Goal: Task Accomplishment & Management: Complete application form

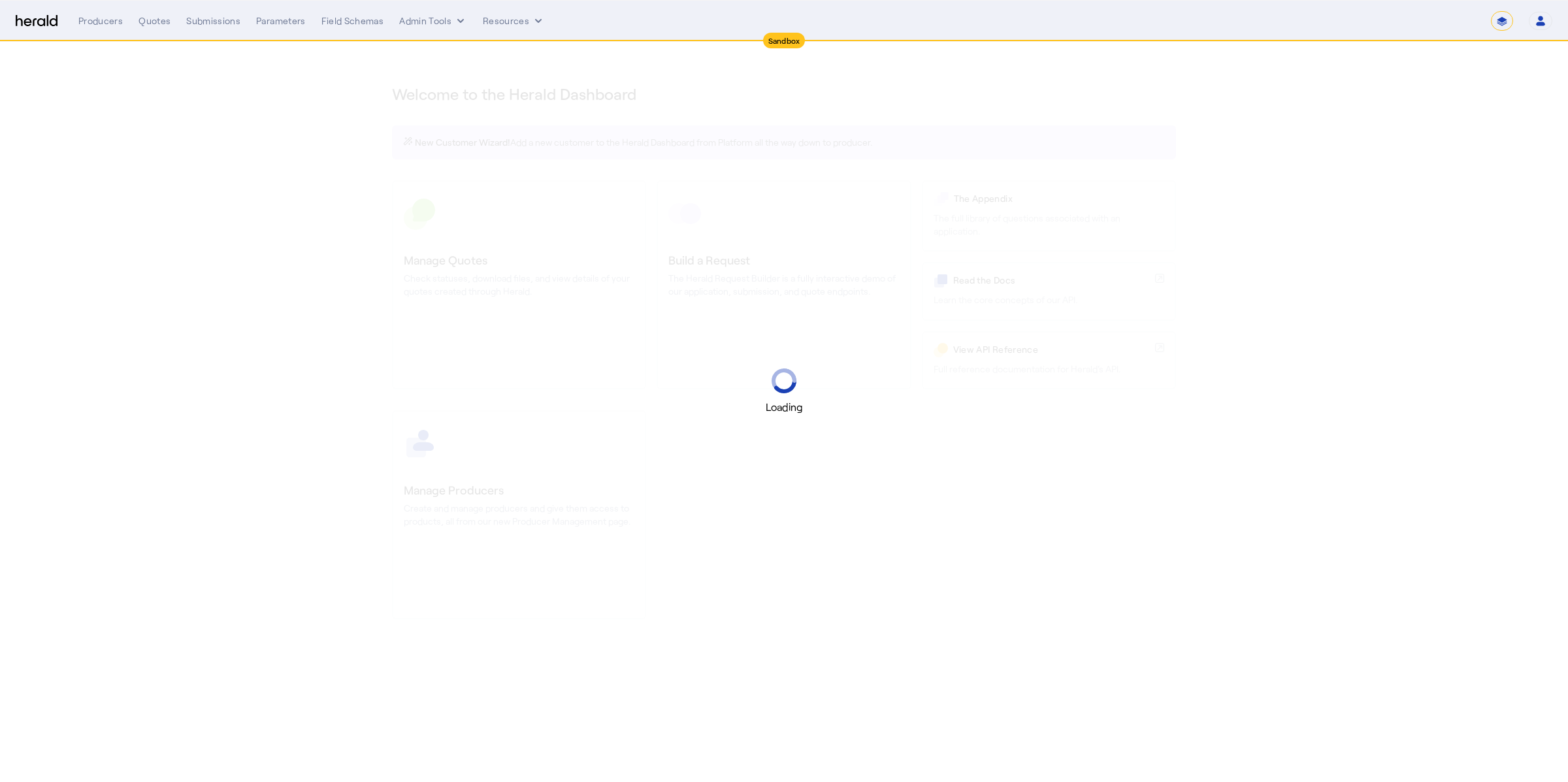
select select "*******"
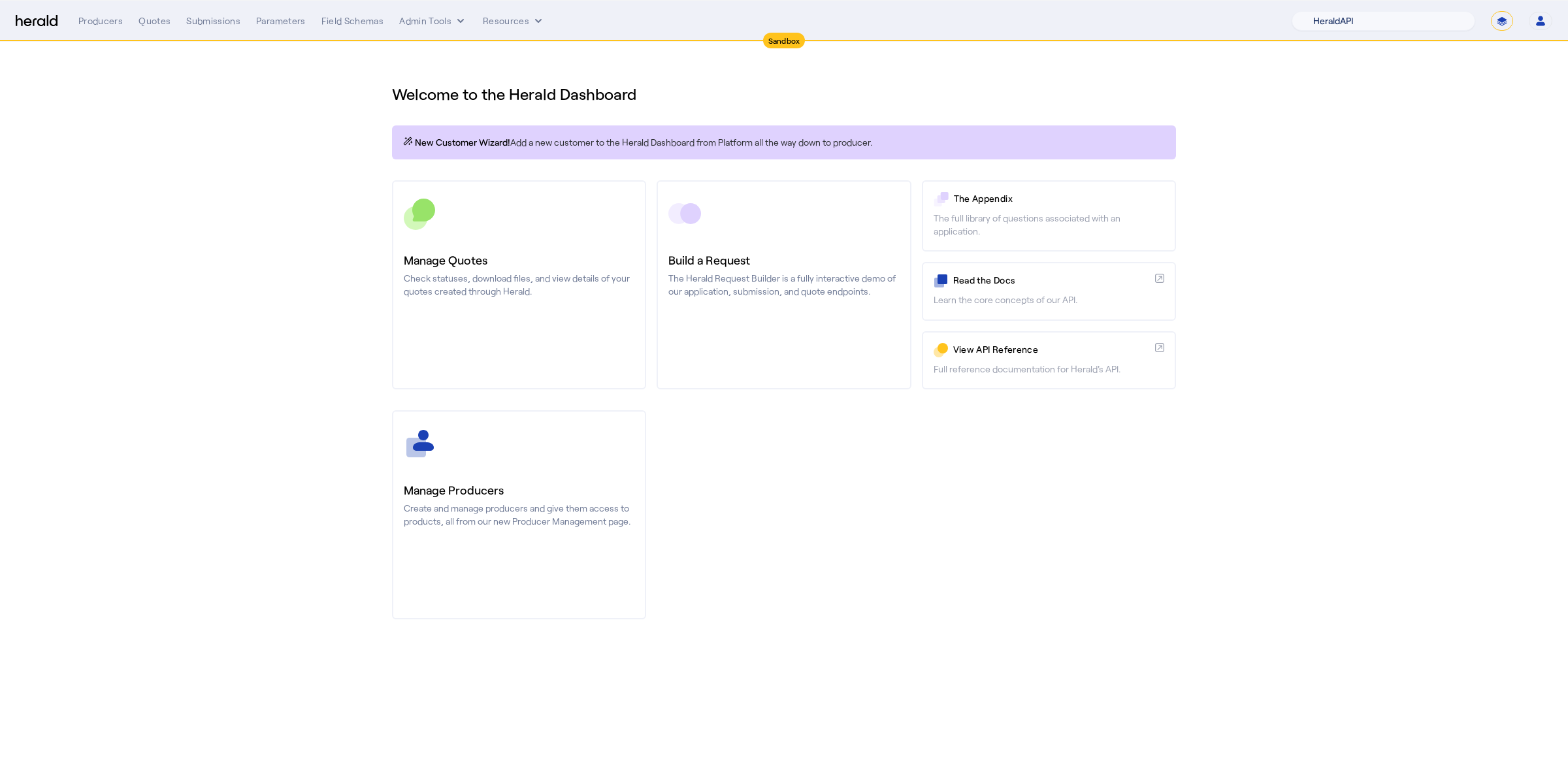
click at [1387, 25] on select "1Fort Acrisure Acturis Affinity Advisors Affinity Risk Agentero AmWins Anzen Ao…" at bounding box center [1383, 21] width 183 height 19
select select "pfm_fci4_crum_&_forster"
click at [1326, 11] on select "1Fort Acrisure Acturis Affinity Advisors Affinity Risk Agentero AmWins Anzen Ao…" at bounding box center [1383, 21] width 183 height 19
click at [1042, 70] on div "You are now impersonating the Crum & Forster platform." at bounding box center [784, 391] width 1568 height 782
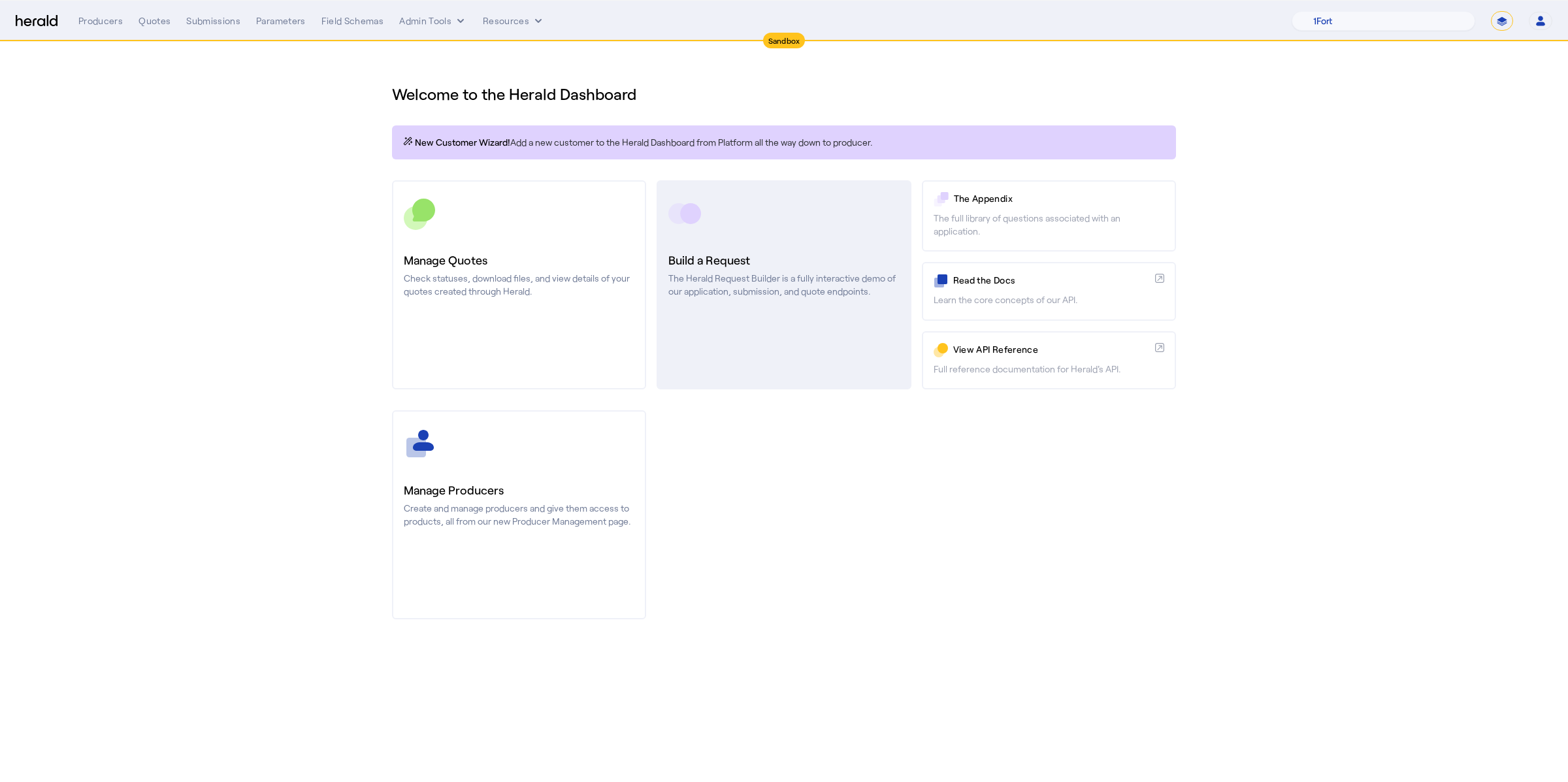
click at [752, 232] on link "Build a Request The Herald Request Builder is a fully interactive demo of our a…" at bounding box center [783, 284] width 254 height 209
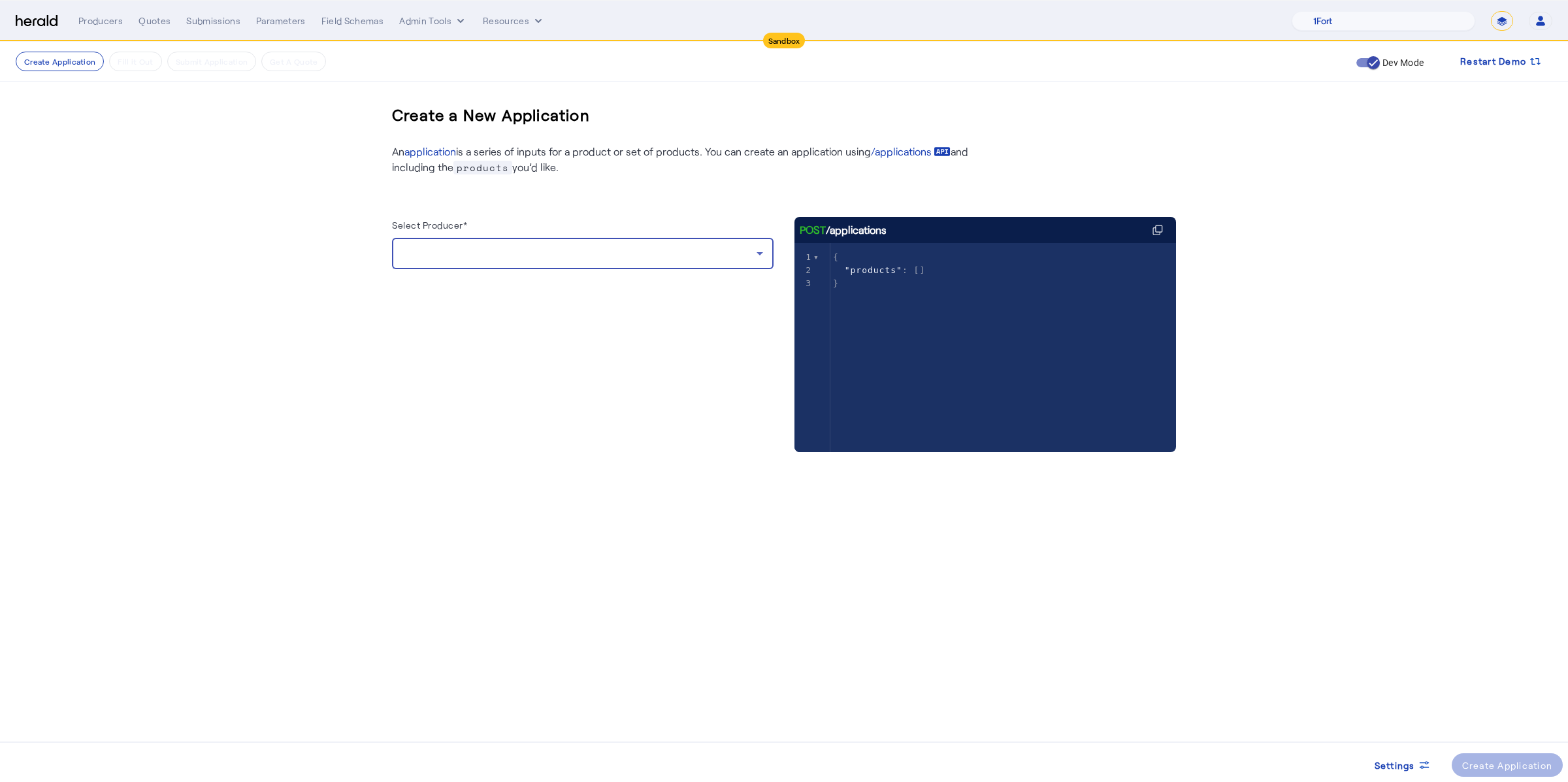
click at [714, 246] on div at bounding box center [579, 254] width 354 height 16
click at [588, 284] on span "Heather vandervelden" at bounding box center [582, 287] width 361 height 16
click at [534, 300] on mat-expansion-panel "Cyber Risk Crum & Forster Cyber" at bounding box center [582, 285] width 382 height 32
click at [531, 283] on Risk "Cyber Risk" at bounding box center [574, 285] width 334 height 14
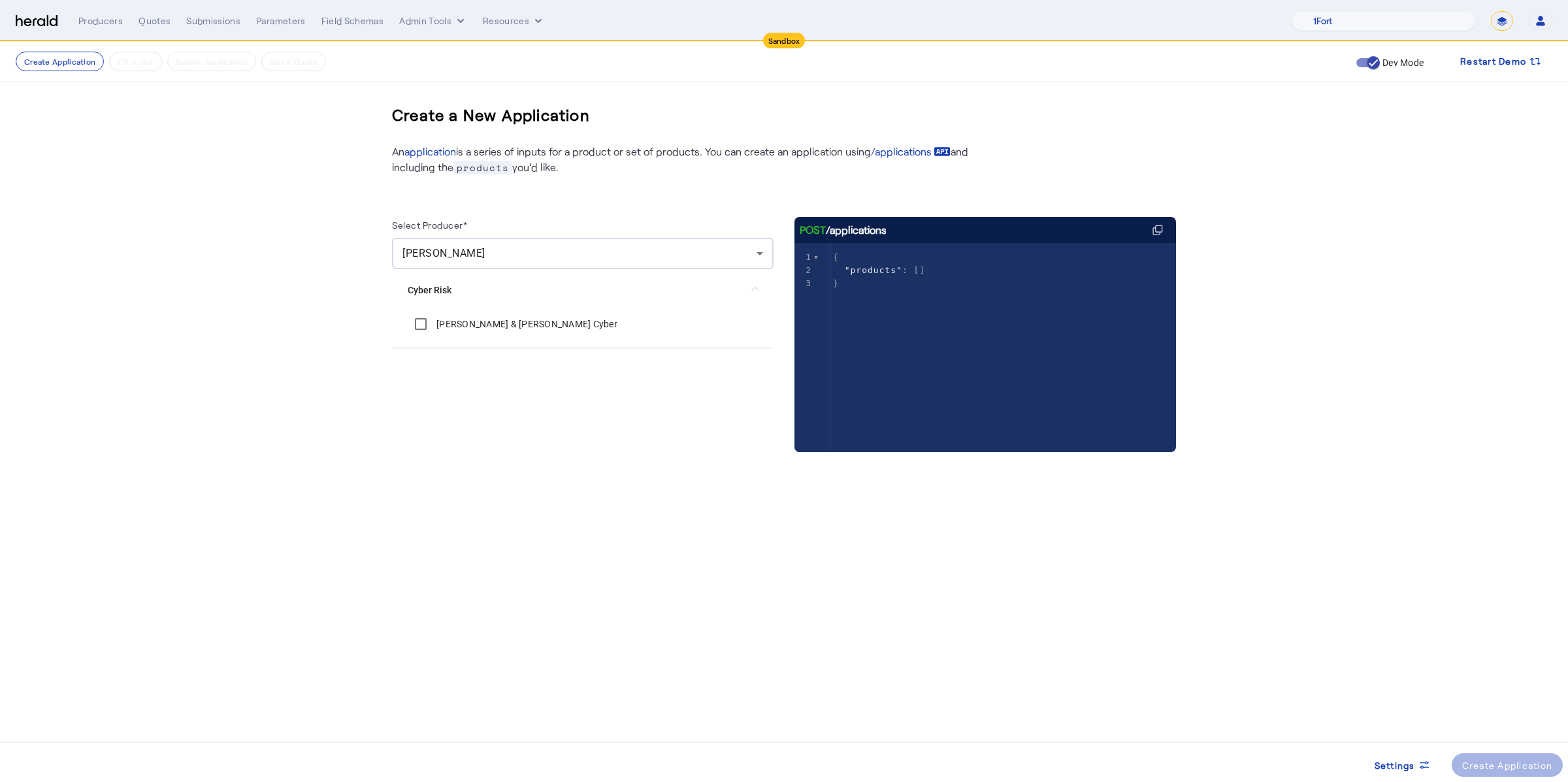
click at [490, 319] on label "[PERSON_NAME] & [PERSON_NAME] Cyber" at bounding box center [525, 324] width 183 height 13
click at [1484, 772] on span at bounding box center [1507, 764] width 111 height 32
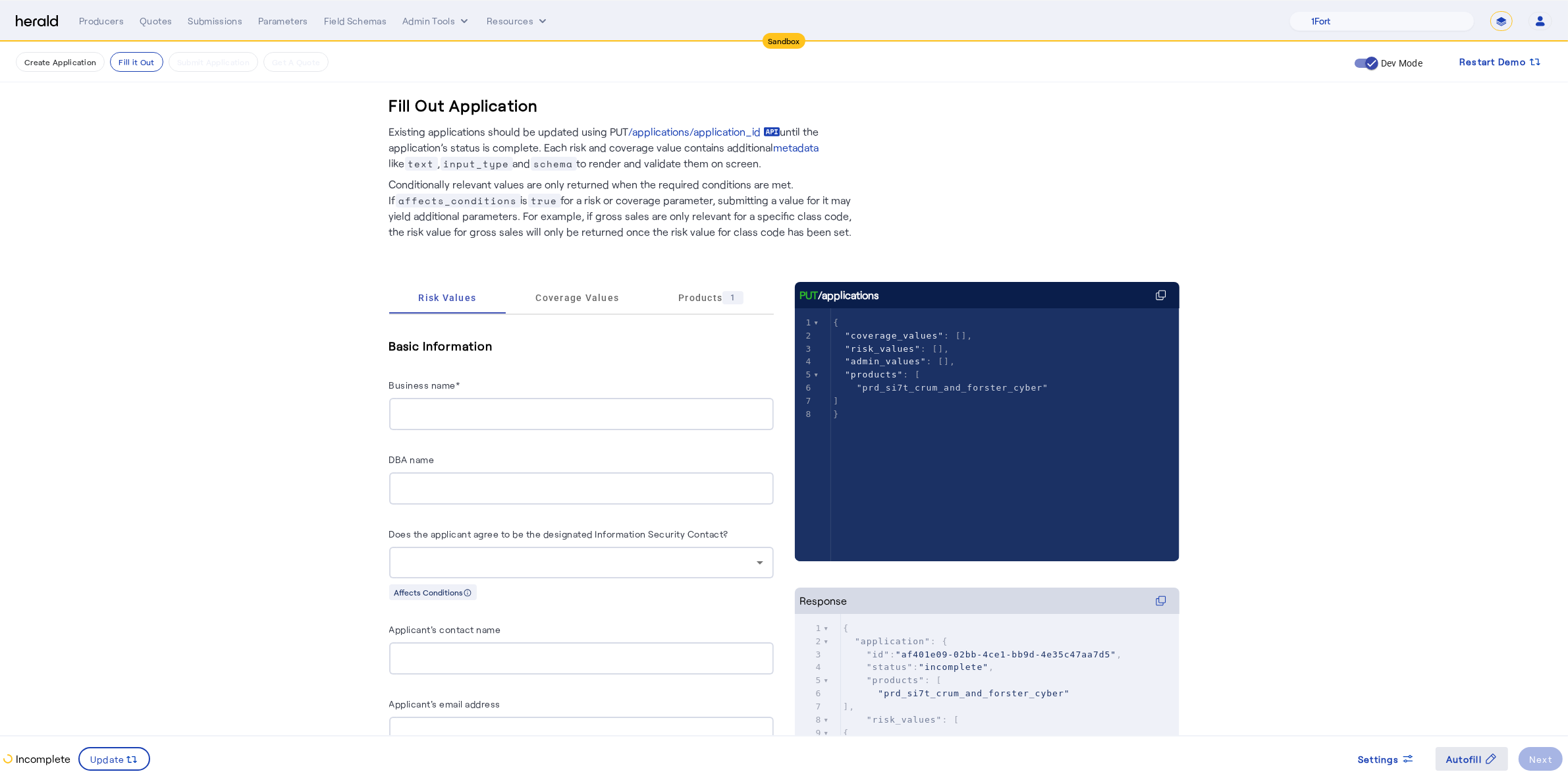
click at [1461, 763] on span "Autofill" at bounding box center [1464, 759] width 35 height 14
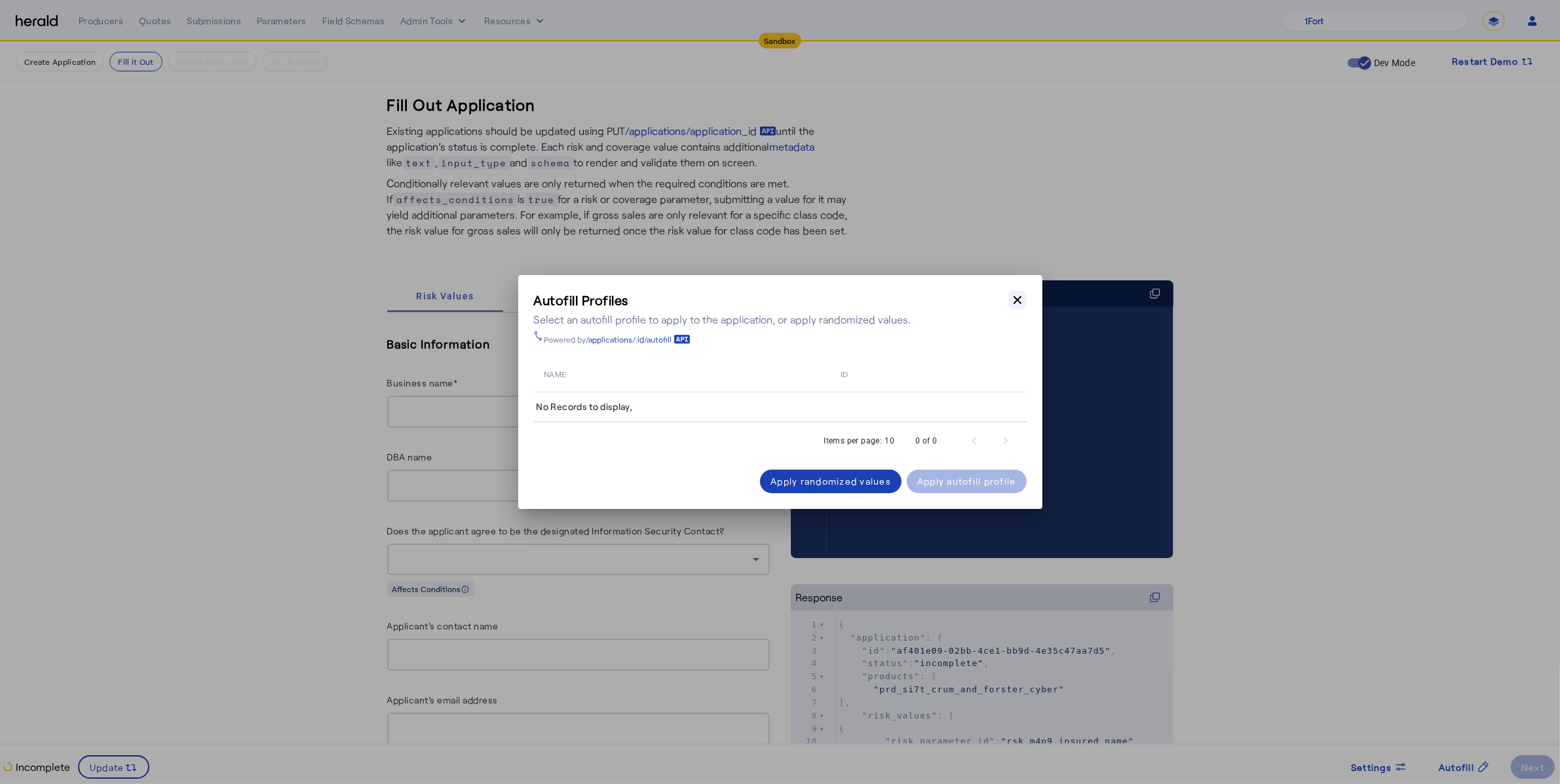
click at [1012, 296] on icon "button" at bounding box center [1017, 299] width 13 height 13
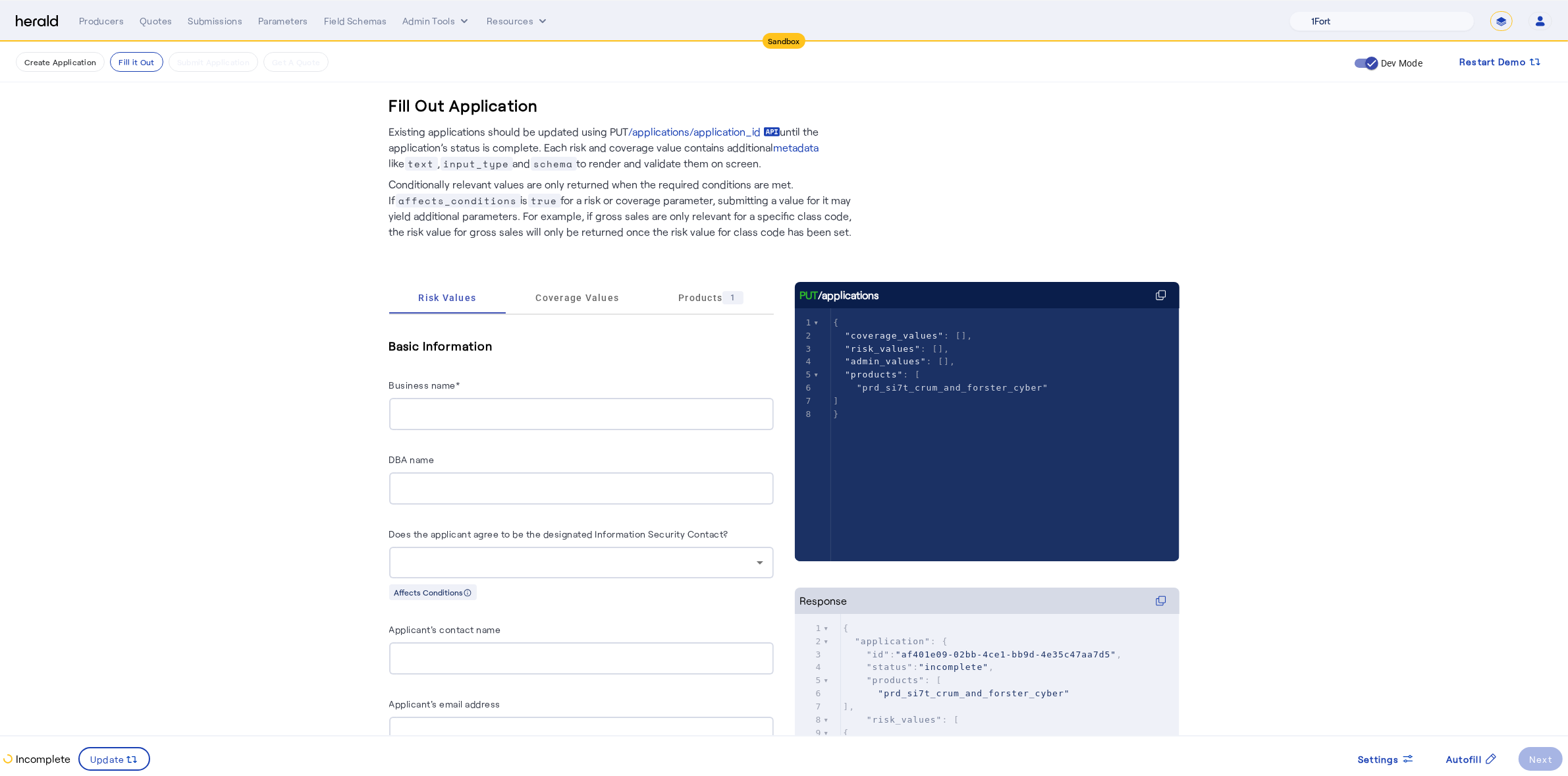
click at [1415, 22] on select "1Fort Acrisure Acturis Affinity Advisors Affinity Risk Agentero AmWins Anzen Ao…" at bounding box center [1381, 21] width 185 height 19
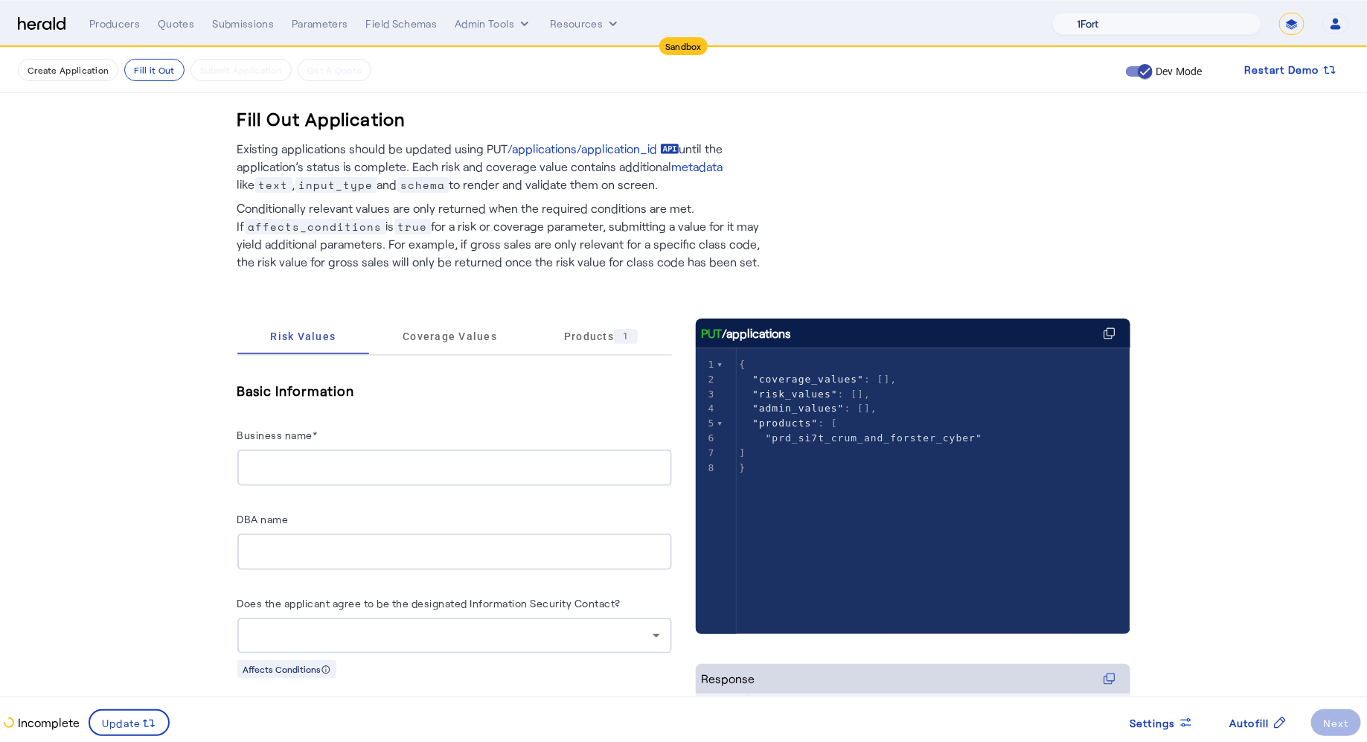
click at [1206, 25] on select "1Fort Acrisure Acturis Affinity Advisors Affinity Risk Agentero AmWins Anzen Ao…" at bounding box center [1156, 24] width 209 height 22
click at [97, 25] on div "Producers" at bounding box center [114, 23] width 51 height 15
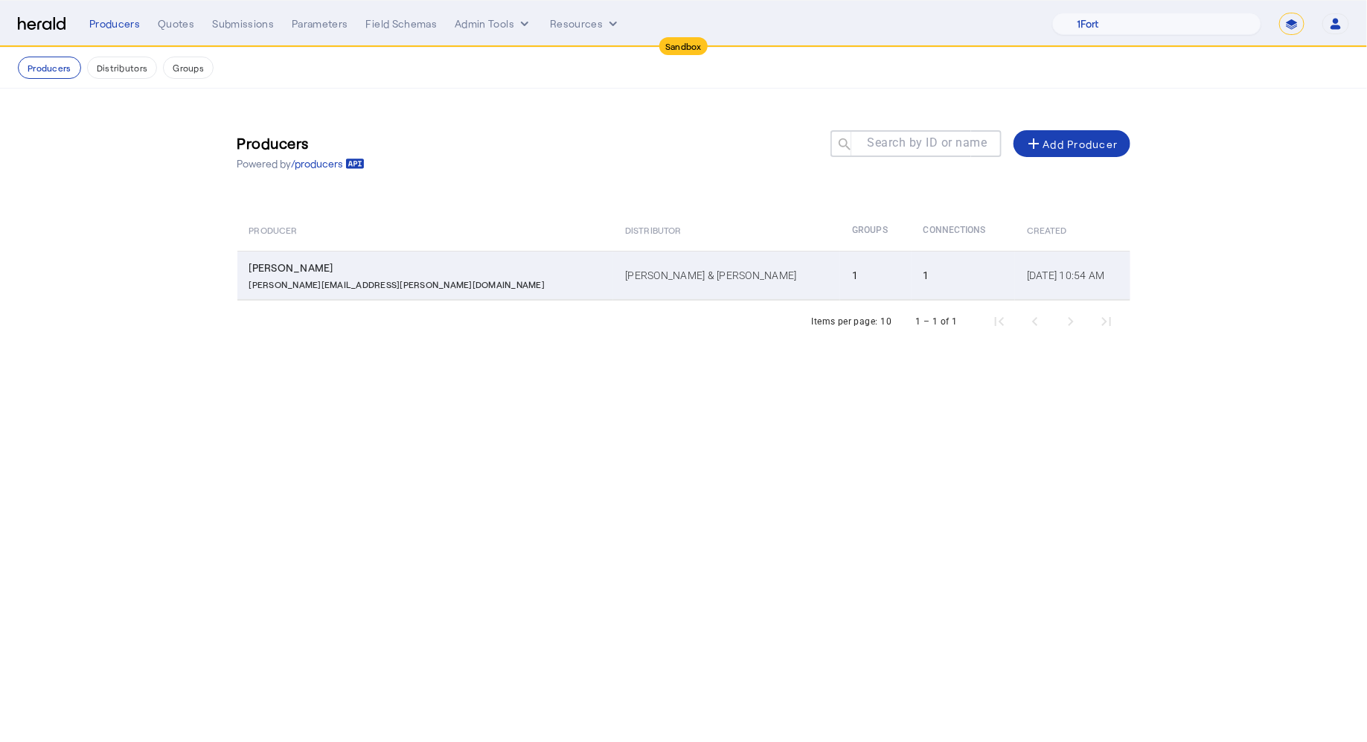
click at [408, 283] on div "heather.vandervelden@cfins.com" at bounding box center [428, 282] width 359 height 15
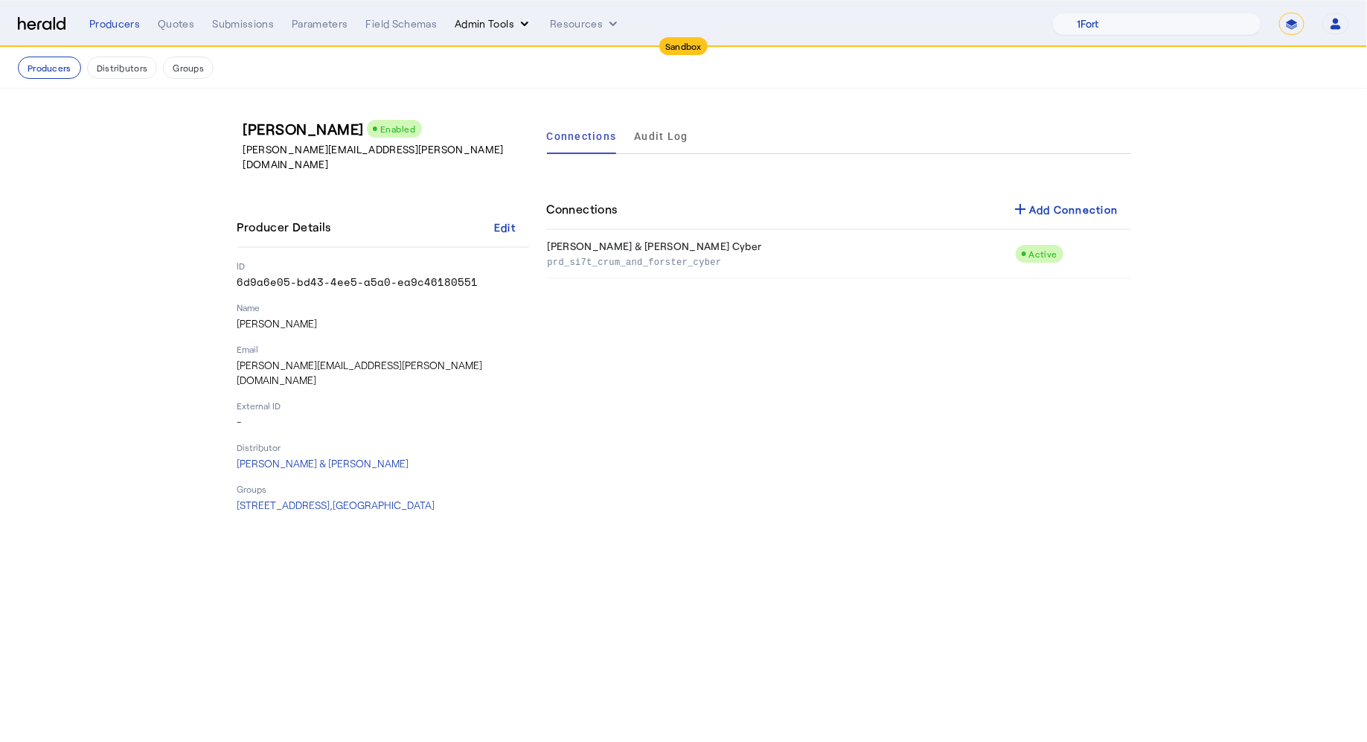
click at [513, 19] on button "Admin Tools" at bounding box center [493, 23] width 77 height 15
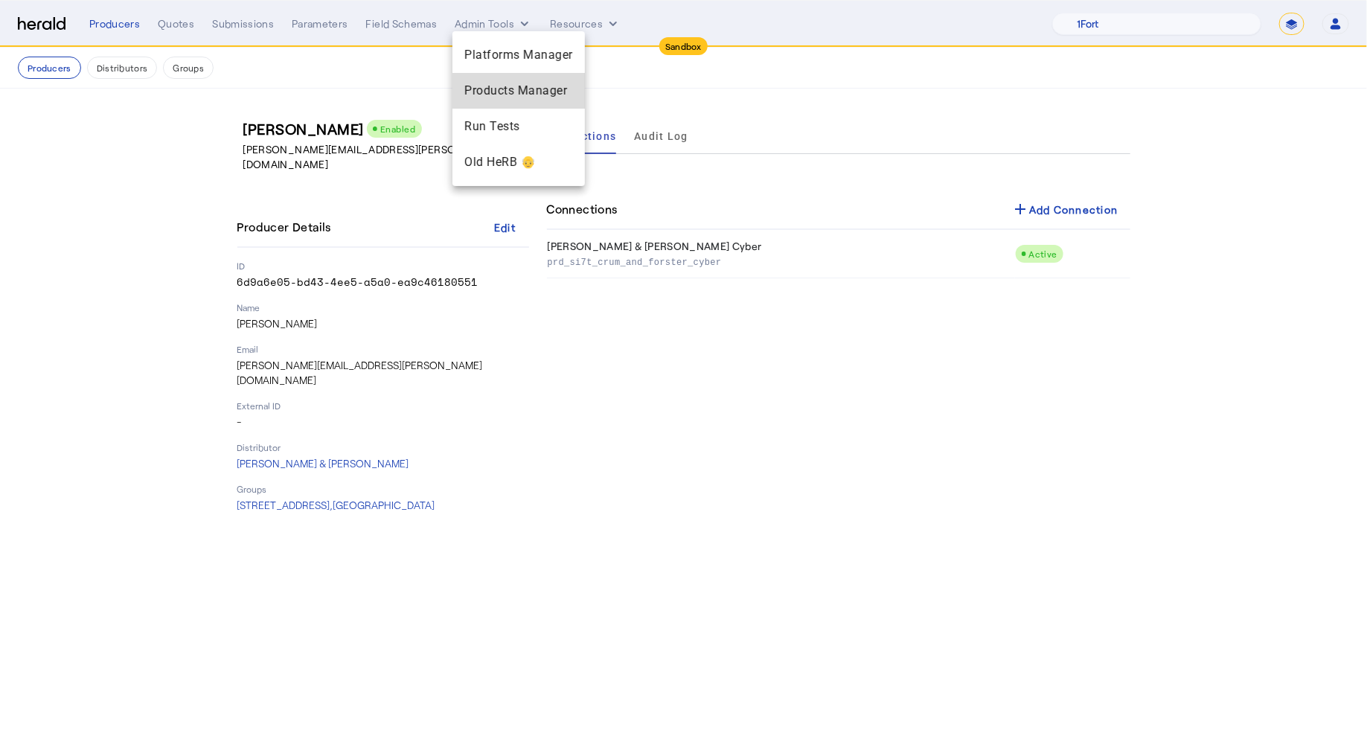
click at [533, 94] on span "Products Manager" at bounding box center [518, 91] width 109 height 18
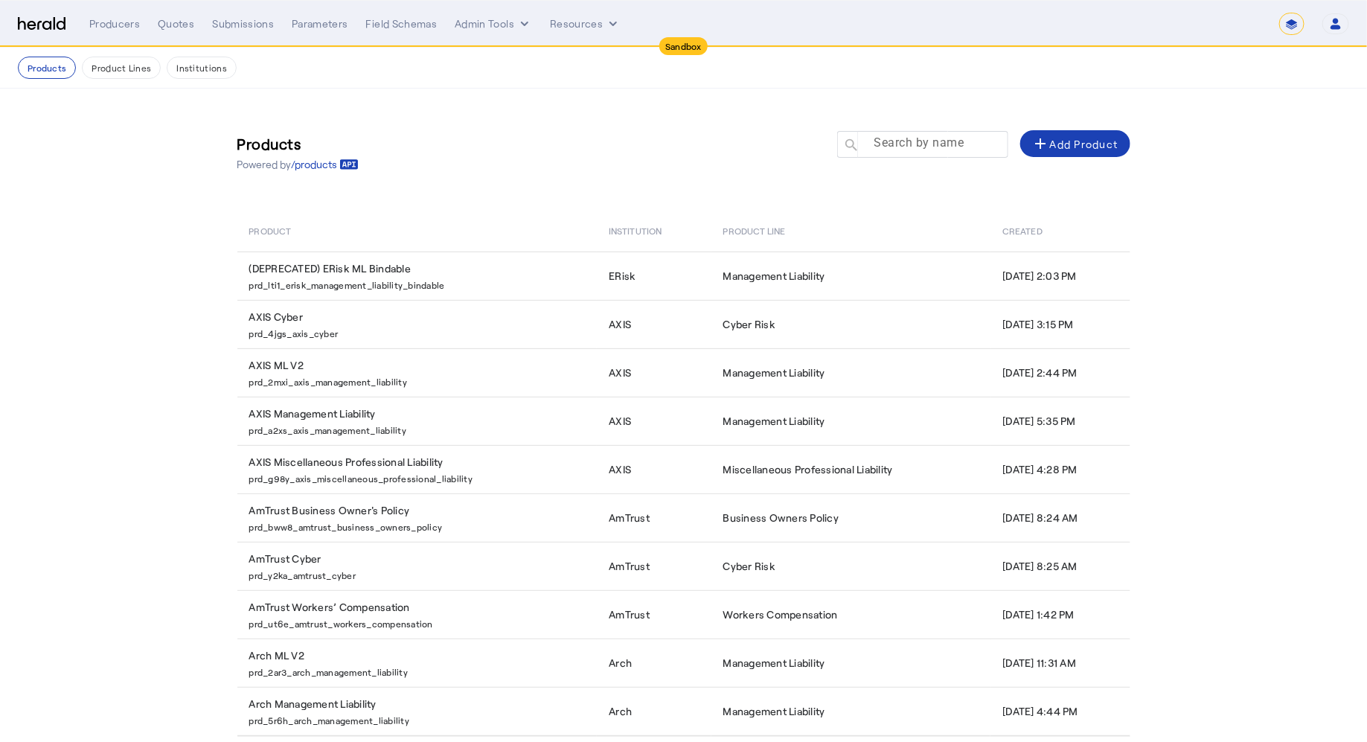
click at [927, 144] on mat-label "Search by name" at bounding box center [919, 143] width 90 height 14
click at [927, 144] on input "Search by name" at bounding box center [929, 144] width 134 height 18
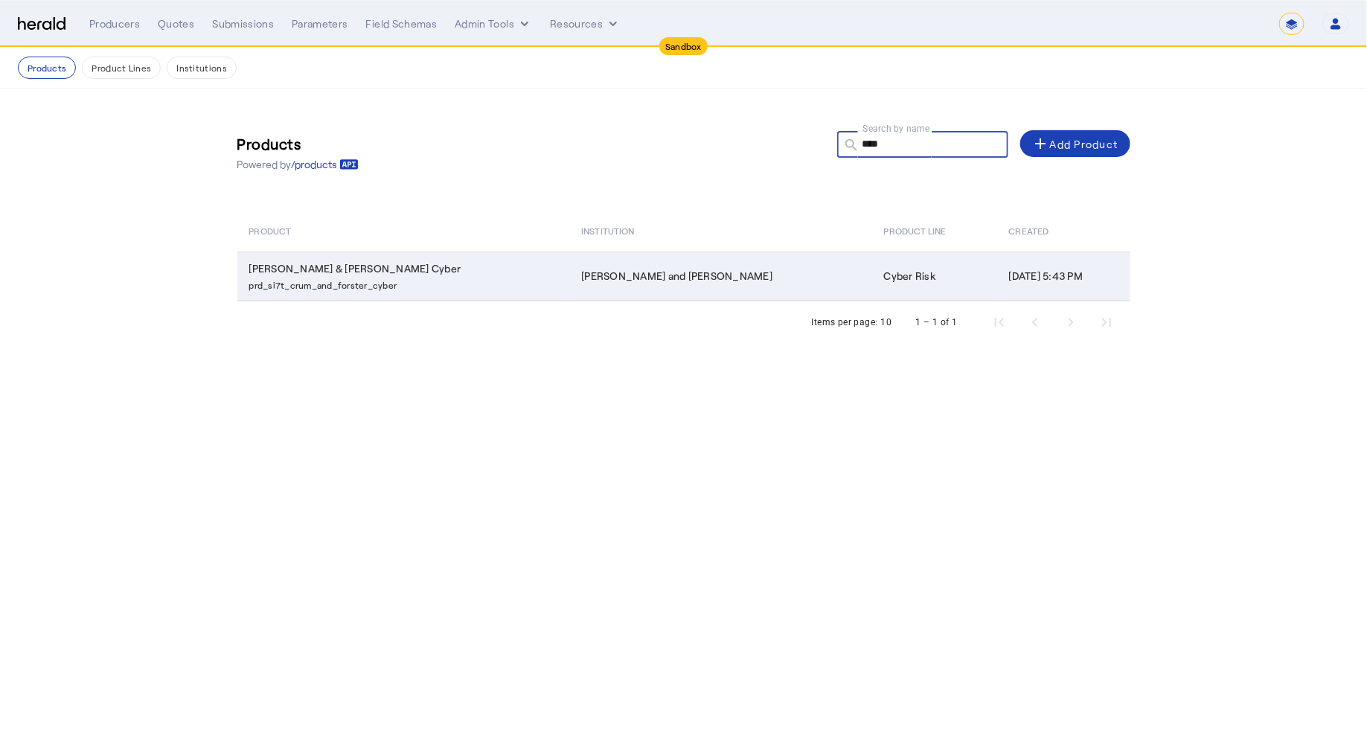
type input "****"
click at [729, 281] on td "Crum and Forster" at bounding box center [720, 275] width 302 height 49
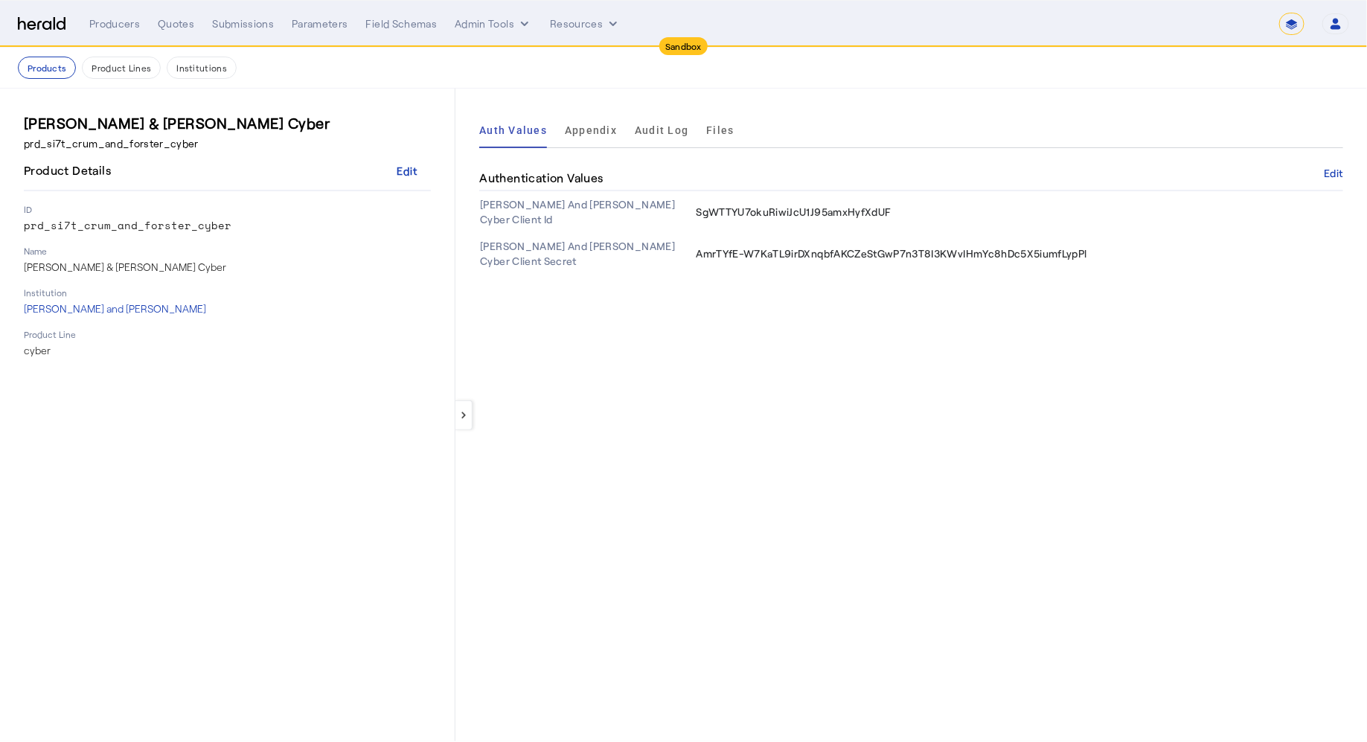
click at [51, 19] on img at bounding box center [42, 24] width 48 height 14
select select "pfm_fci4_crum_&_forster"
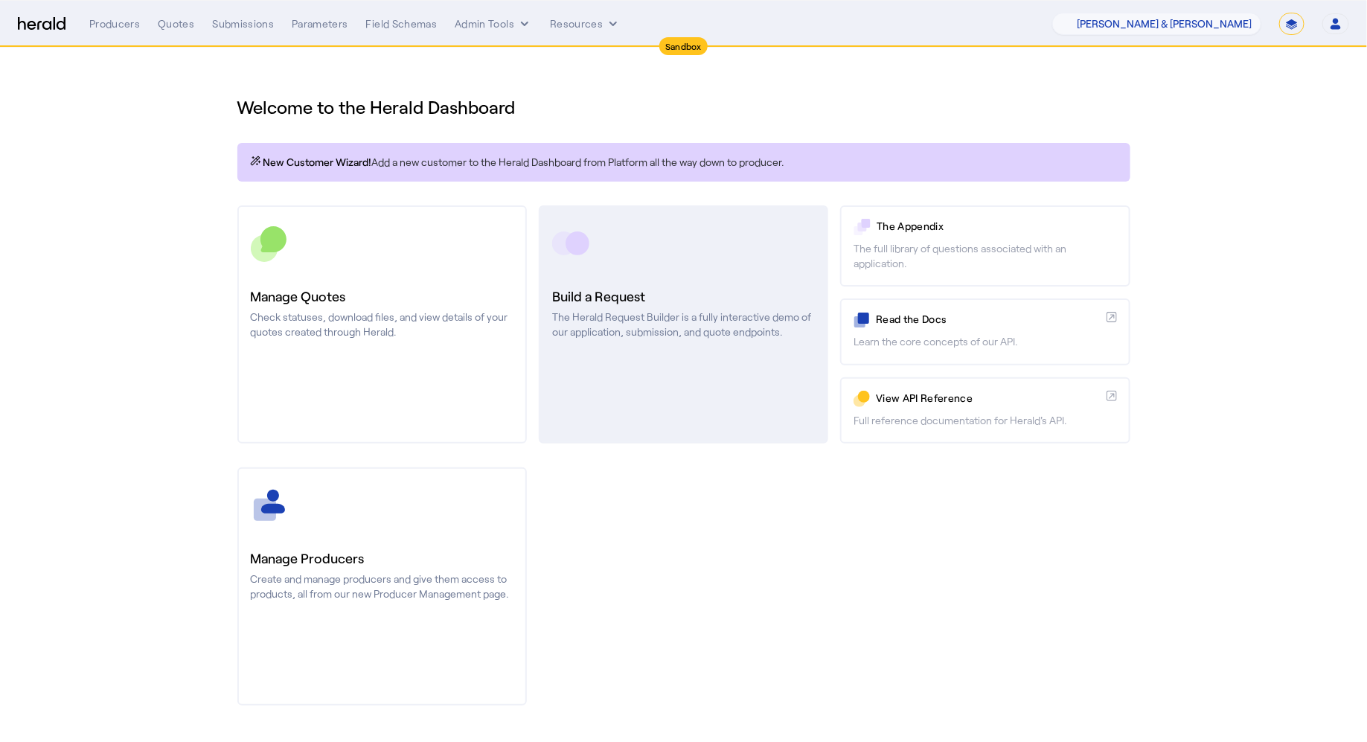
click at [668, 336] on p "The Herald Request Builder is a fully interactive demo of our application, subm…" at bounding box center [683, 325] width 263 height 30
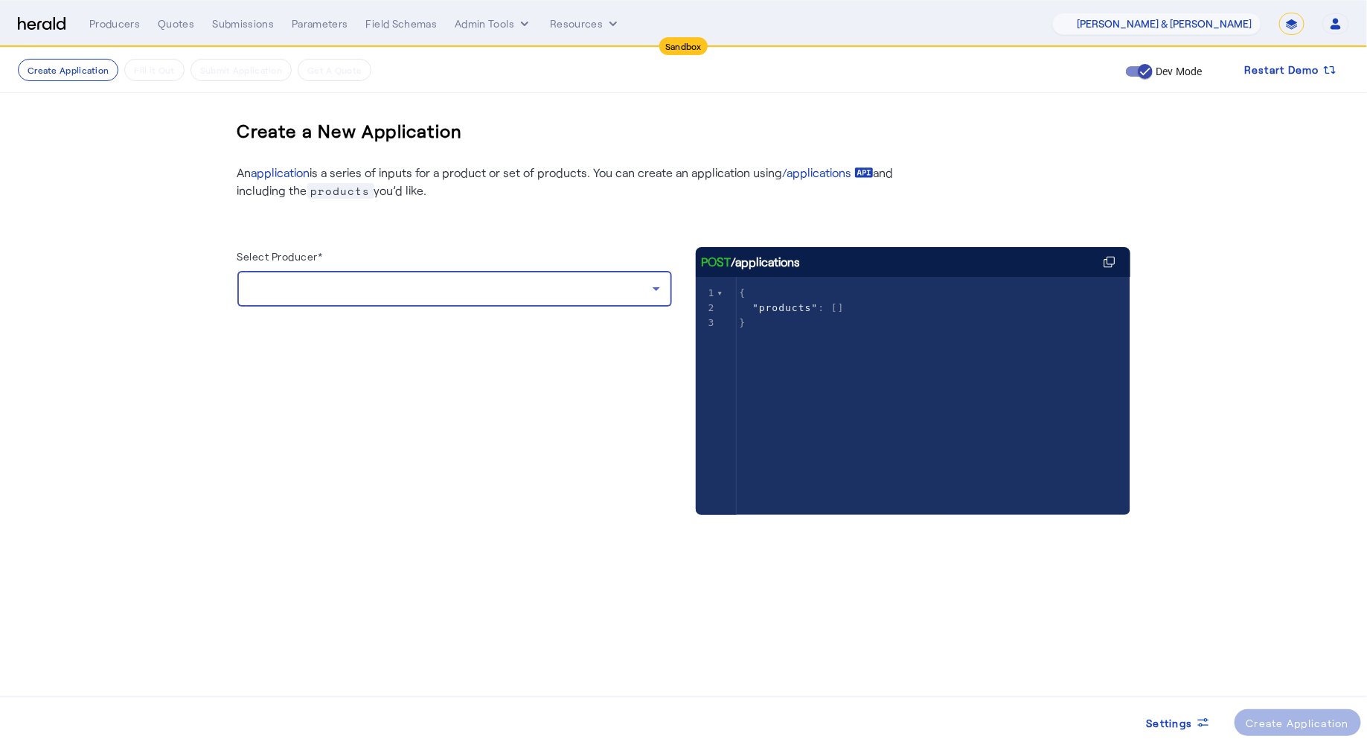
click at [654, 294] on icon at bounding box center [656, 289] width 18 height 18
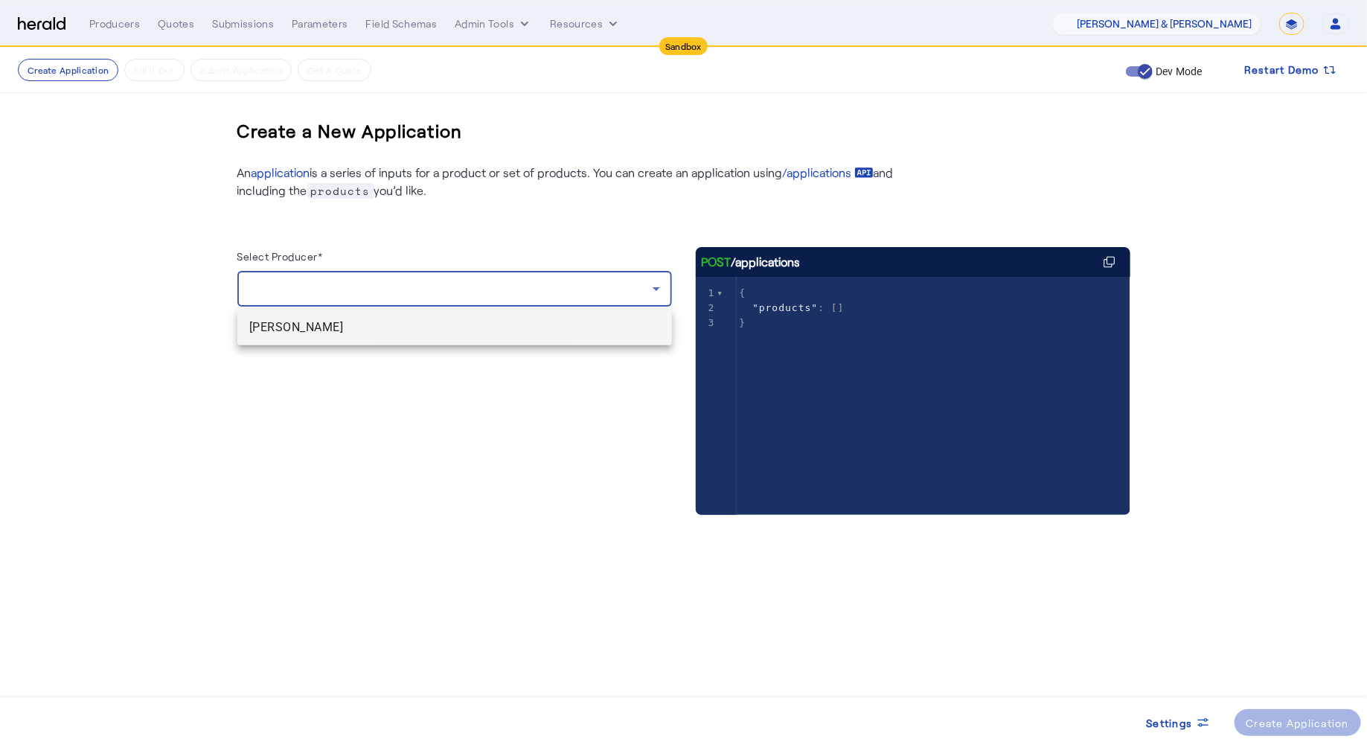
click at [567, 332] on span "Heather vandervelden" at bounding box center [454, 327] width 411 height 18
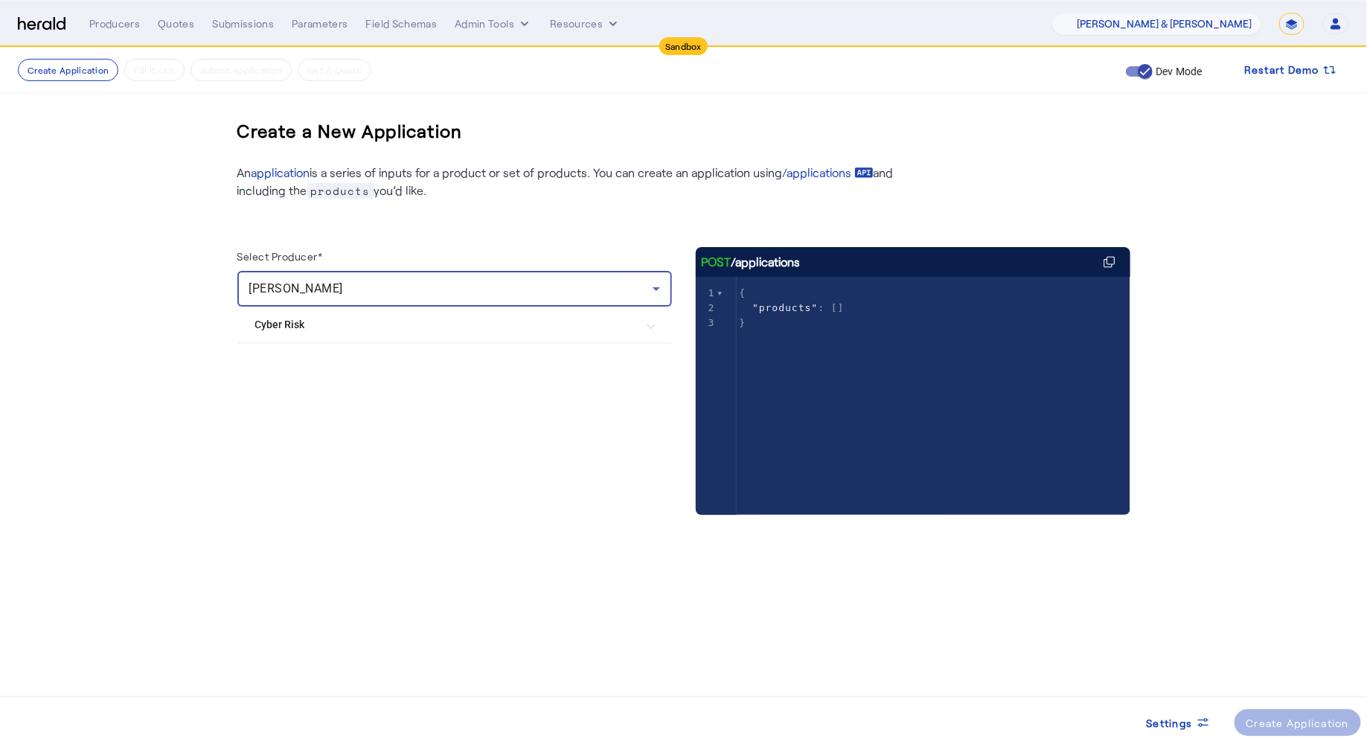
click at [347, 331] on Risk "Cyber Risk" at bounding box center [445, 325] width 381 height 16
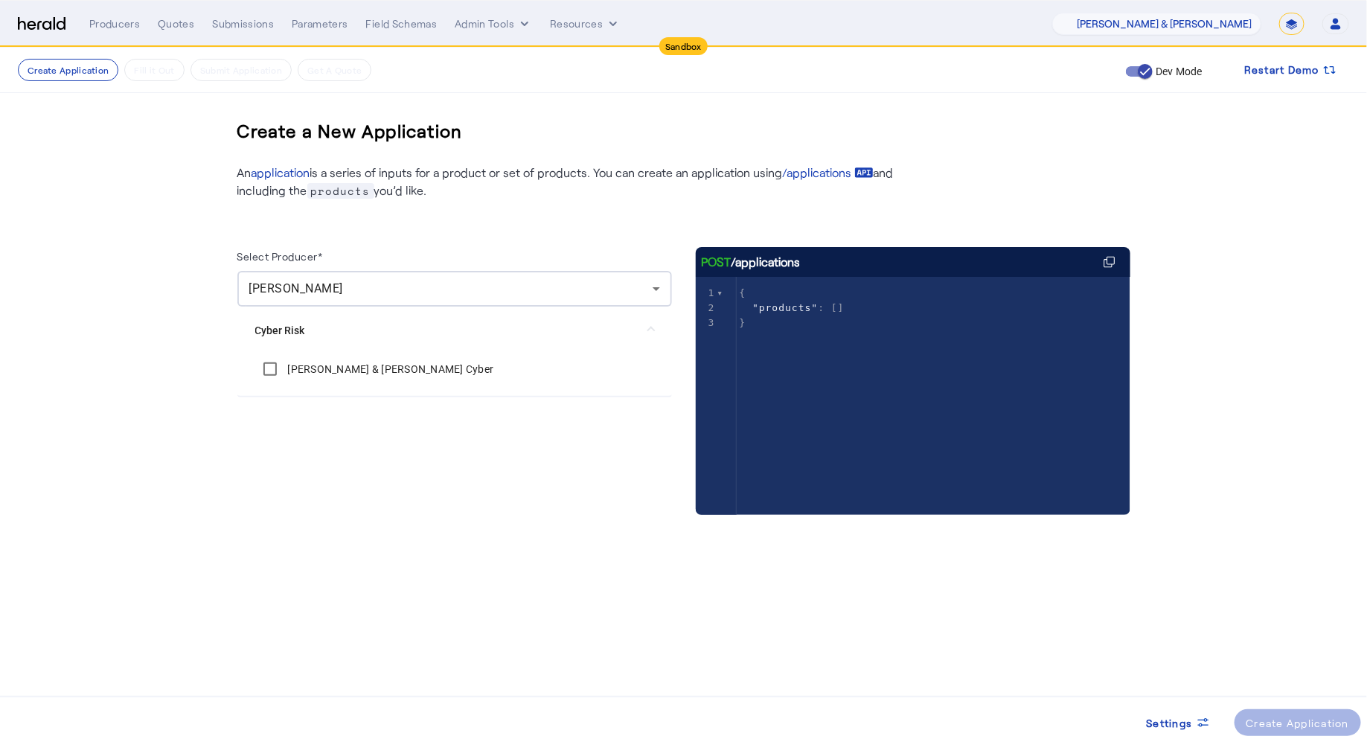
click at [336, 377] on div "[PERSON_NAME] & [PERSON_NAME] Cyber" at bounding box center [374, 369] width 239 height 30
click at [339, 373] on label "[PERSON_NAME] & [PERSON_NAME] Cyber" at bounding box center [389, 369] width 209 height 15
click at [1310, 737] on div "Settings Create Application" at bounding box center [683, 719] width 1367 height 46
click at [1323, 723] on div "Create Application" at bounding box center [1297, 723] width 103 height 16
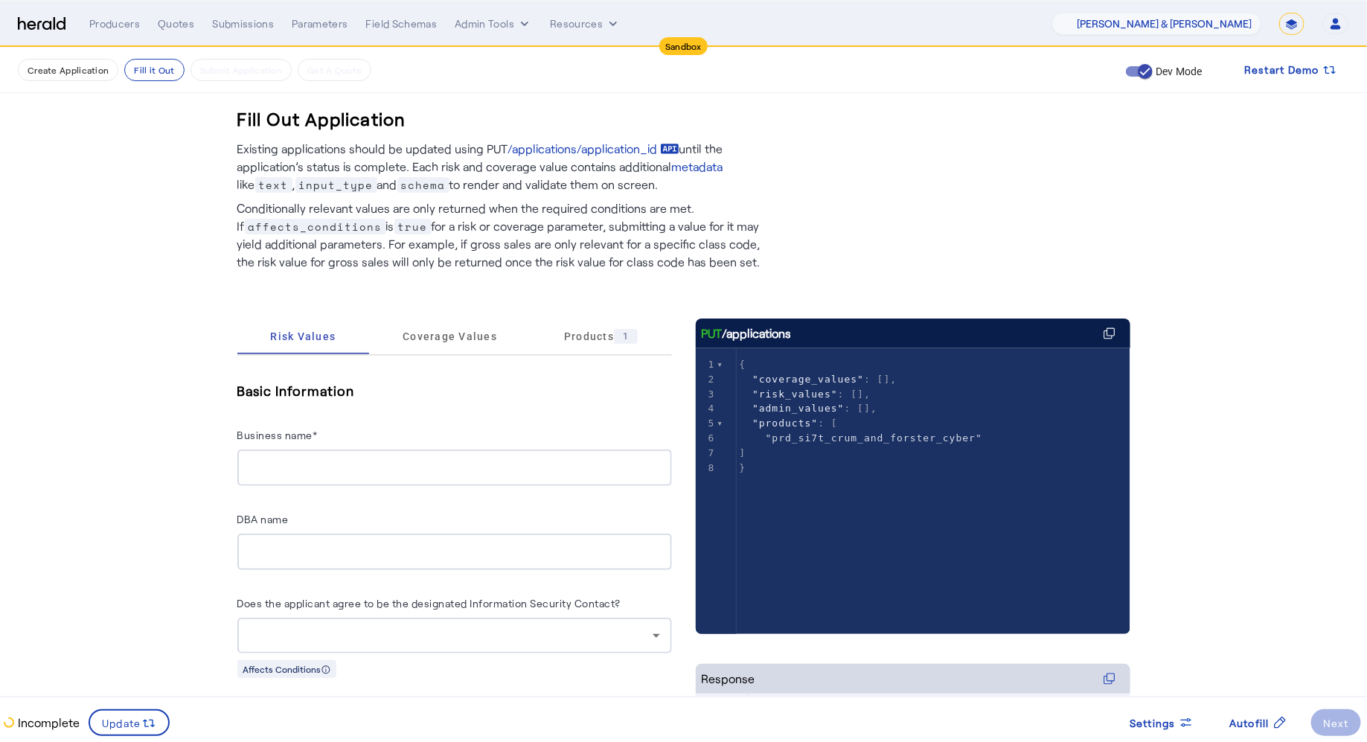
click at [446, 344] on span "Coverage Values" at bounding box center [450, 336] width 94 height 36
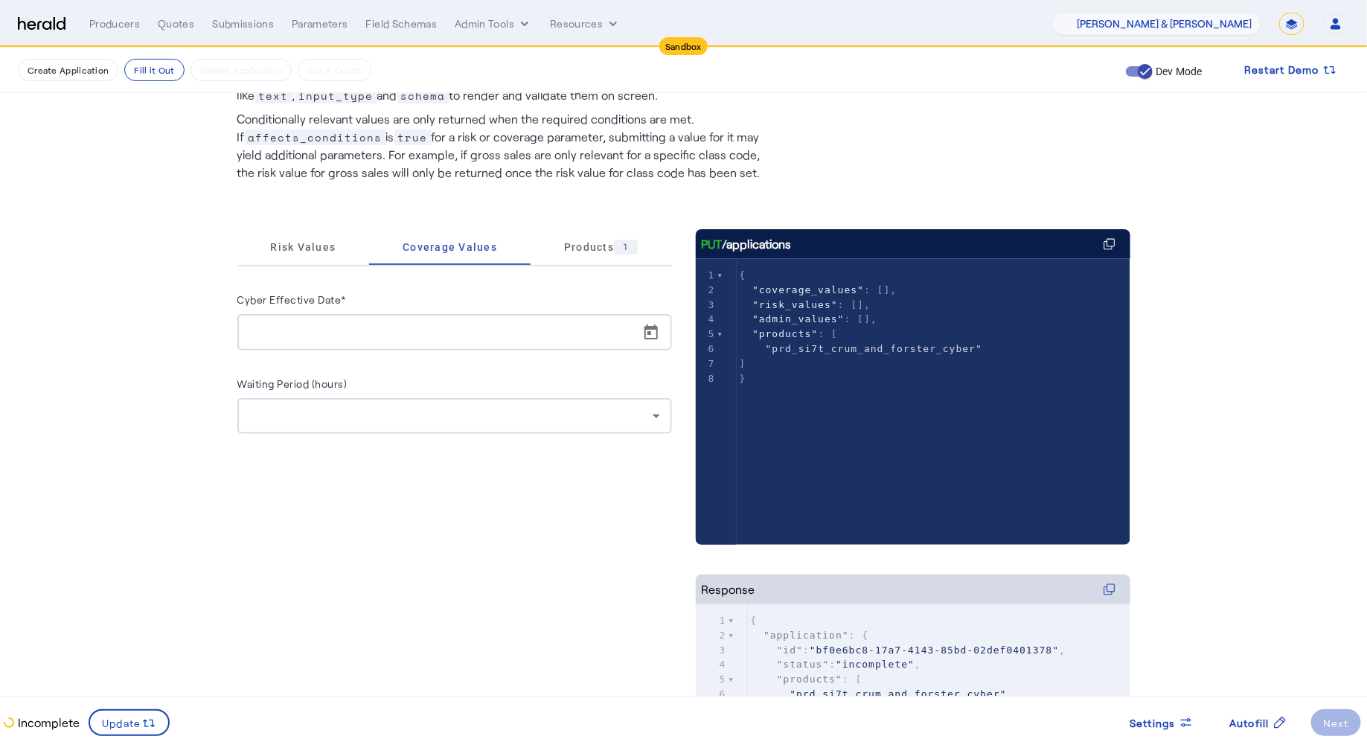
scroll to position [123, 0]
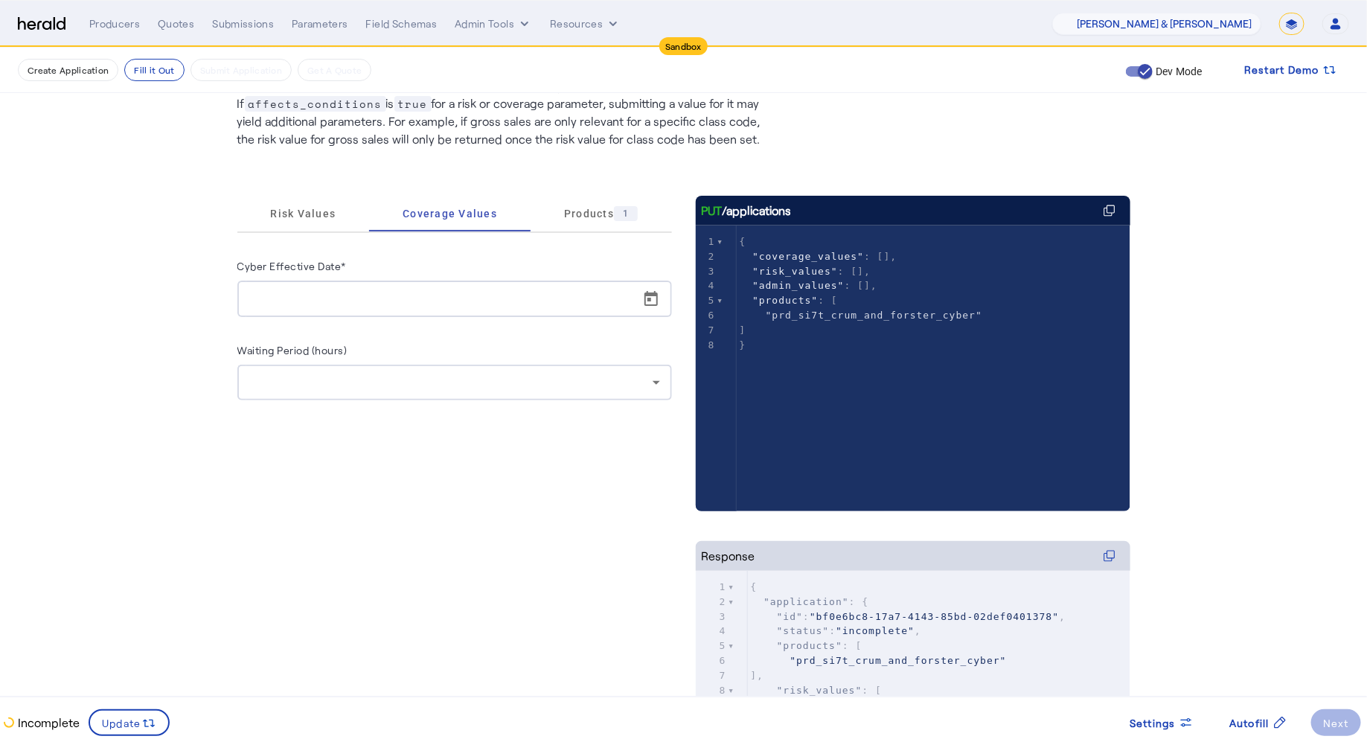
click at [358, 465] on div "Risk Values Coverage Values Products 1 Cyber Effective Date* Waiting Period (ho…" at bounding box center [454, 541] width 435 height 690
click at [1242, 714] on span at bounding box center [1258, 723] width 82 height 36
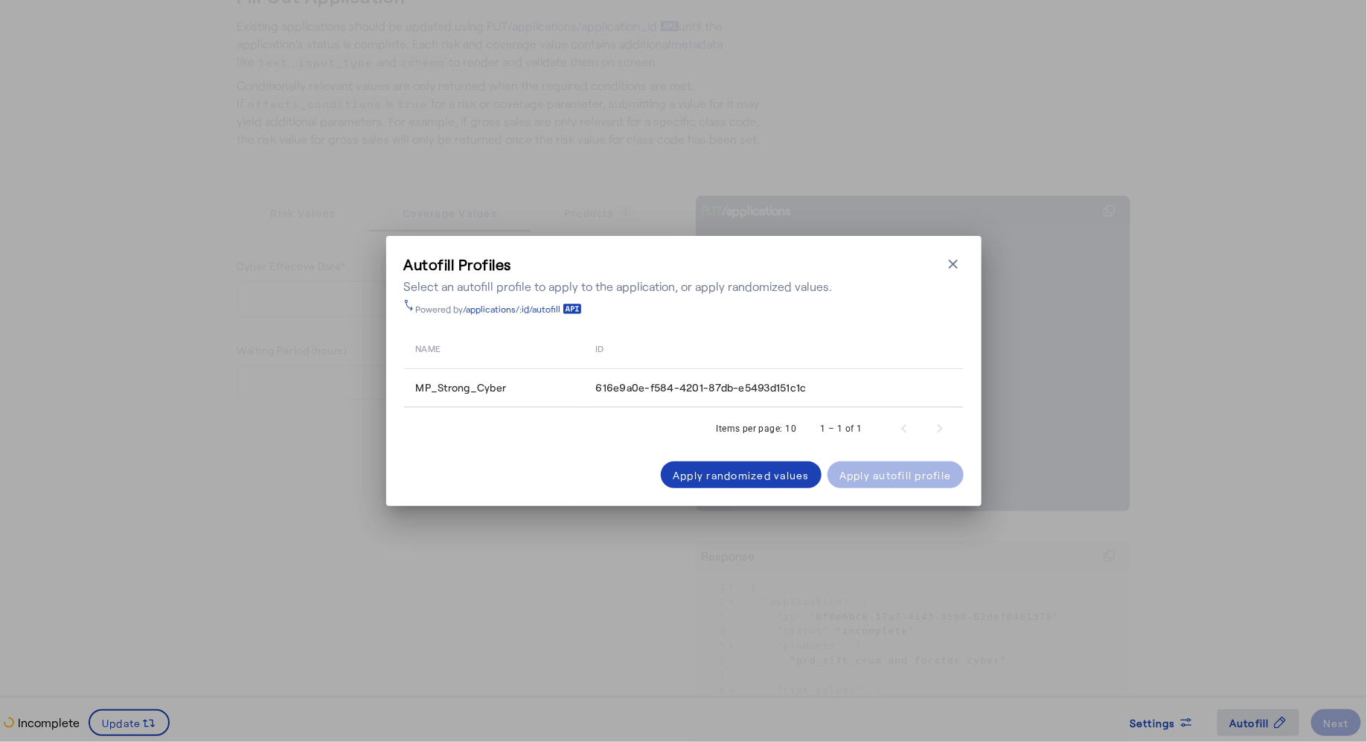
scroll to position [0, 0]
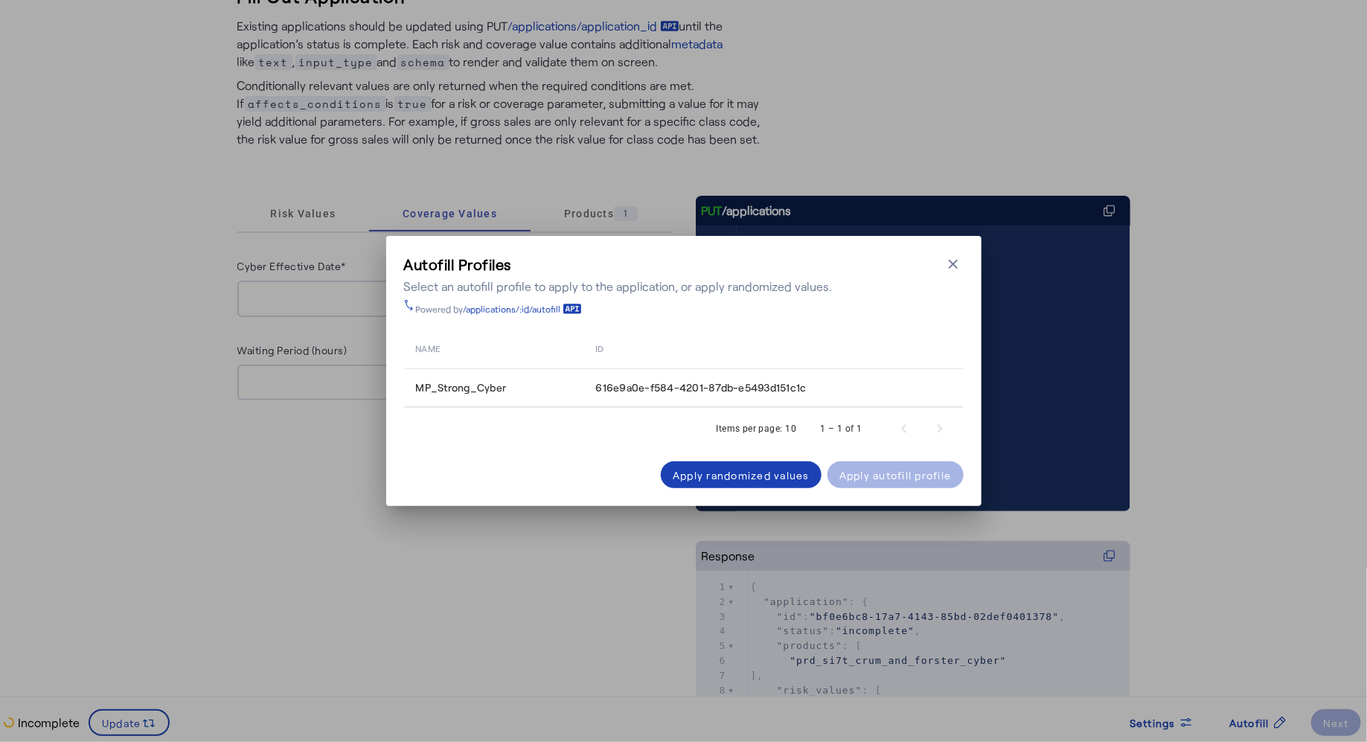
click at [964, 266] on div "Autofill Profiles Select an autofill profile to apply to the application, or ap…" at bounding box center [683, 371] width 595 height 270
click at [950, 267] on icon "button" at bounding box center [953, 264] width 9 height 9
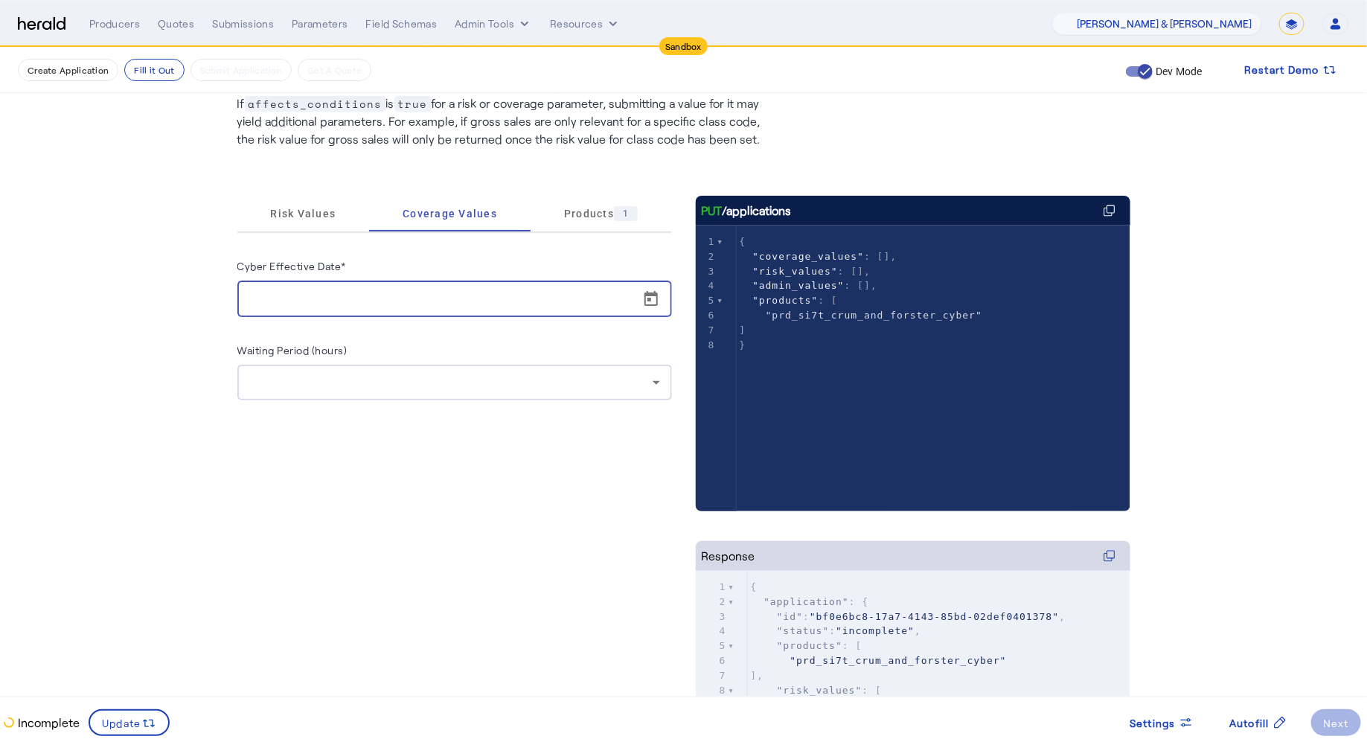
click at [408, 296] on input "Cyber Effective Date*" at bounding box center [459, 299] width 420 height 18
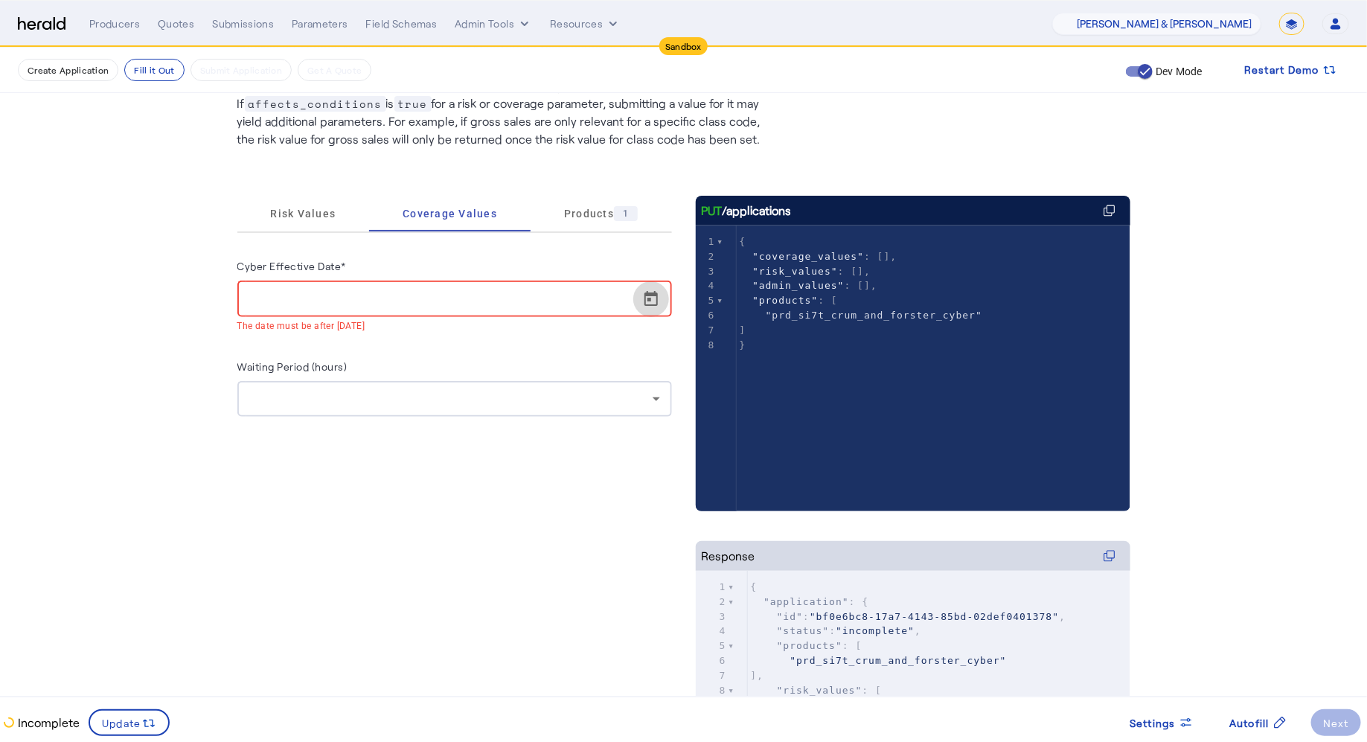
click at [644, 297] on span "Open calendar" at bounding box center [651, 299] width 36 height 36
click at [323, 205] on span "Risk Values" at bounding box center [303, 214] width 65 height 36
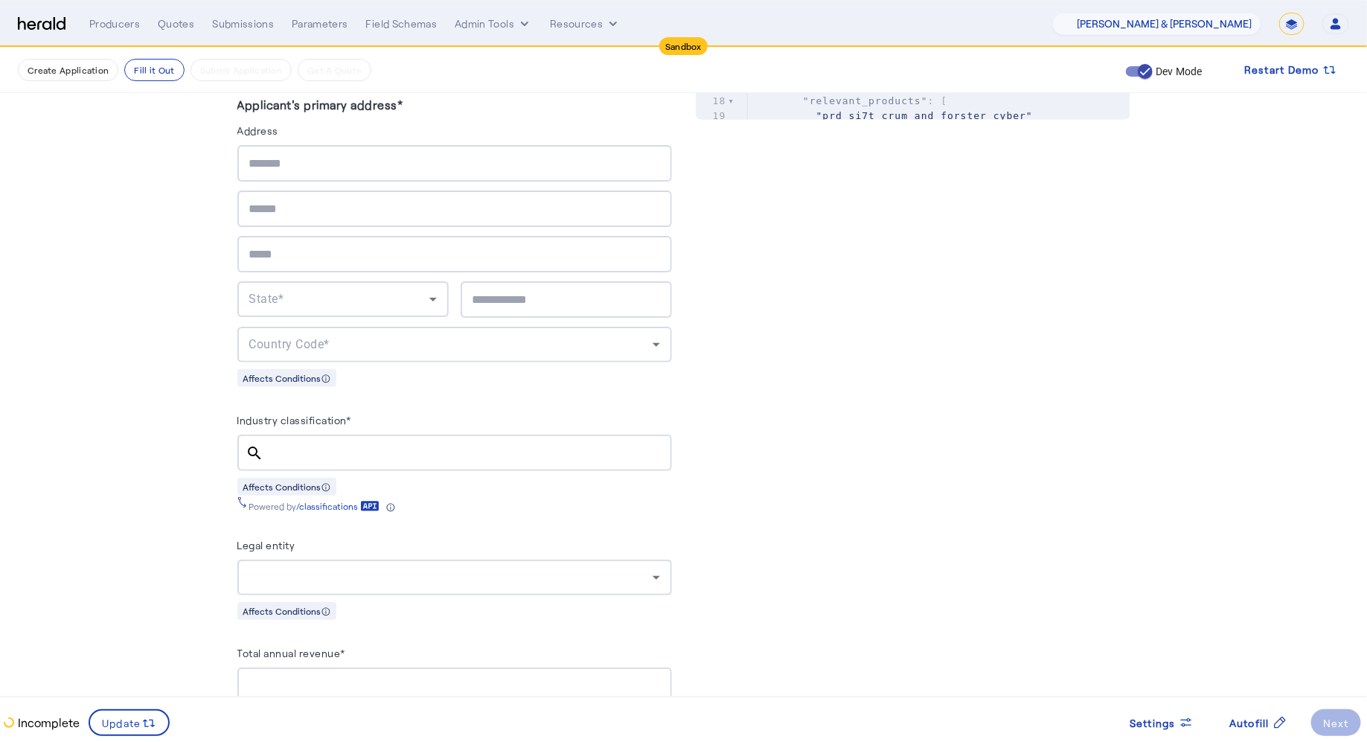
scroll to position [2240, 0]
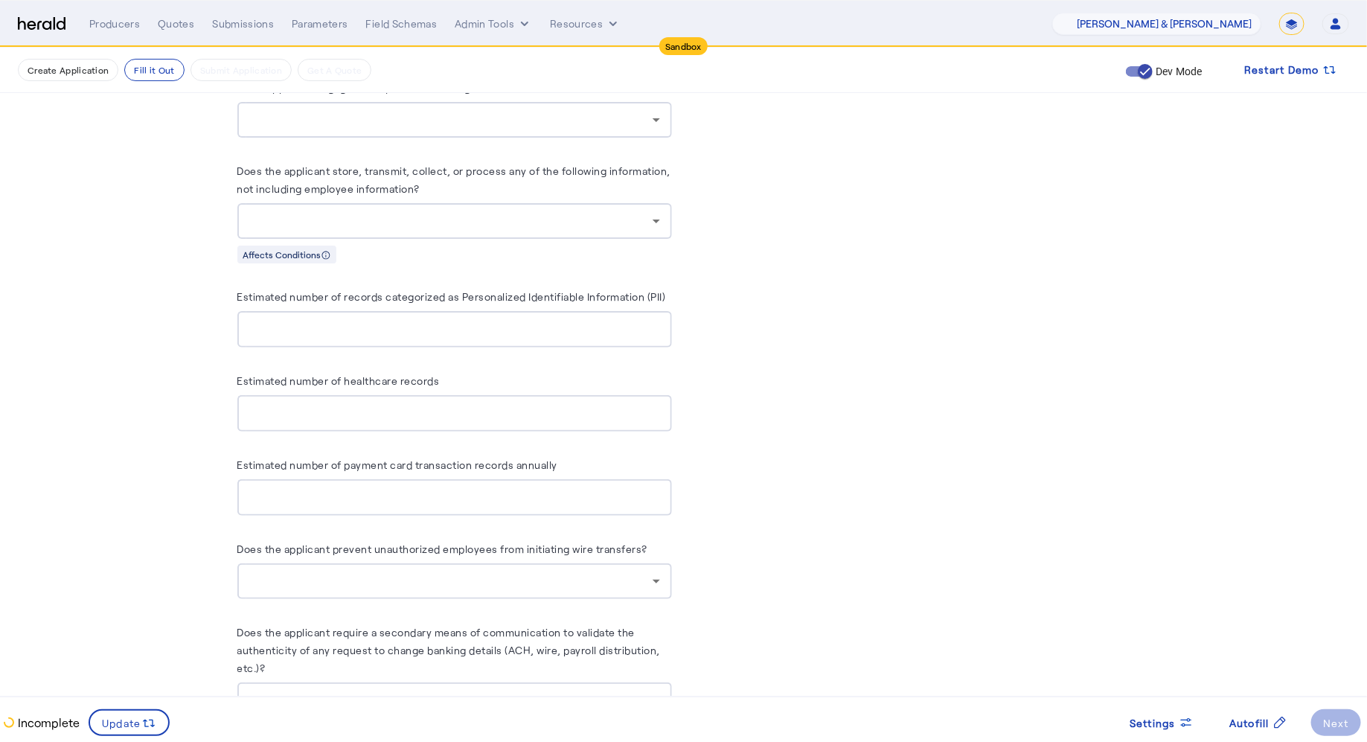
click at [478, 374] on div "Estimated number of healthcare records" at bounding box center [454, 383] width 435 height 24
click at [442, 376] on div "Estimated number of healthcare records" at bounding box center [454, 383] width 435 height 24
click at [1151, 722] on span "Settings" at bounding box center [1152, 723] width 46 height 16
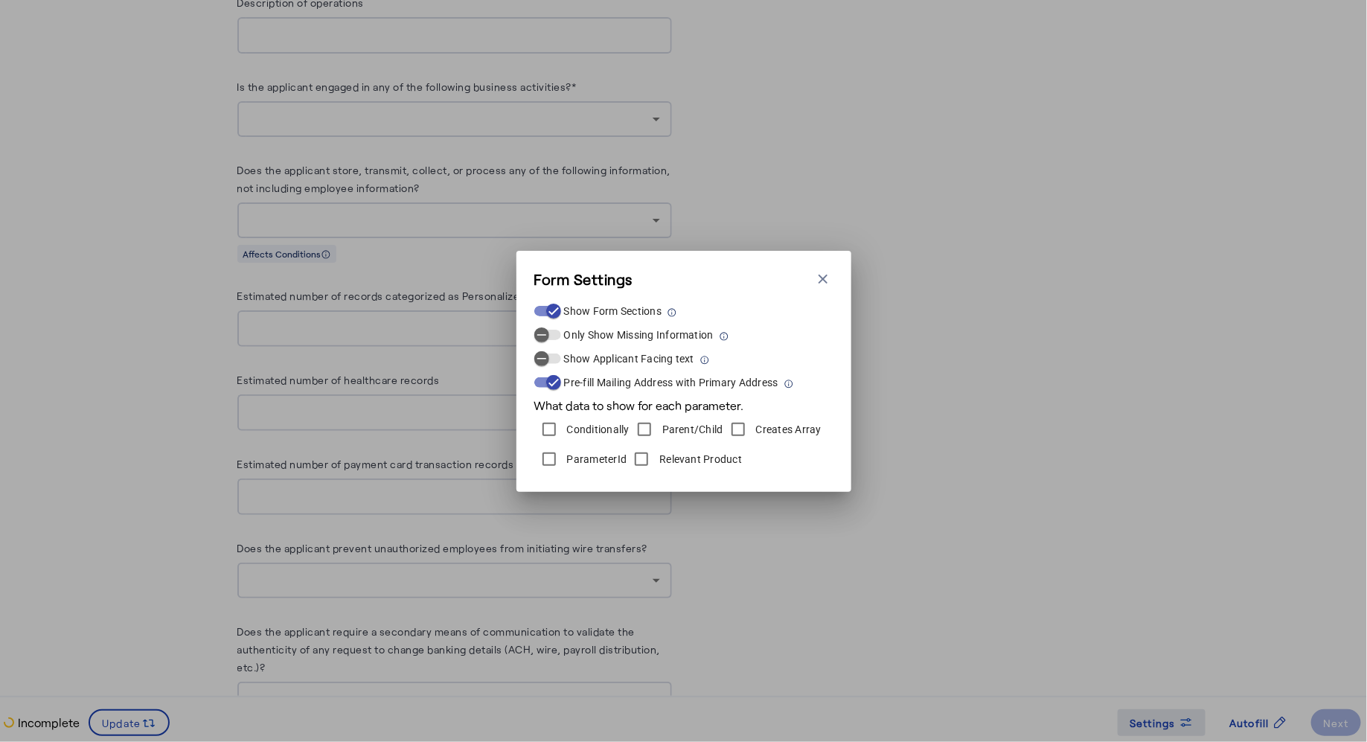
scroll to position [0, 0]
click at [594, 459] on label "ParameterId" at bounding box center [595, 459] width 63 height 15
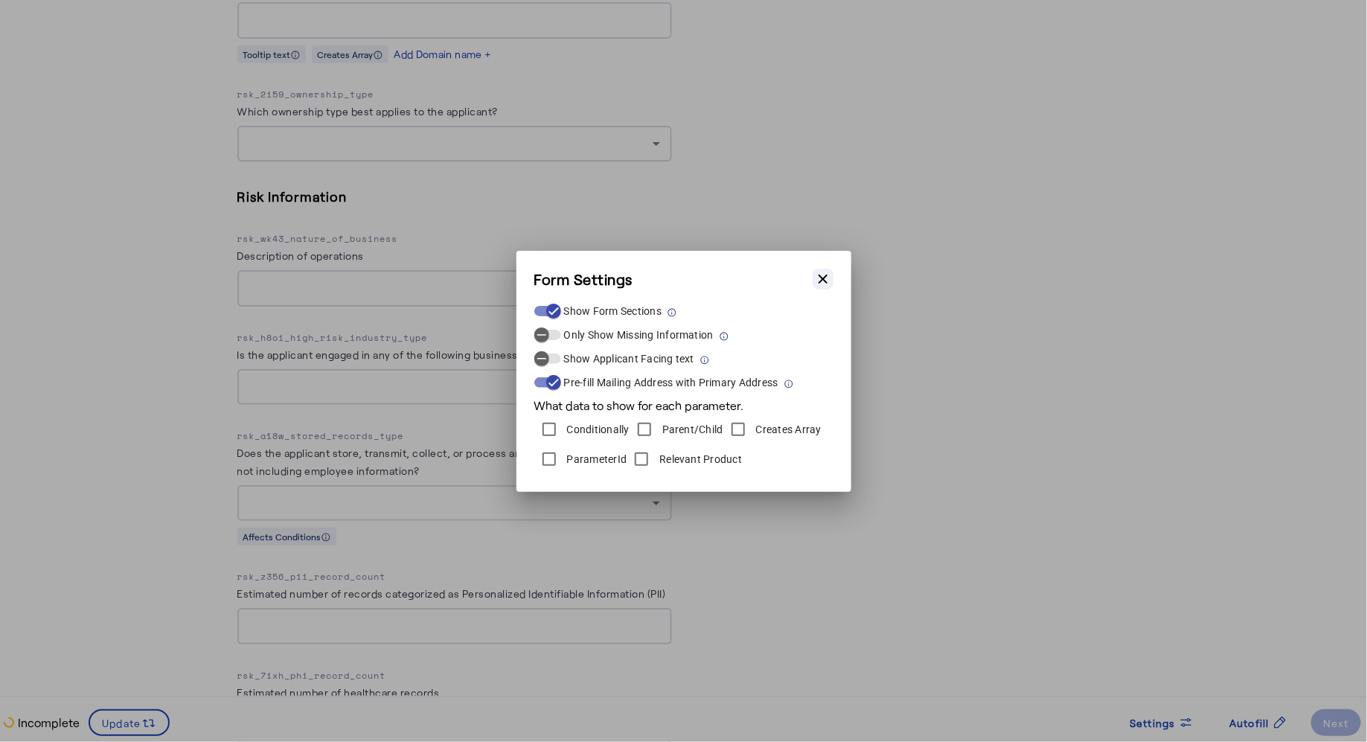
click at [822, 282] on icon "button" at bounding box center [822, 279] width 15 height 15
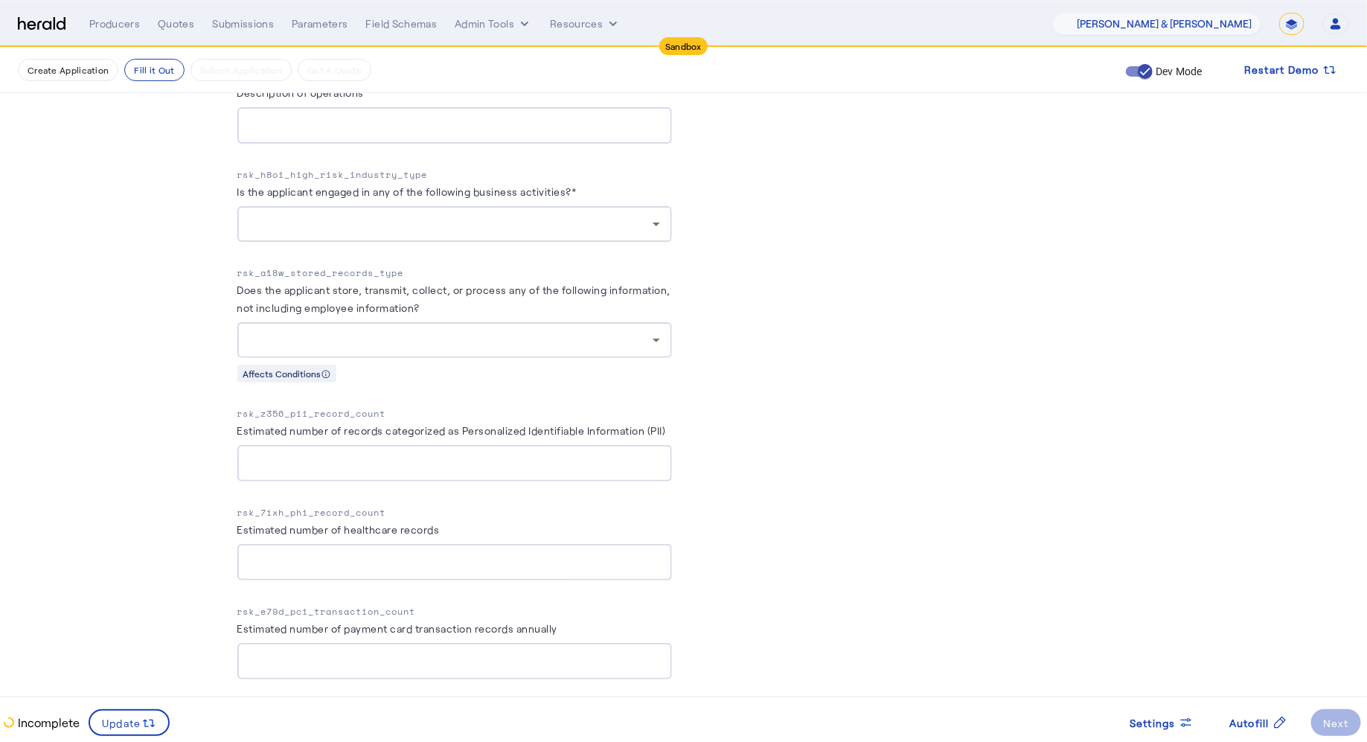
scroll to position [2406, 0]
click at [357, 504] on p "rsk_7ixh_phi_record_count" at bounding box center [454, 511] width 435 height 15
copy p "rsk_7ixh_phi_record_count"
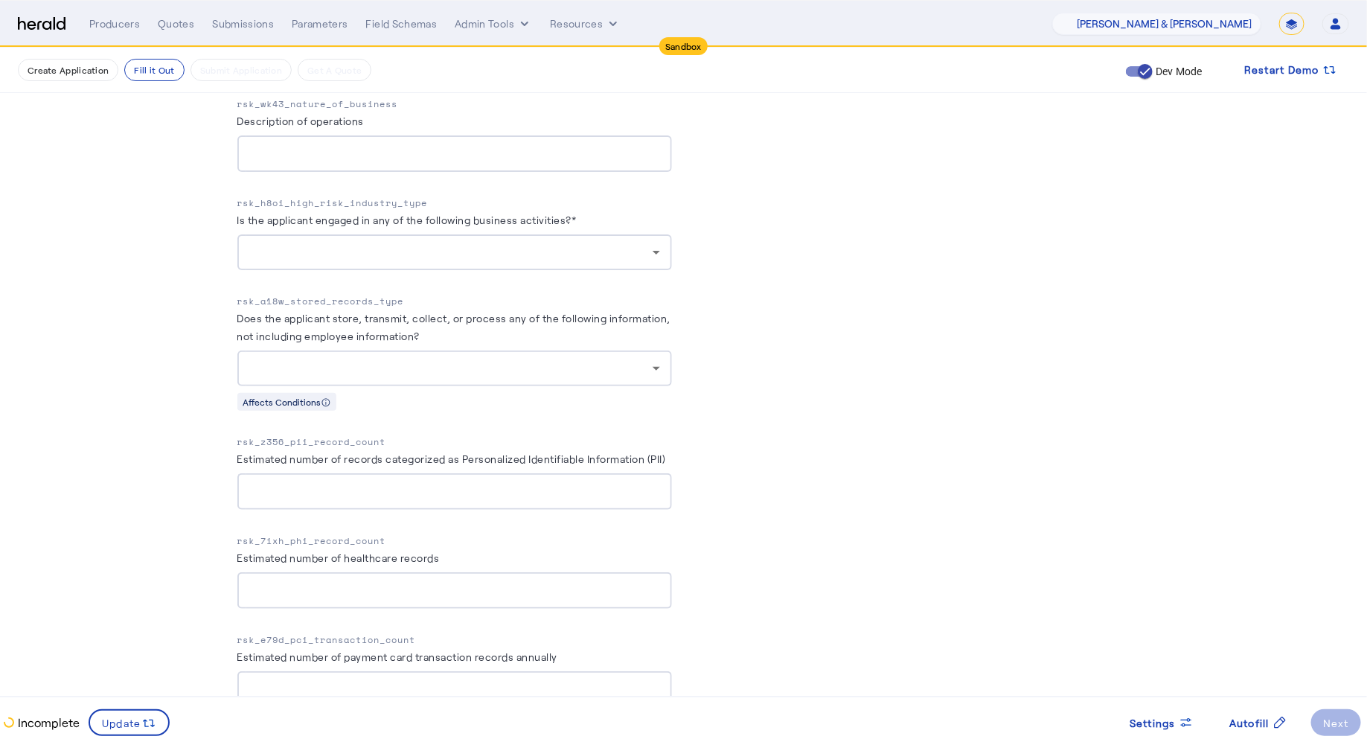
click at [485, 435] on p "rsk_z356_pii_record_count" at bounding box center [454, 442] width 435 height 15
click at [387, 294] on p "rsk_a18w_stored_records_type" at bounding box center [454, 301] width 435 height 15
click at [376, 359] on div at bounding box center [450, 368] width 403 height 18
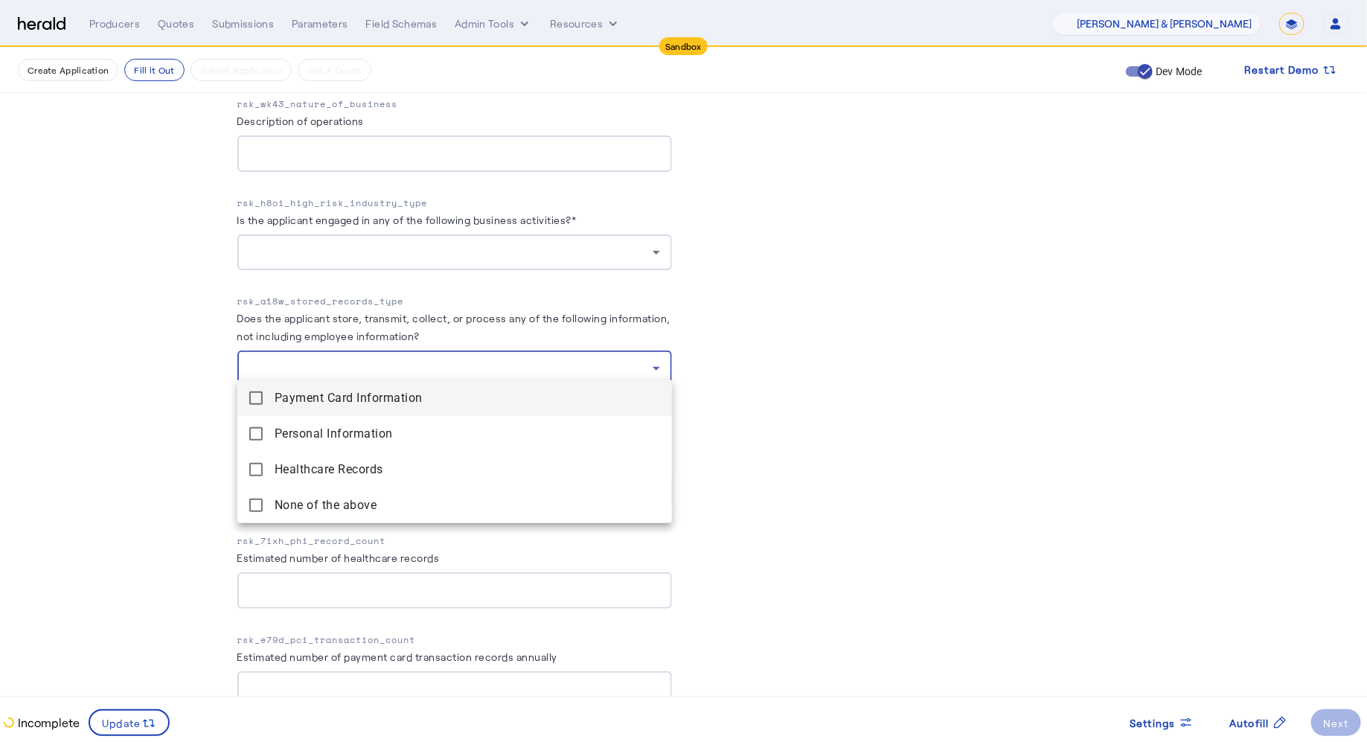
click at [953, 394] on div at bounding box center [683, 371] width 1367 height 742
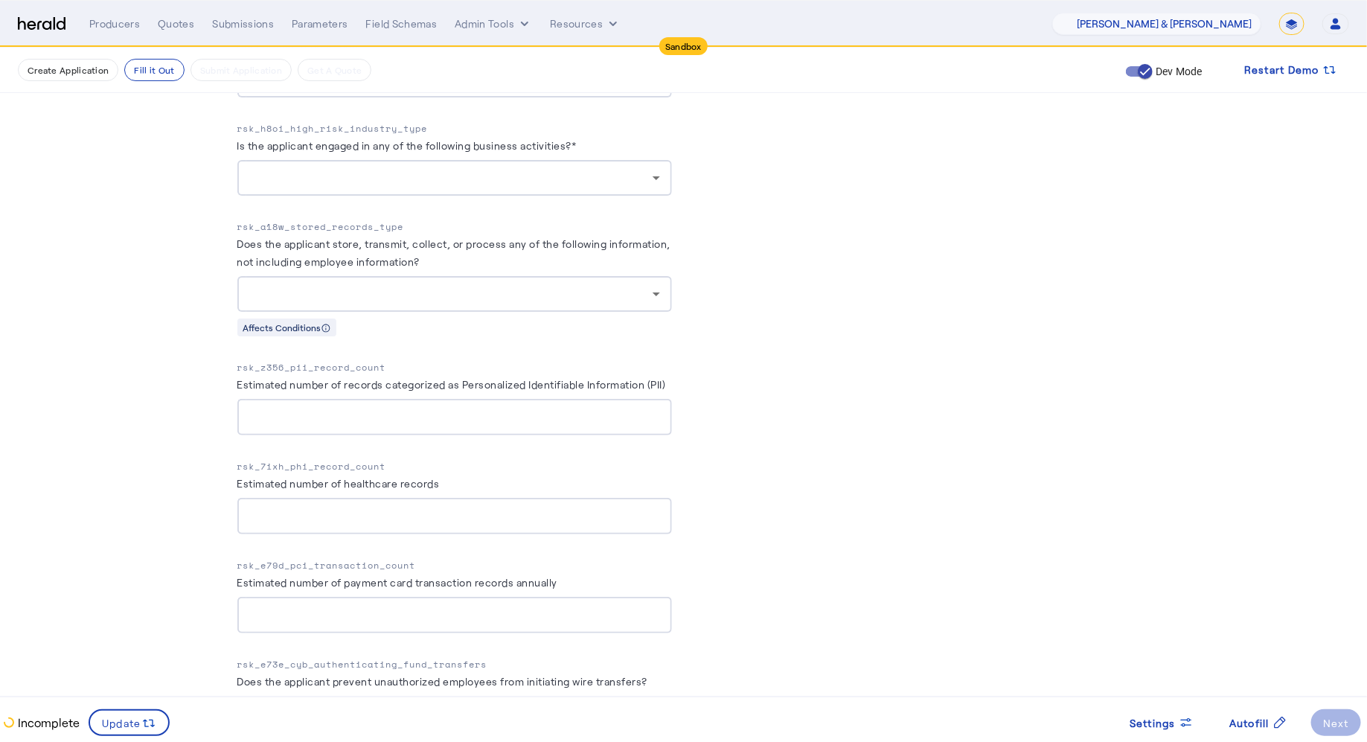
scroll to position [2448, 0]
click at [352, 362] on p "rsk_z356_pii_record_count" at bounding box center [454, 369] width 435 height 15
click at [365, 278] on div at bounding box center [454, 296] width 411 height 36
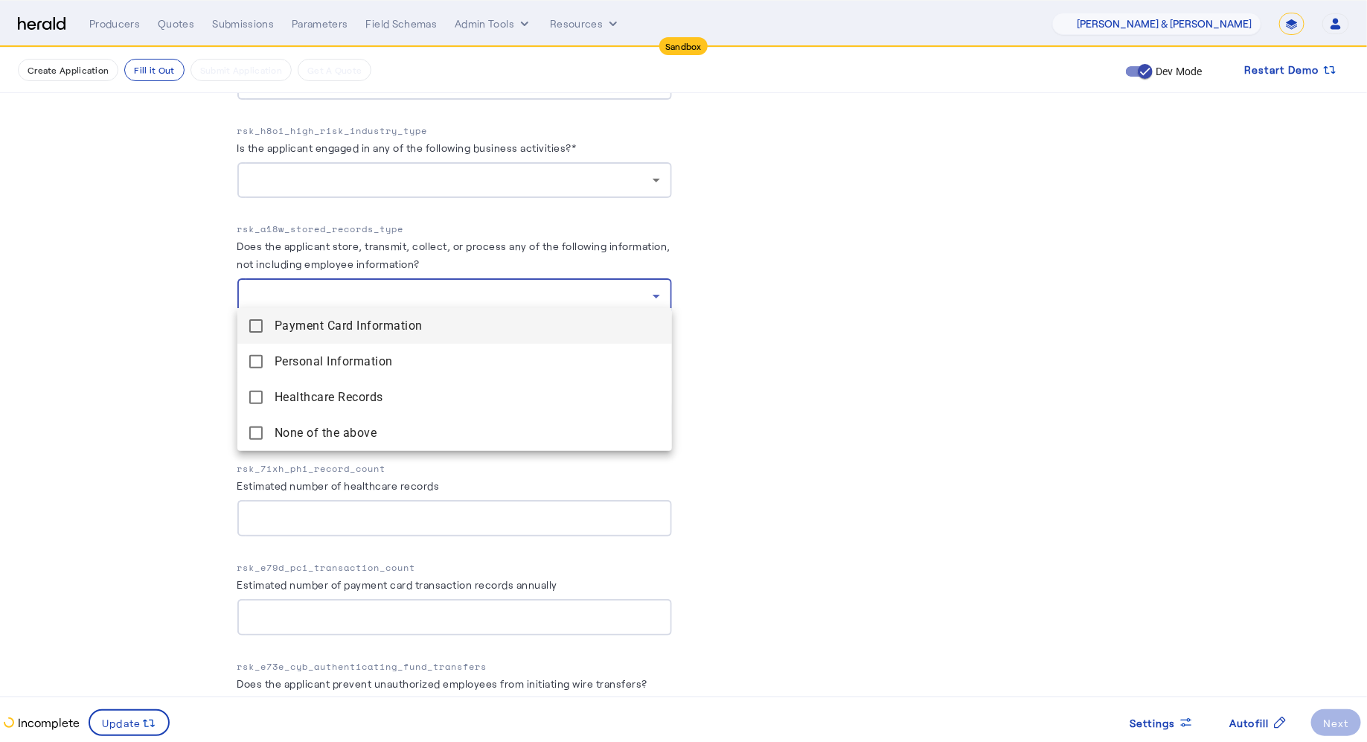
click at [807, 360] on div at bounding box center [683, 371] width 1367 height 742
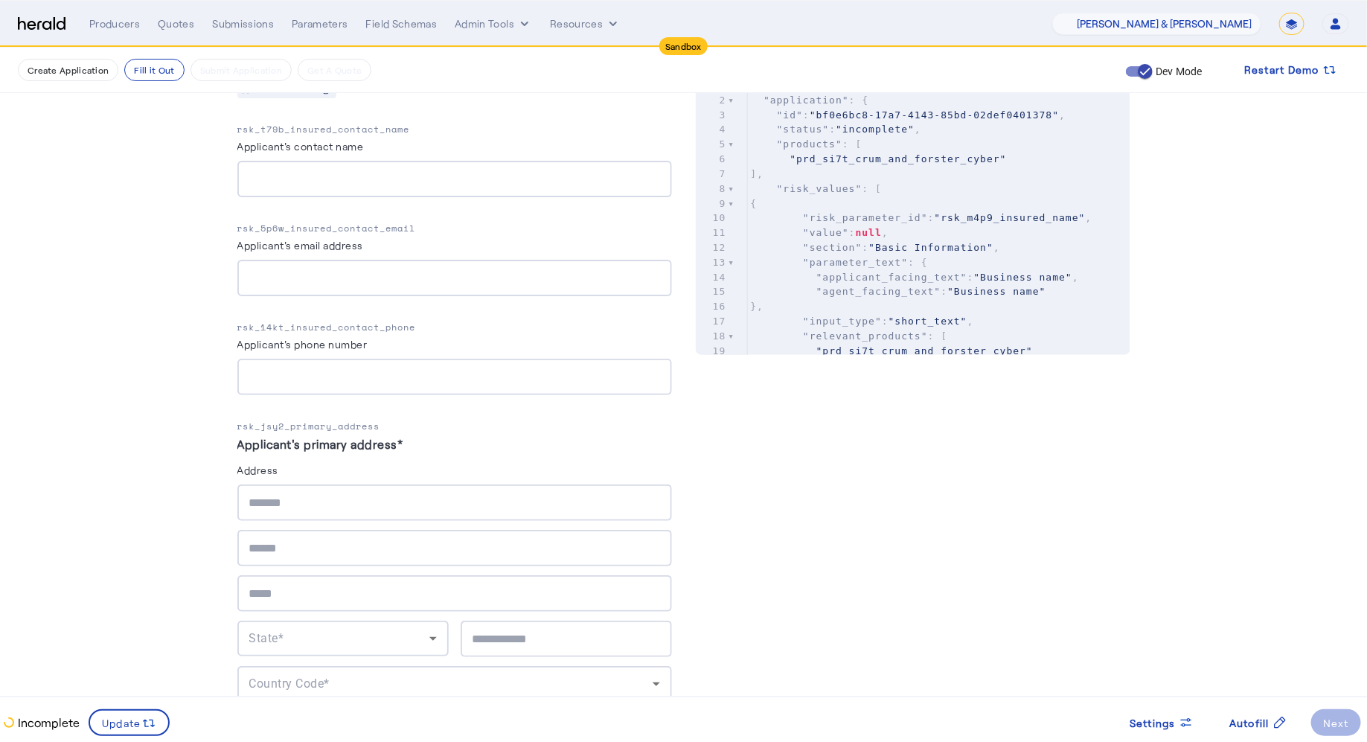
scroll to position [0, 0]
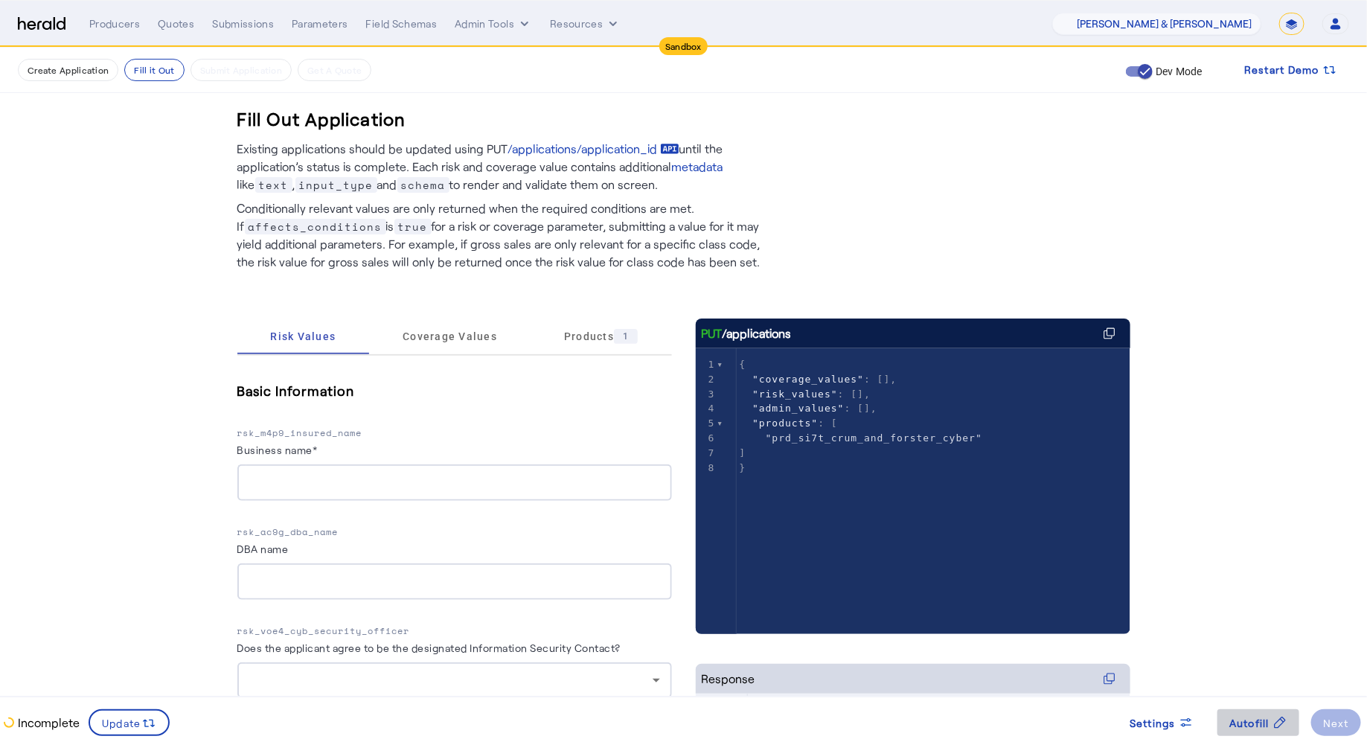
click at [1234, 723] on span "Autofill" at bounding box center [1249, 723] width 40 height 16
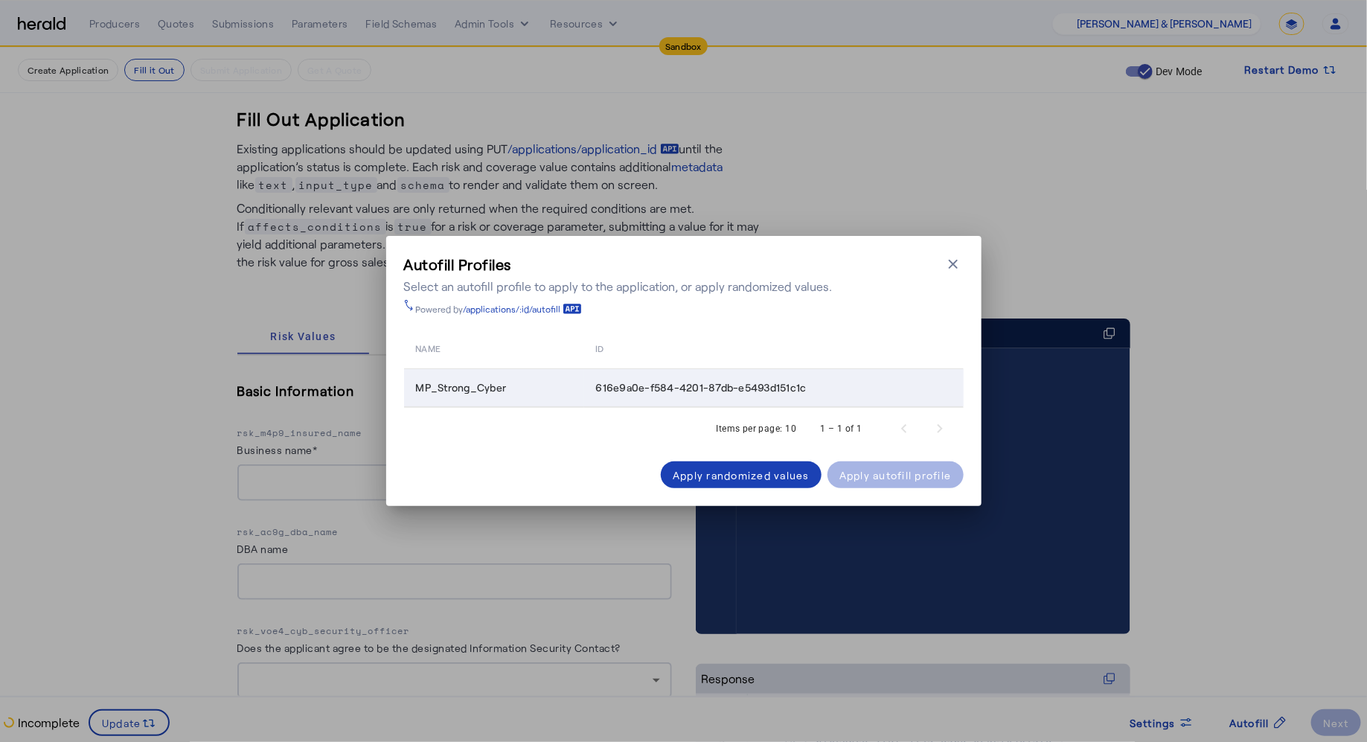
click at [737, 386] on span "616e9a0e-f584-4201-87db-e5493d151c1c" at bounding box center [701, 387] width 211 height 15
click at [846, 478] on div "Apply autofill profile" at bounding box center [895, 475] width 112 height 16
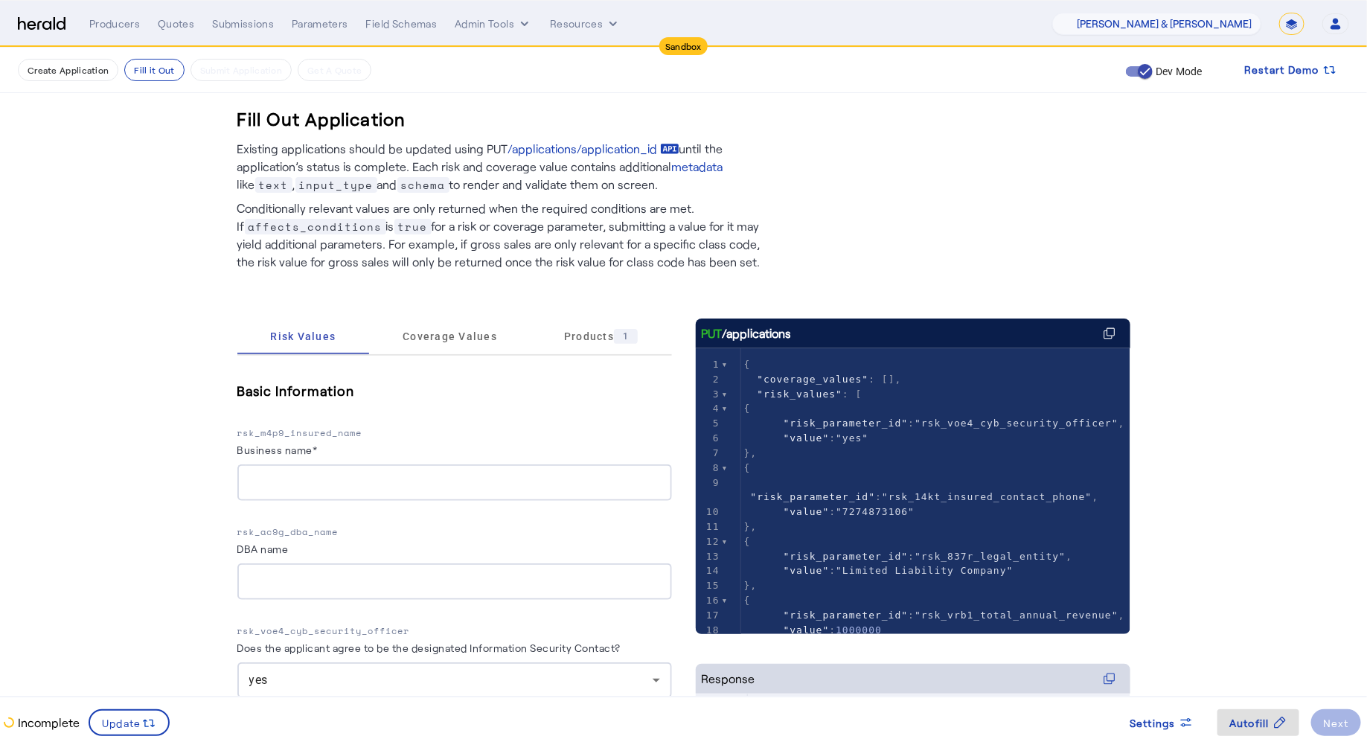
click at [568, 484] on input "Business name*" at bounding box center [454, 483] width 411 height 18
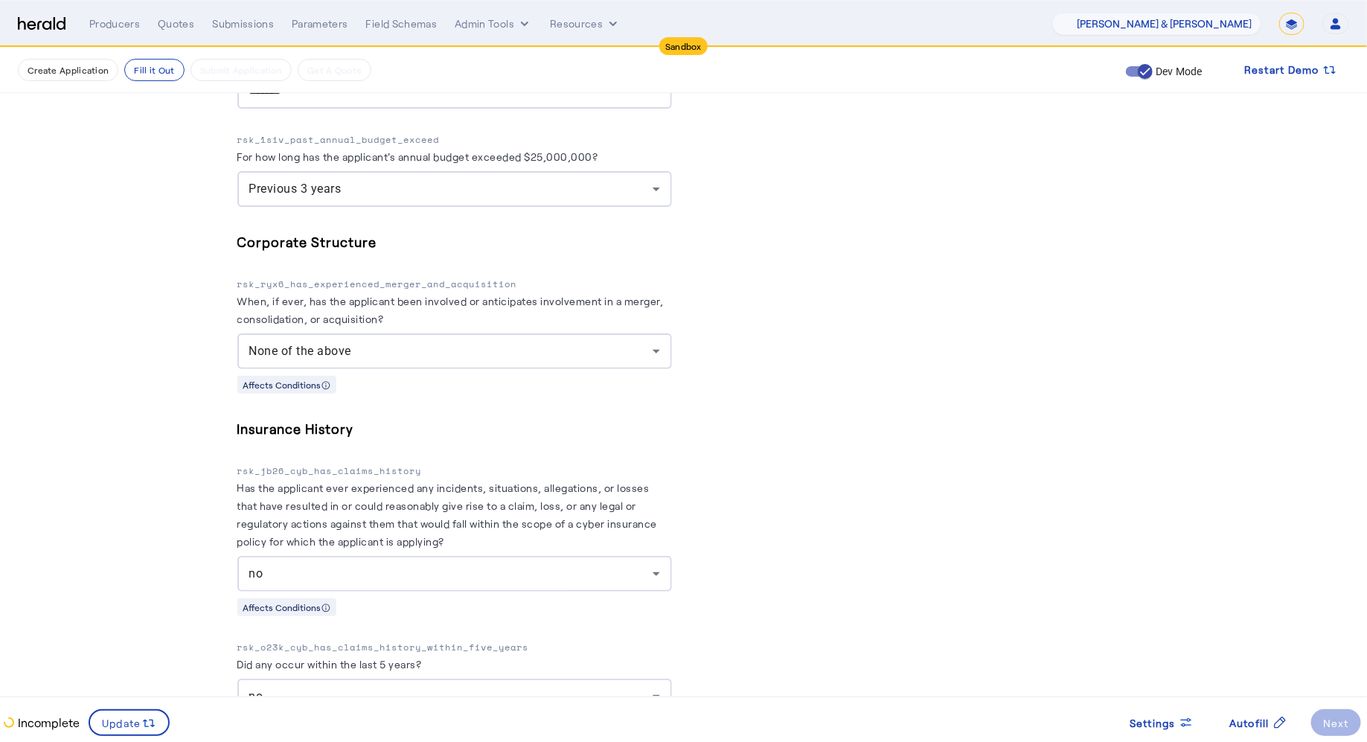
scroll to position [7779, 0]
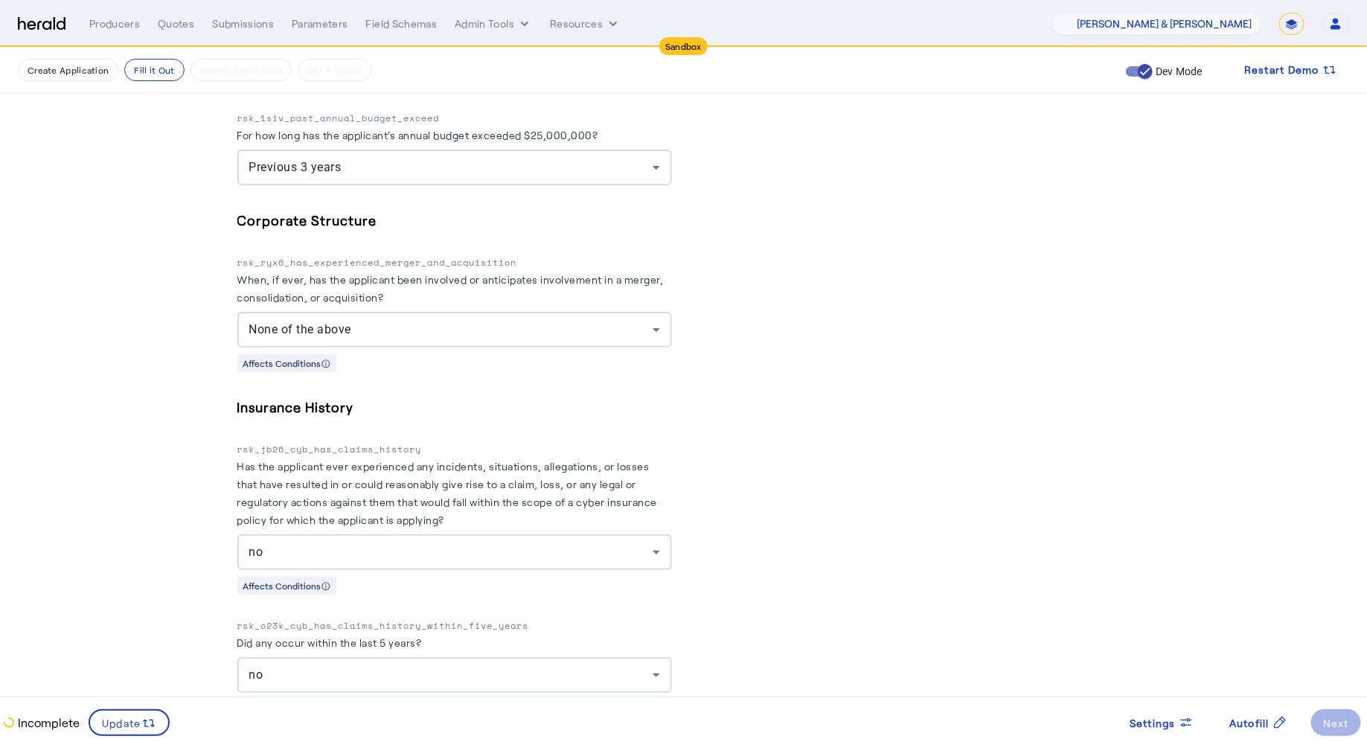
type input "*********"
click at [193, 34] on div "Producers Quotes Submissions Parameters Field Schemas Admin Tools Resources 1Fo…" at bounding box center [719, 24] width 1260 height 22
click at [186, 26] on div "Quotes" at bounding box center [176, 23] width 36 height 15
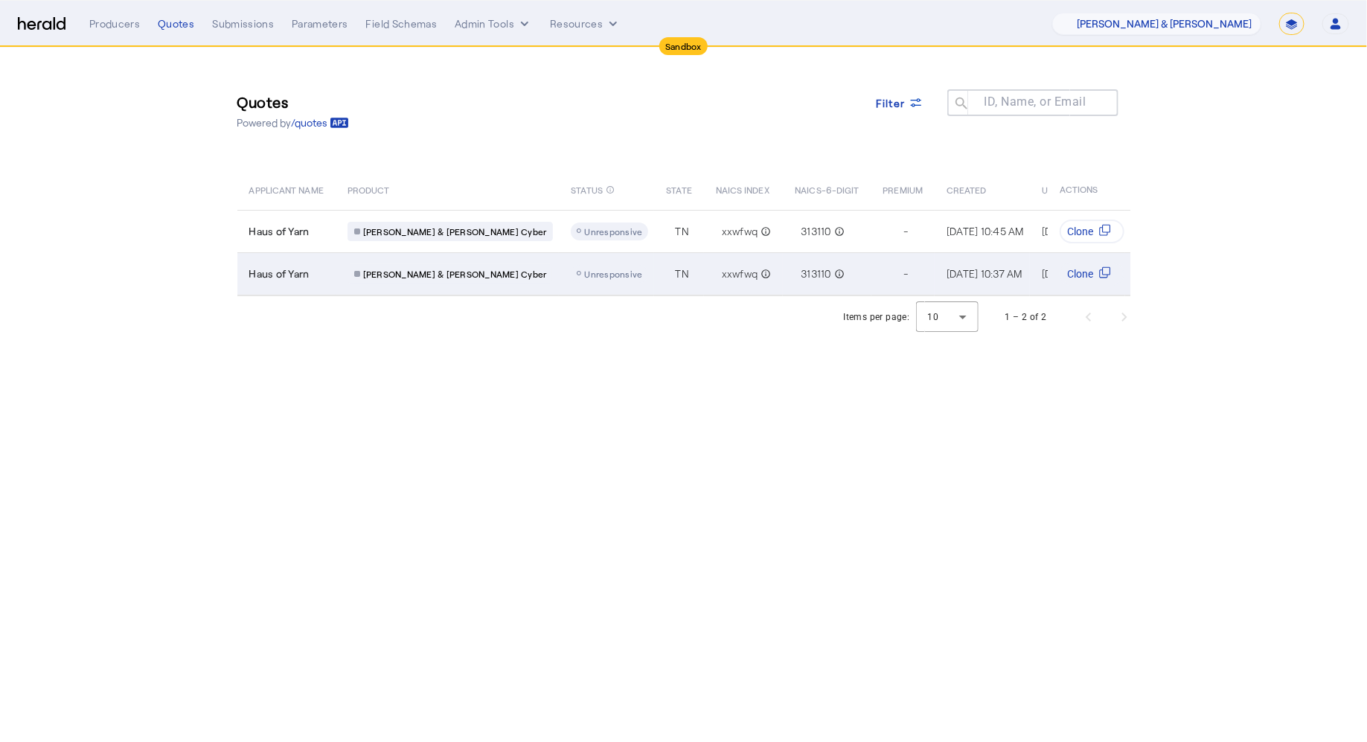
click at [310, 282] on td "Haus of Yarn" at bounding box center [286, 273] width 98 height 43
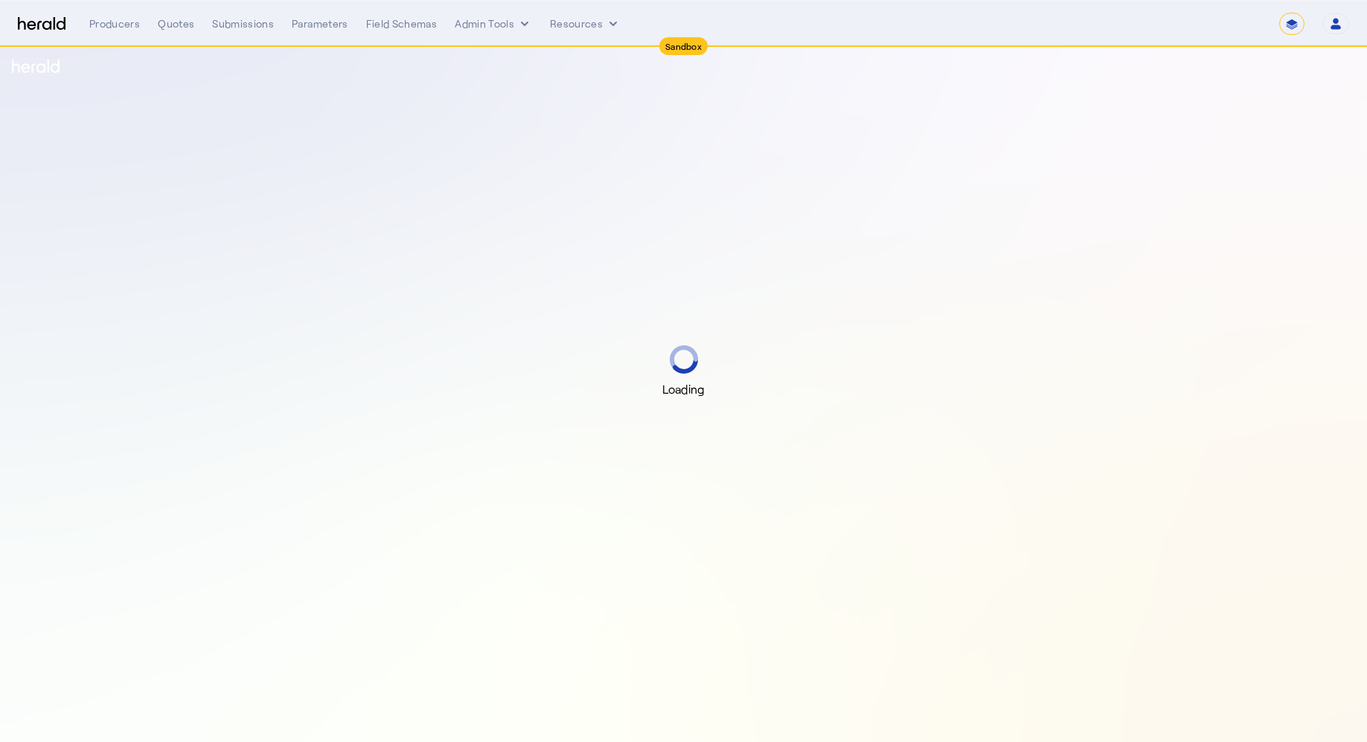
select select "*******"
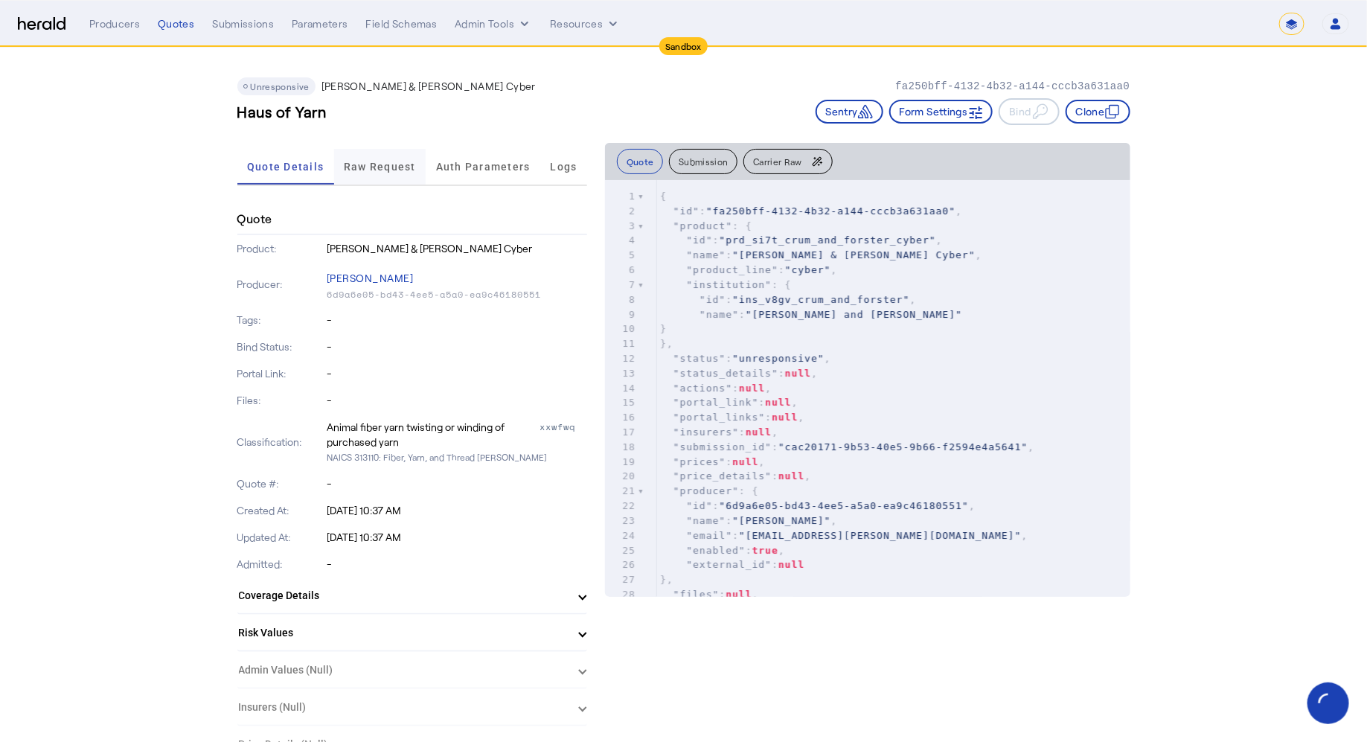
click at [394, 164] on span "Raw Request" at bounding box center [380, 166] width 72 height 10
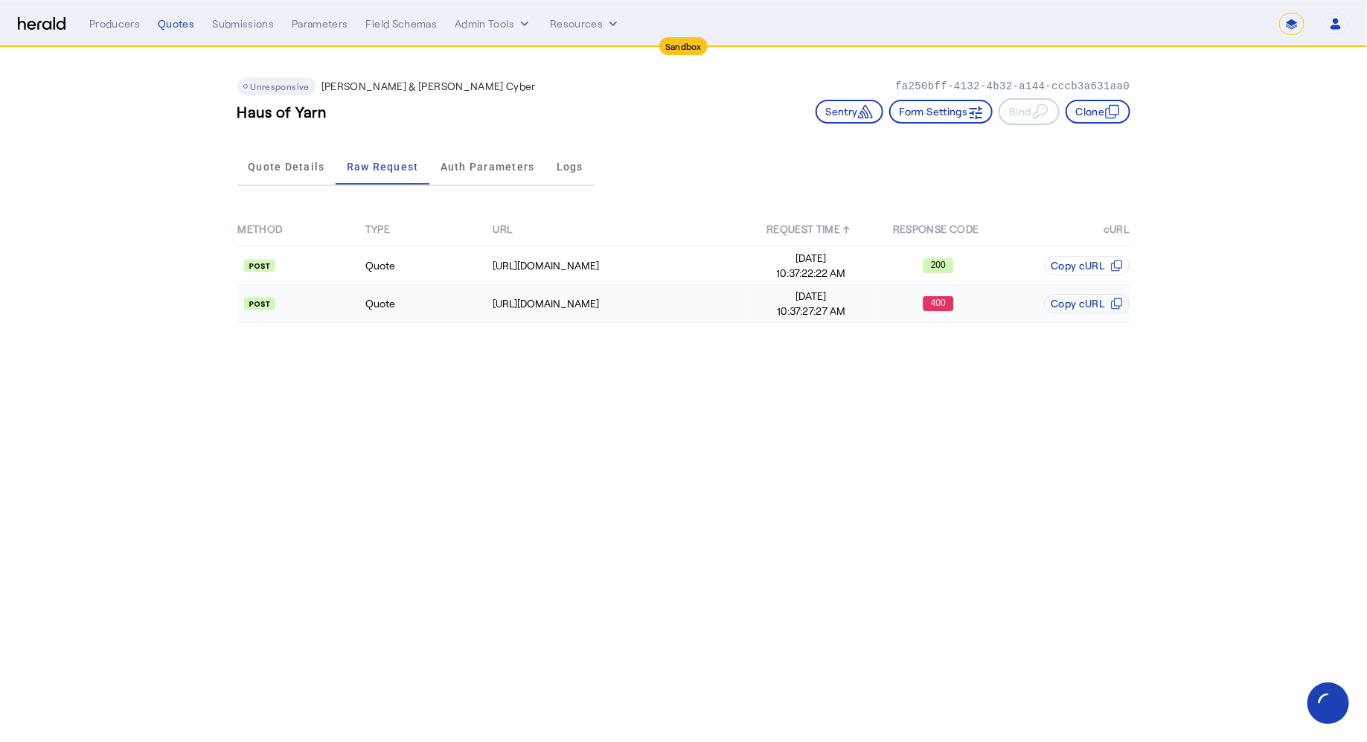
click at [381, 315] on td "Quote" at bounding box center [428, 304] width 127 height 38
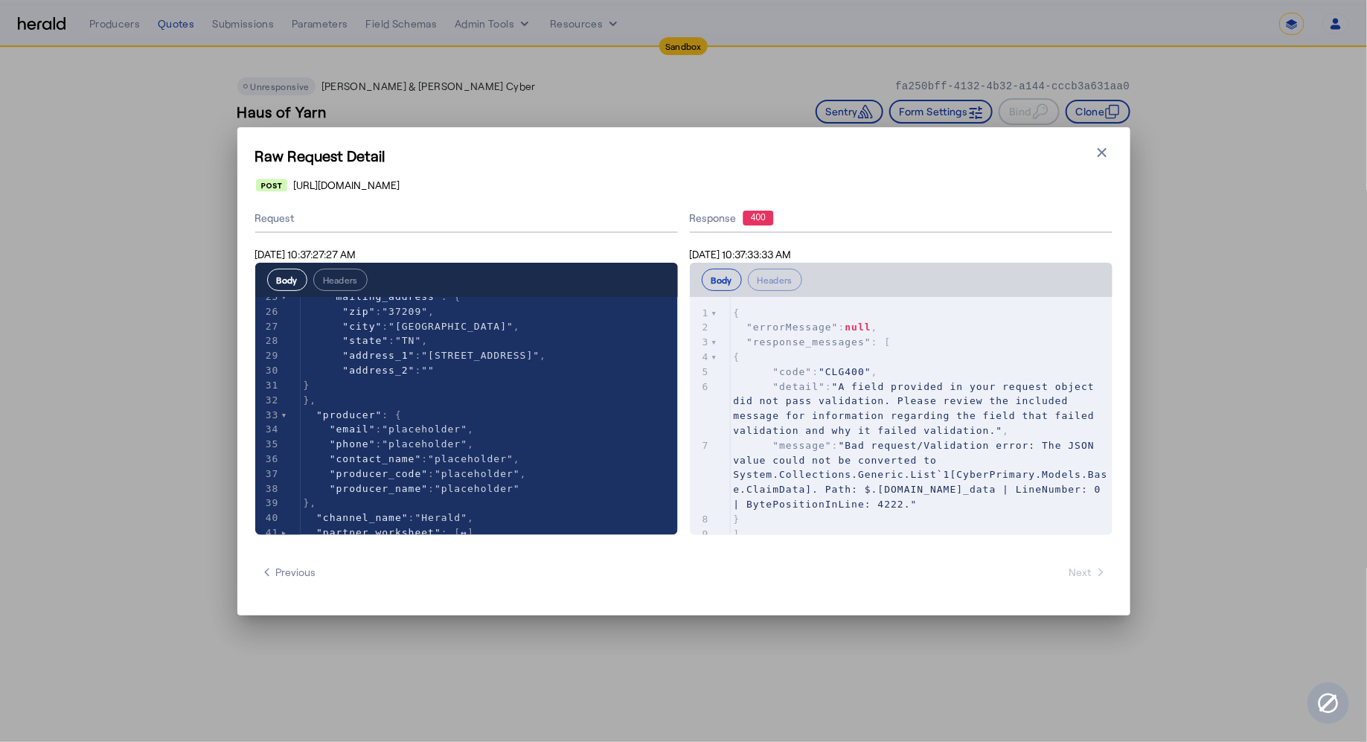
scroll to position [342, 0]
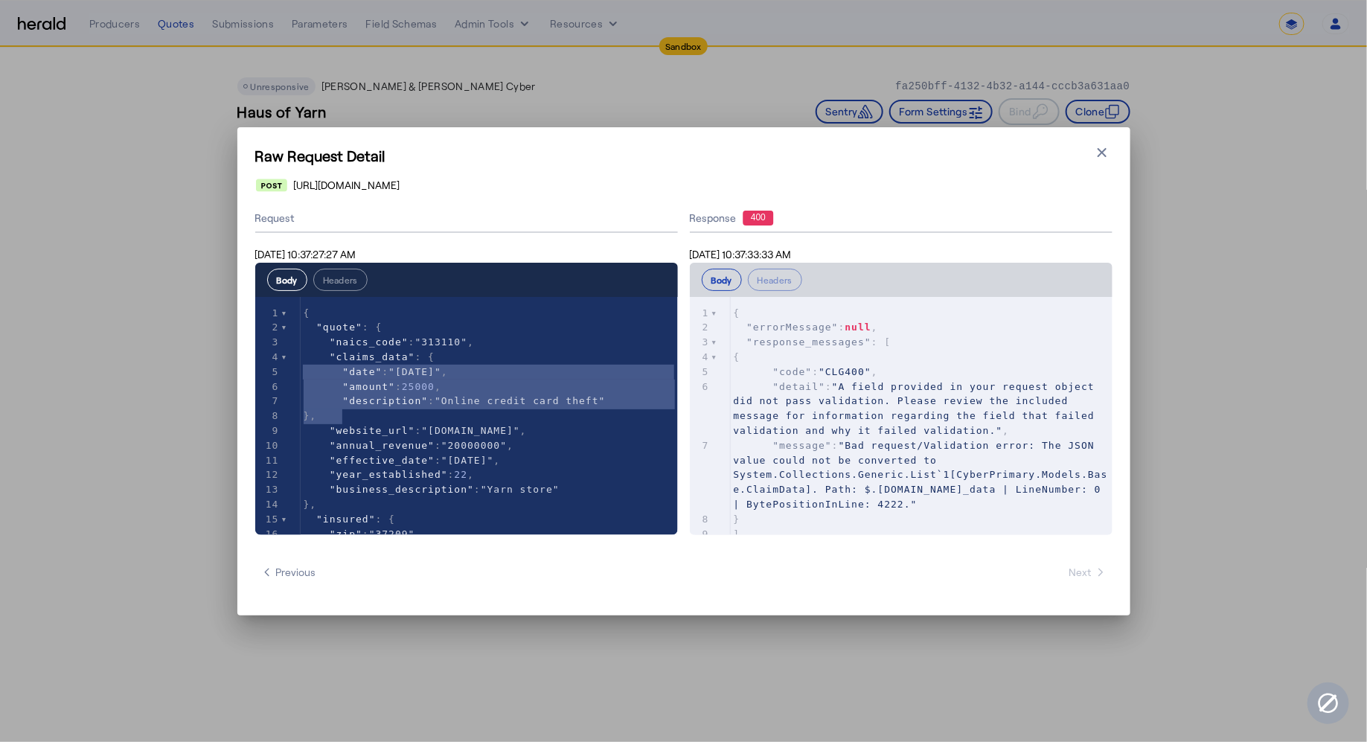
type textarea "**********"
drag, startPoint x: 360, startPoint y: 414, endPoint x: 281, endPoint y: 362, distance: 94.5
click at [1097, 158] on icon "button" at bounding box center [1102, 152] width 15 height 15
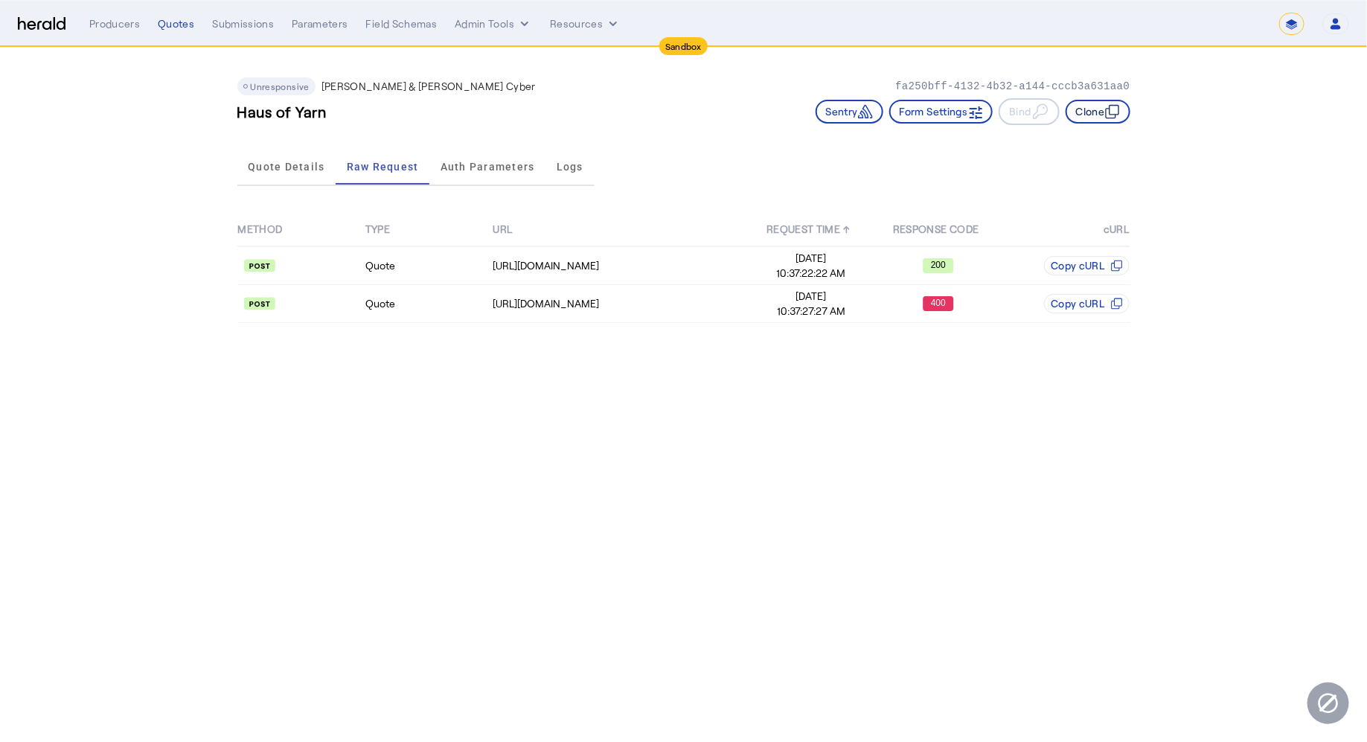
click at [1106, 115] on icon "button" at bounding box center [1110, 113] width 10 height 10
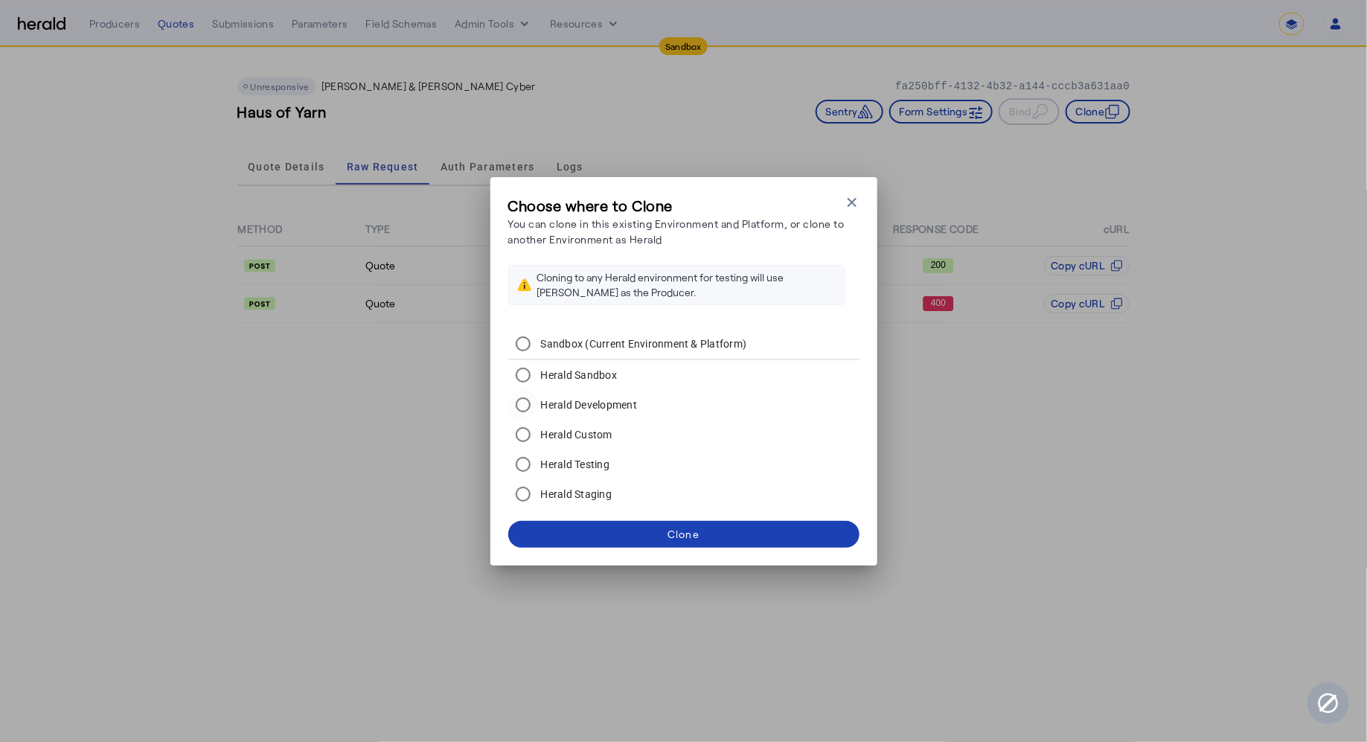
click at [594, 405] on label "Herald Development" at bounding box center [588, 404] width 100 height 15
click at [631, 542] on span at bounding box center [683, 534] width 351 height 36
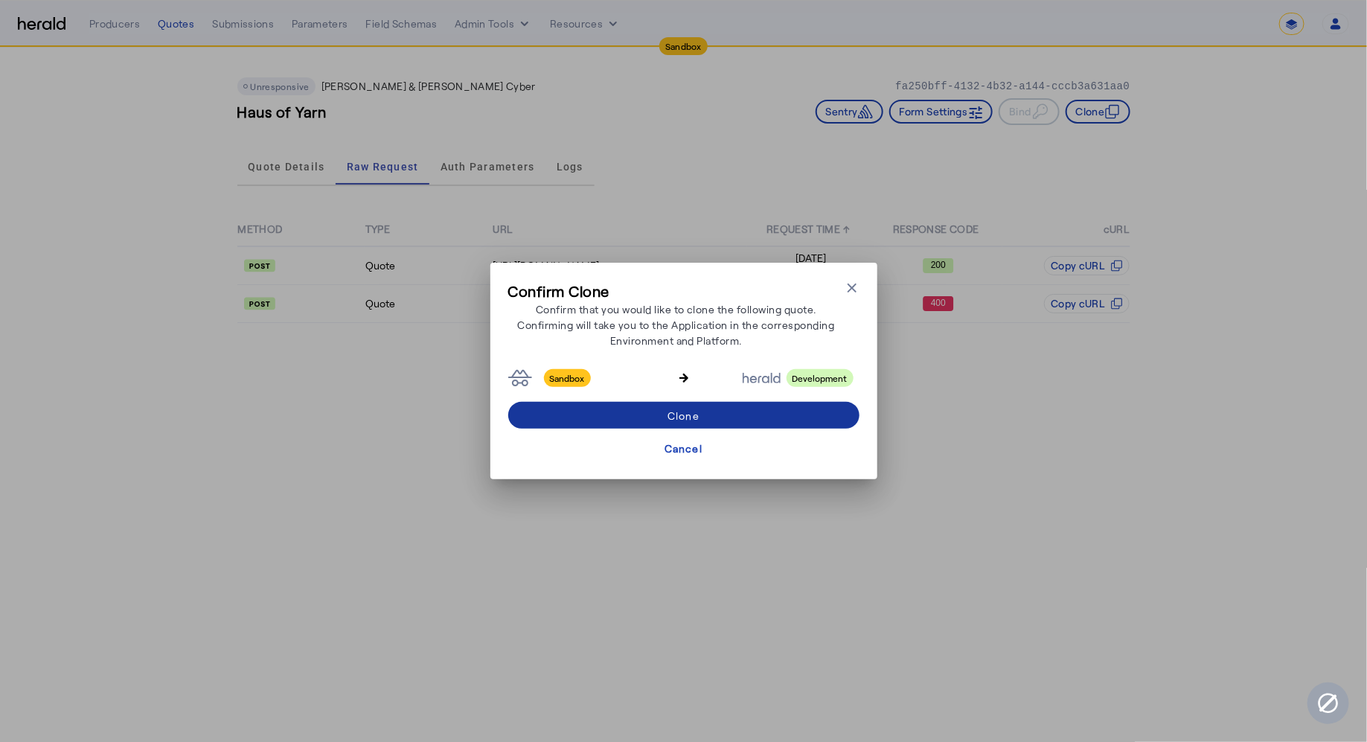
click at [709, 415] on span at bounding box center [683, 415] width 351 height 36
select select "**********"
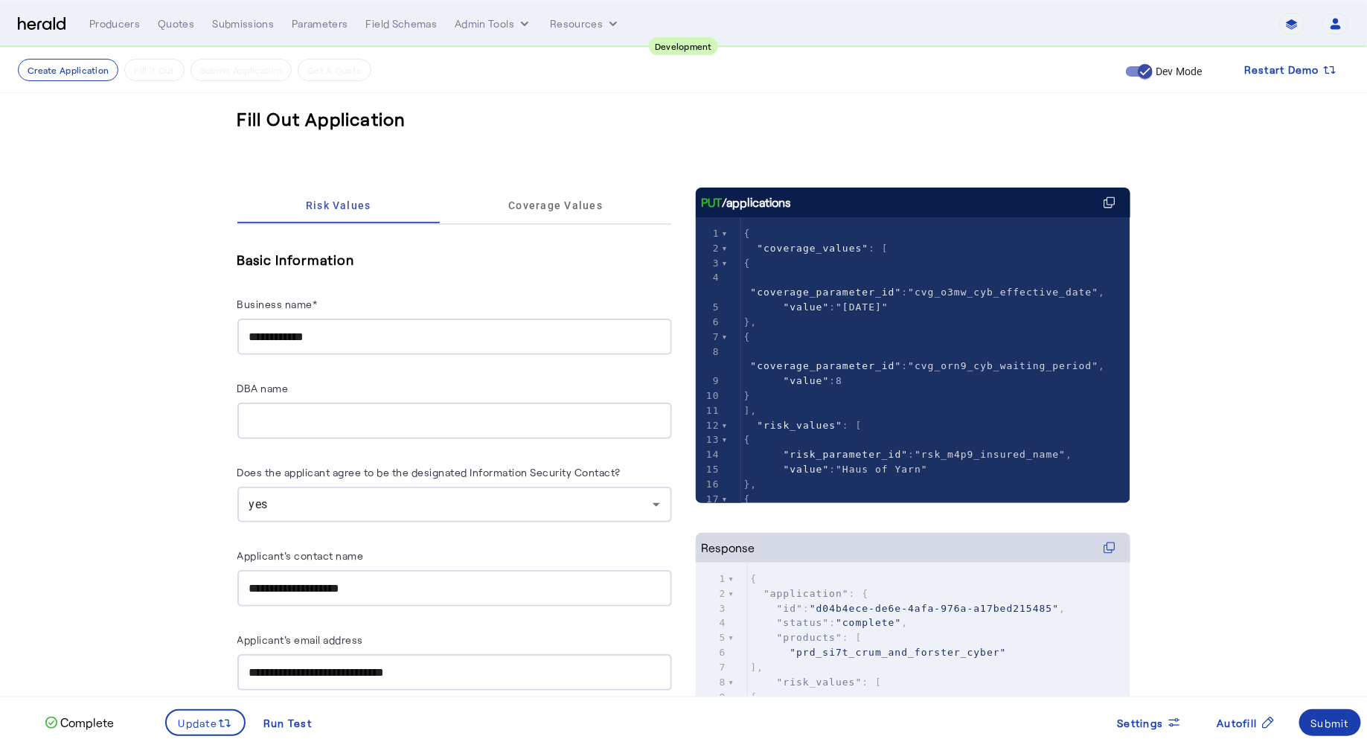
click at [1324, 720] on div "Submit" at bounding box center [1330, 723] width 39 height 16
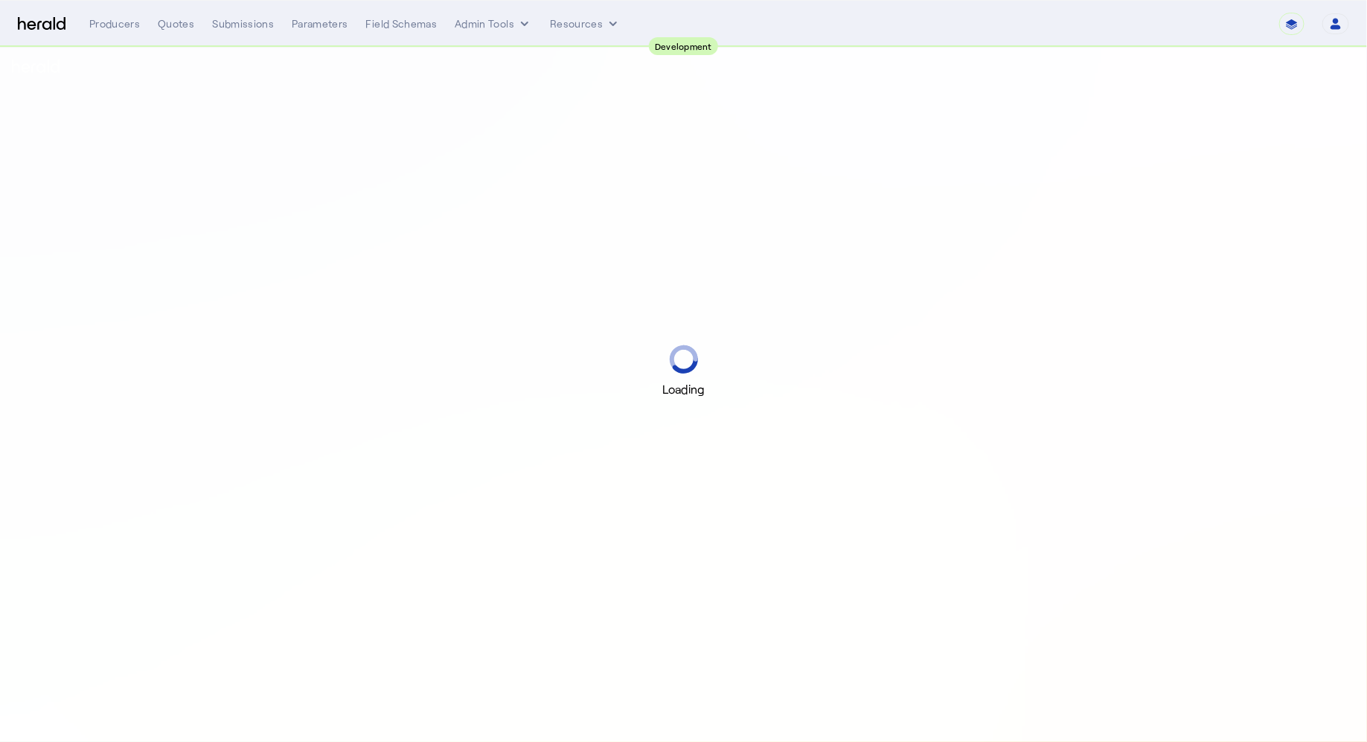
select select "pfm_2v8p_herald_api"
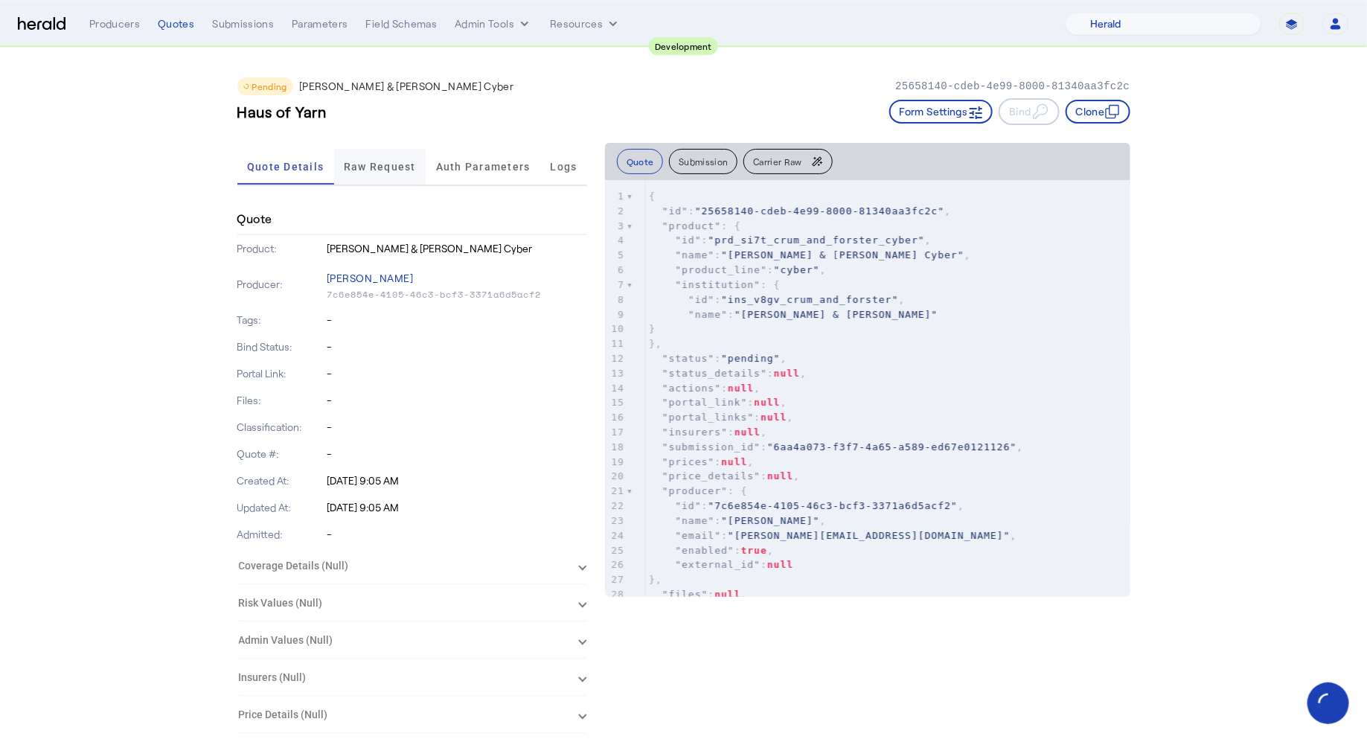
click at [395, 164] on span "Raw Request" at bounding box center [380, 166] width 72 height 10
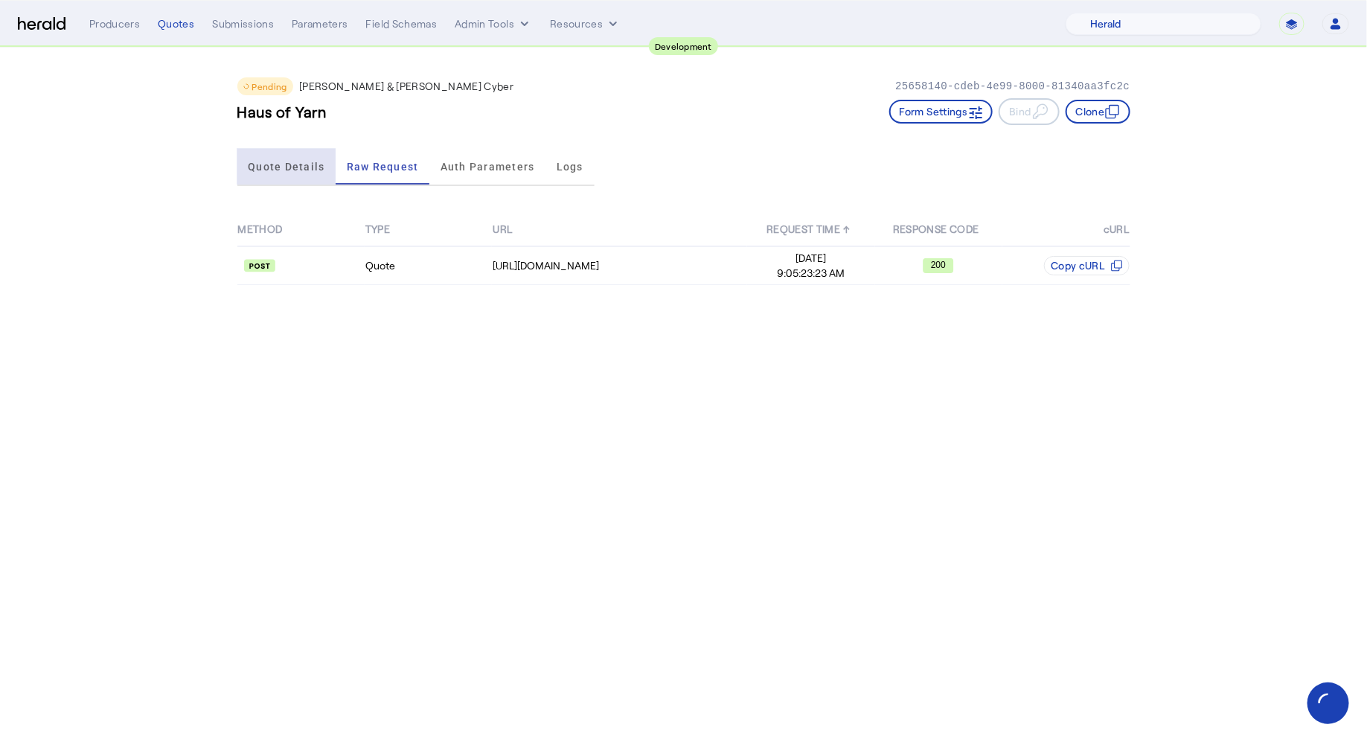
click at [257, 158] on span "Quote Details" at bounding box center [286, 167] width 77 height 36
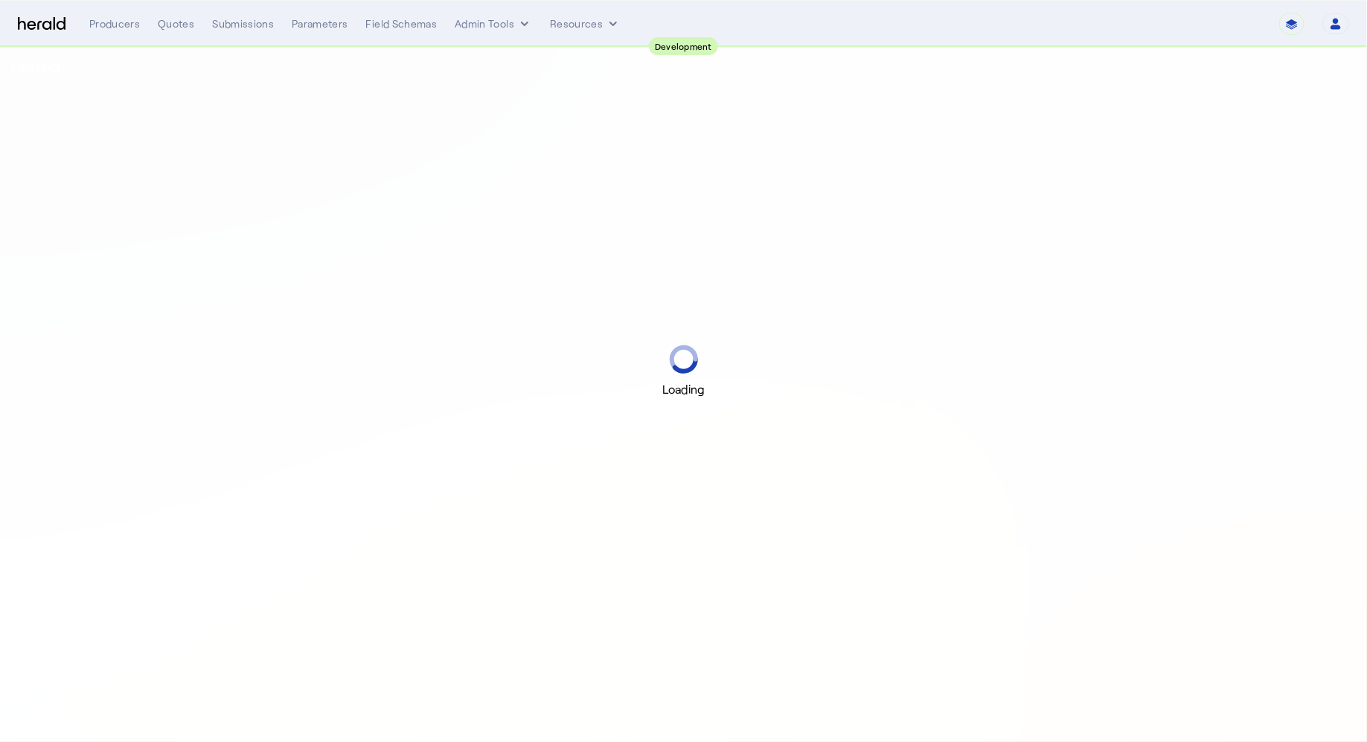
select select "pfm_2v8p_herald_api"
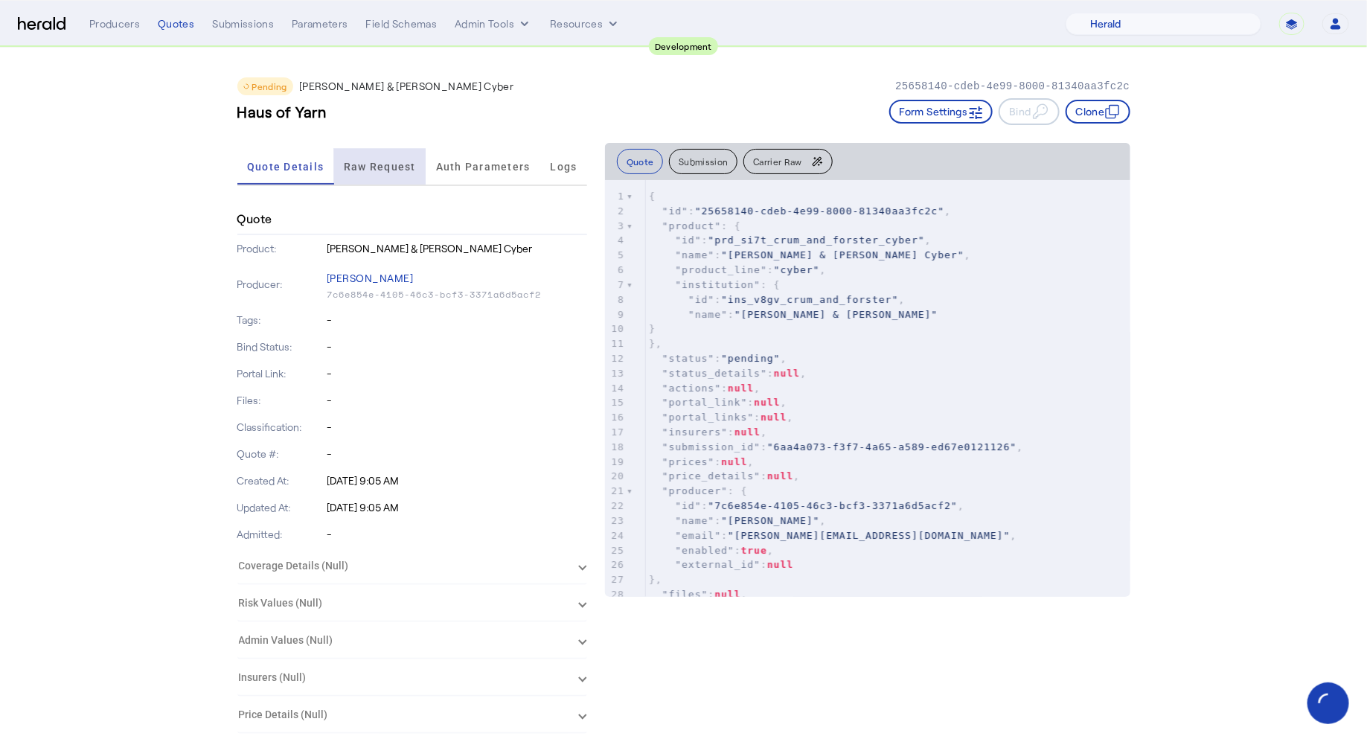
click at [351, 169] on span "Raw Request" at bounding box center [380, 166] width 72 height 10
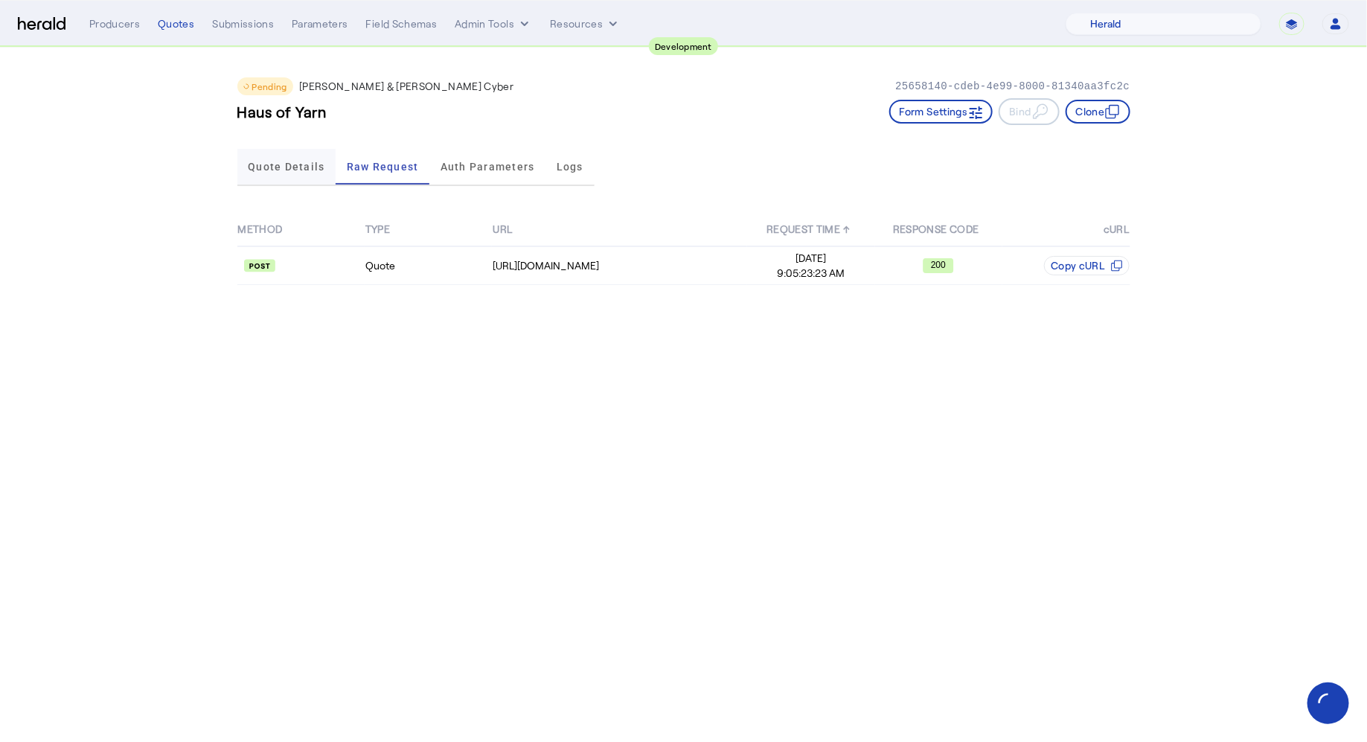
click at [289, 172] on span "Quote Details" at bounding box center [286, 167] width 77 height 36
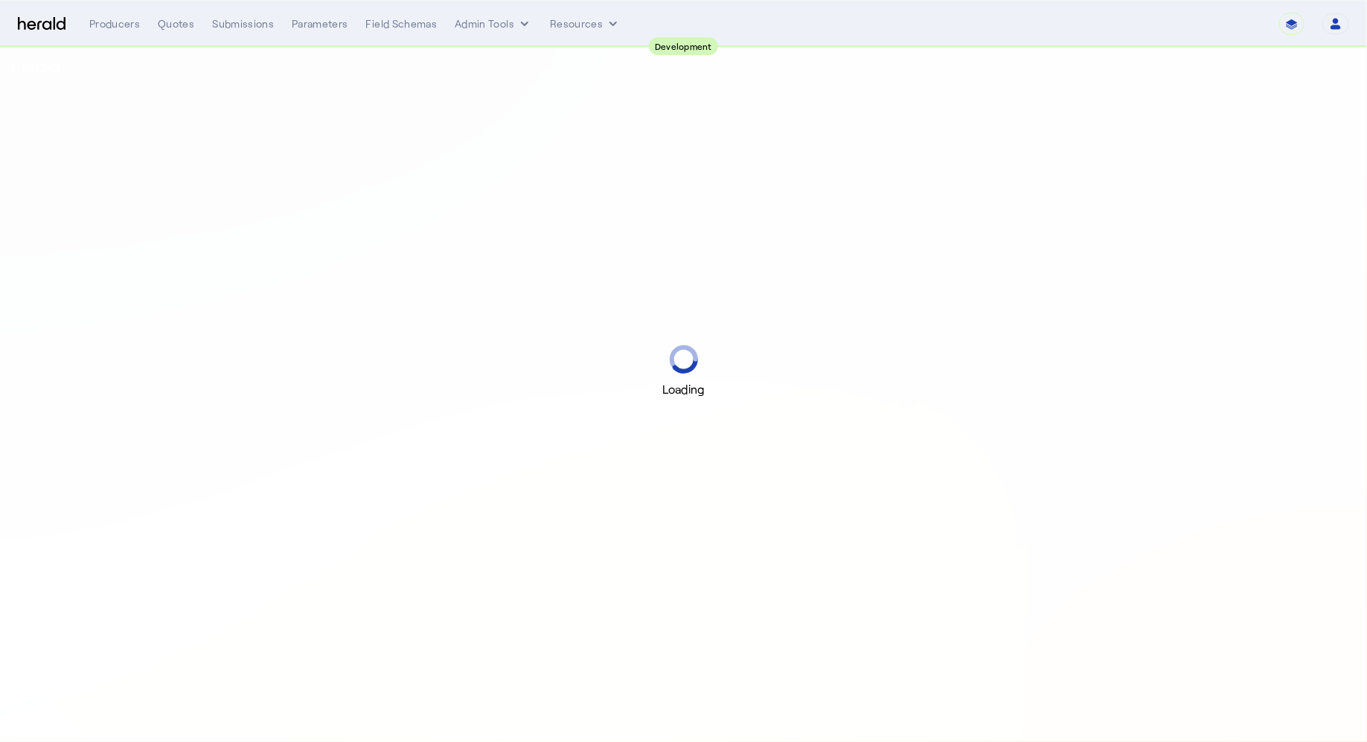
select select "pfm_2v8p_herald_api"
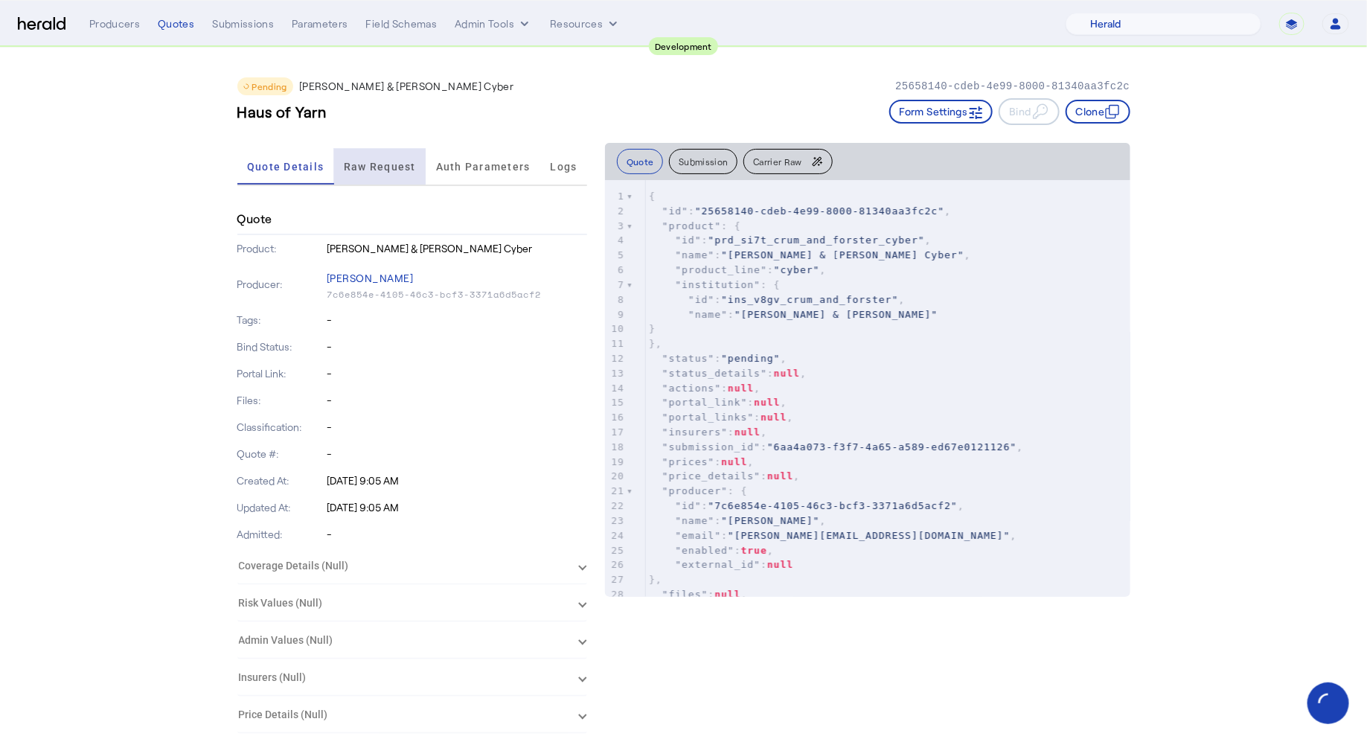
click at [350, 161] on span "Raw Request" at bounding box center [380, 166] width 72 height 10
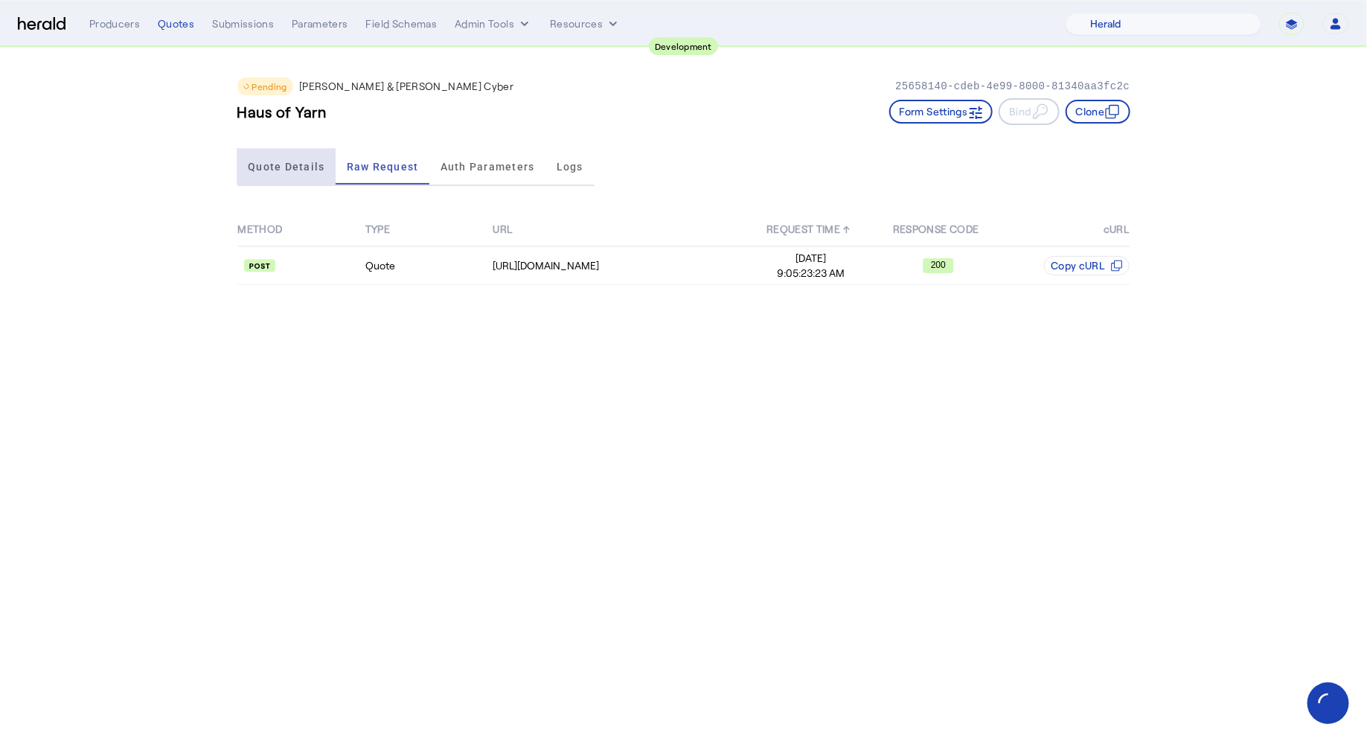
click at [304, 164] on span "Quote Details" at bounding box center [286, 166] width 77 height 10
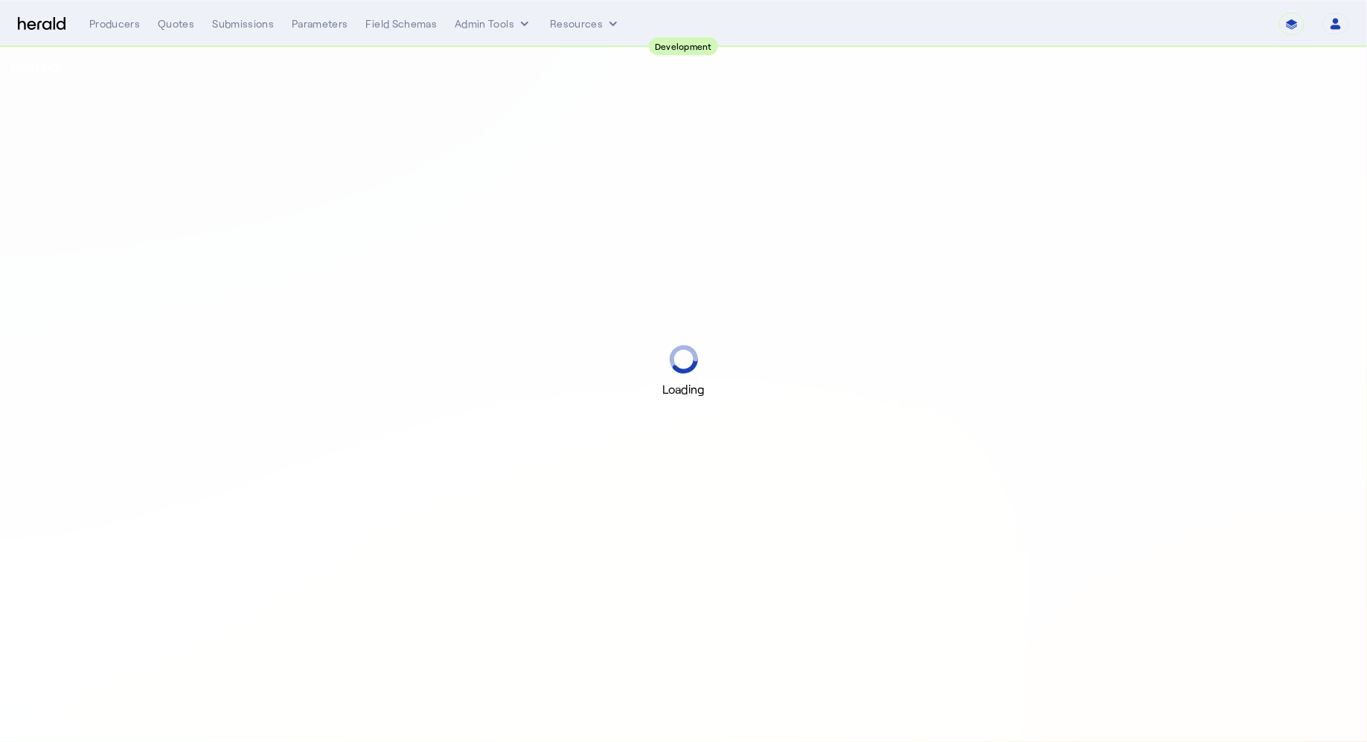
select select "pfm_2v8p_herald_api"
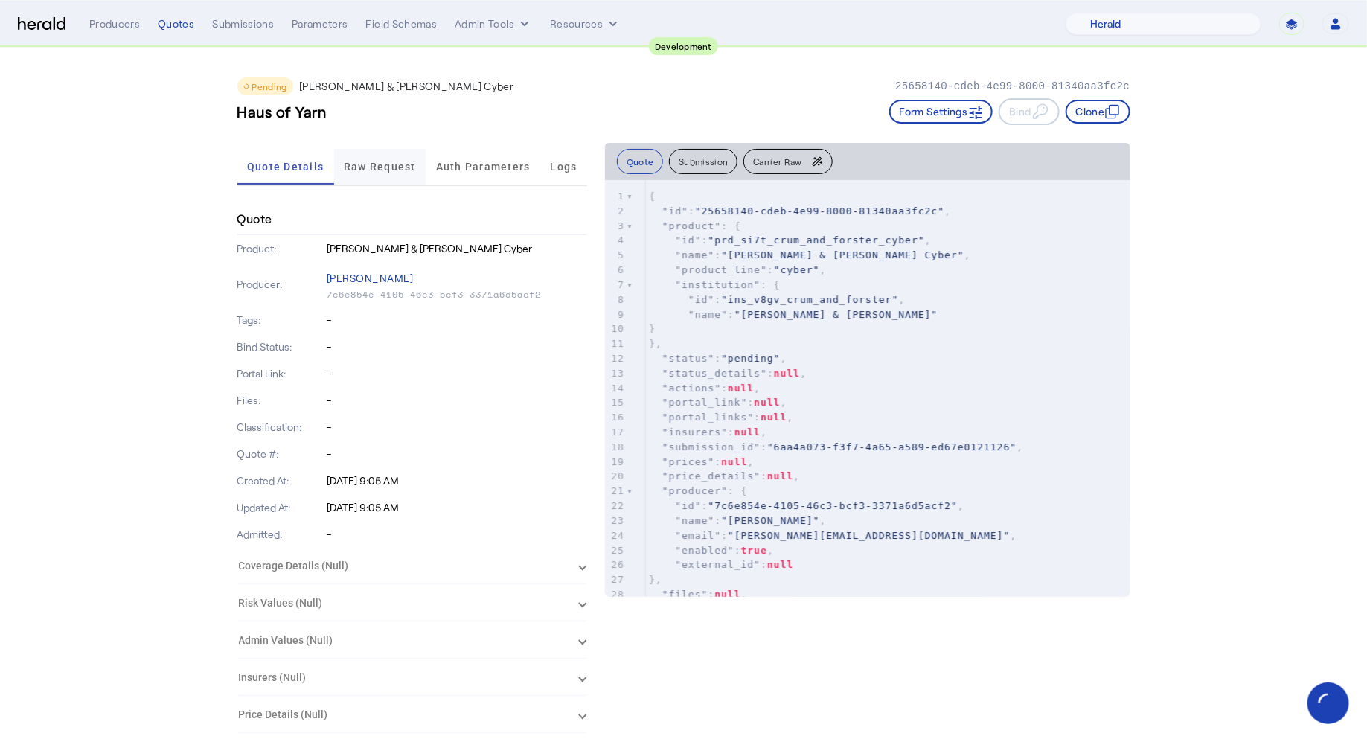
click at [400, 178] on span "Raw Request" at bounding box center [380, 167] width 72 height 36
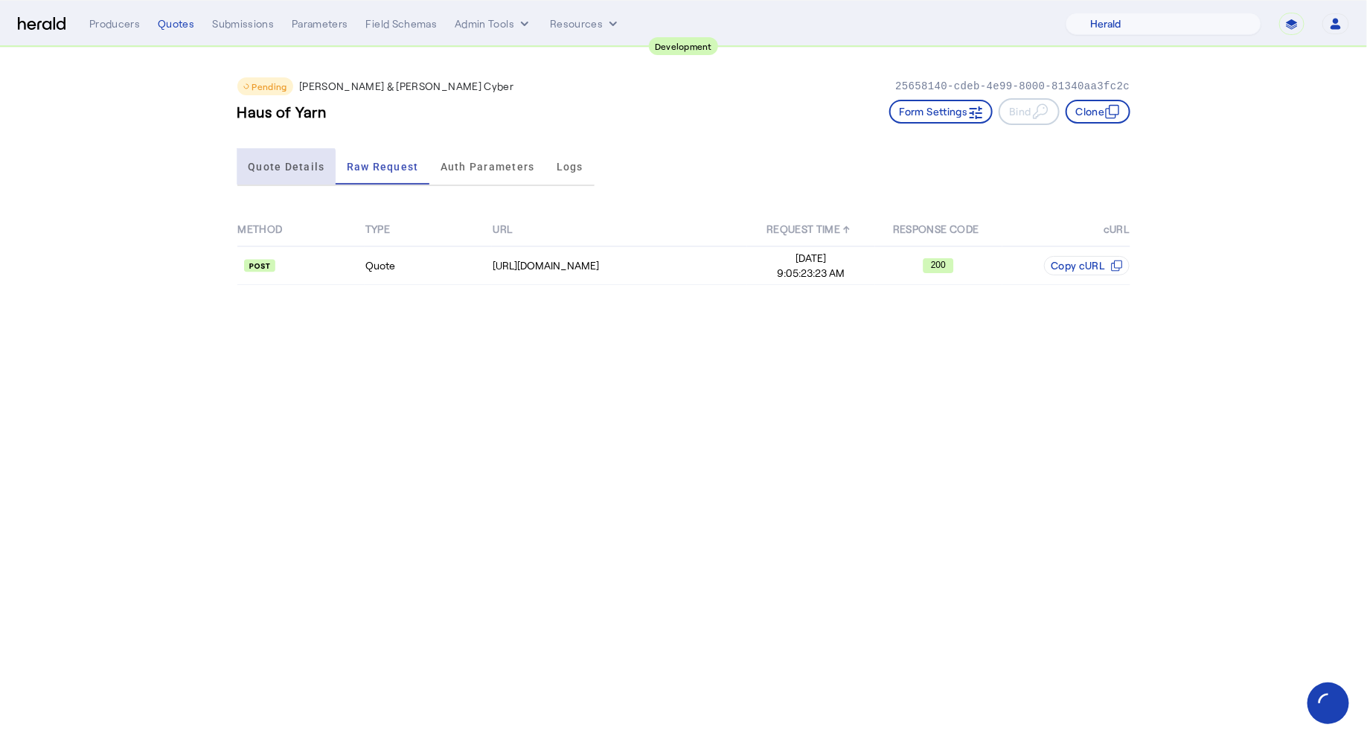
click at [270, 170] on span "Quote Details" at bounding box center [286, 166] width 77 height 10
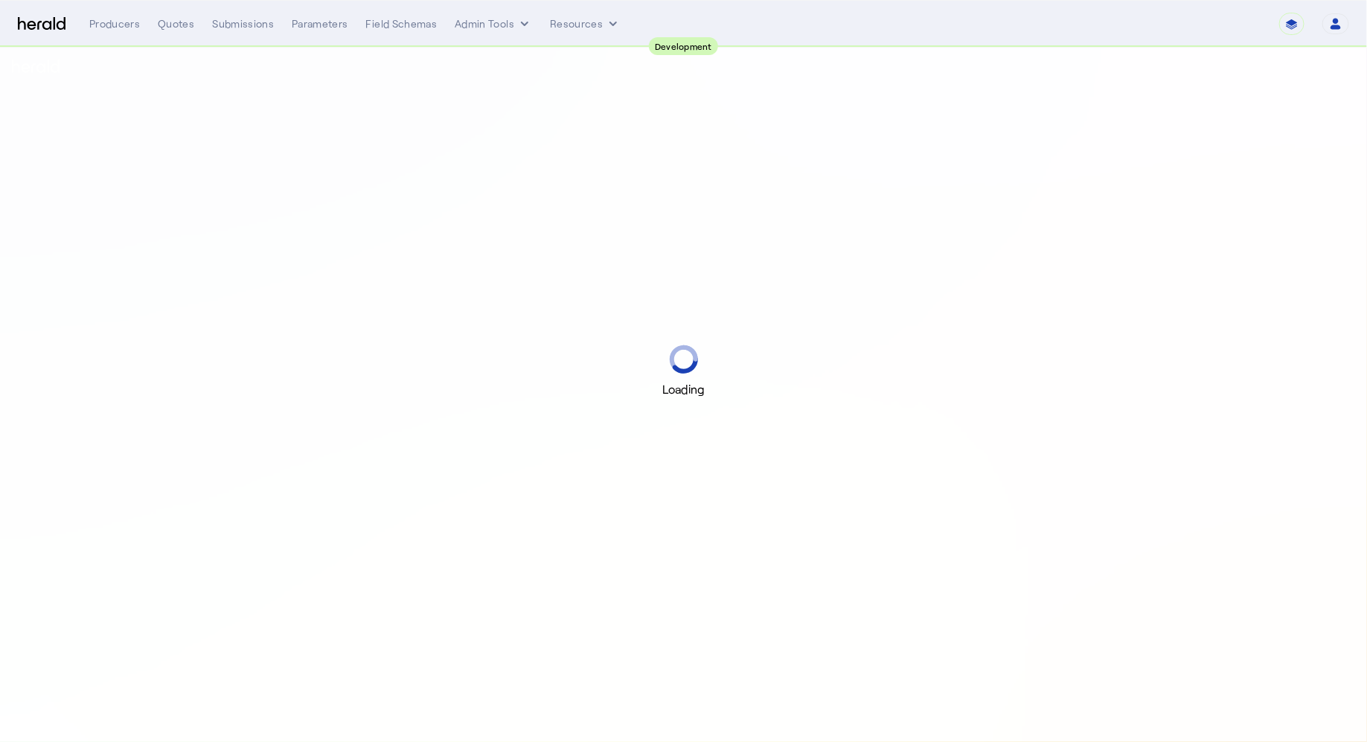
select select "pfm_2v8p_herald_api"
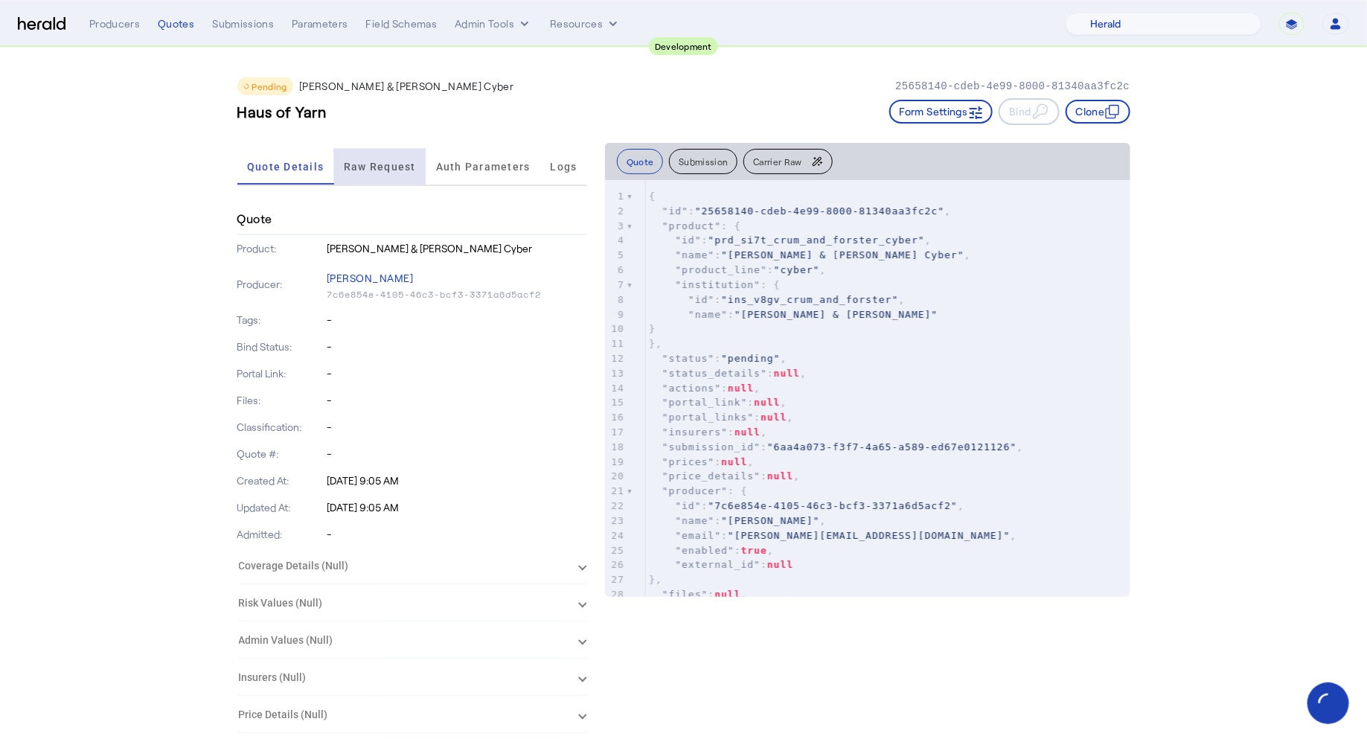
click at [385, 159] on span "Raw Request" at bounding box center [380, 167] width 72 height 36
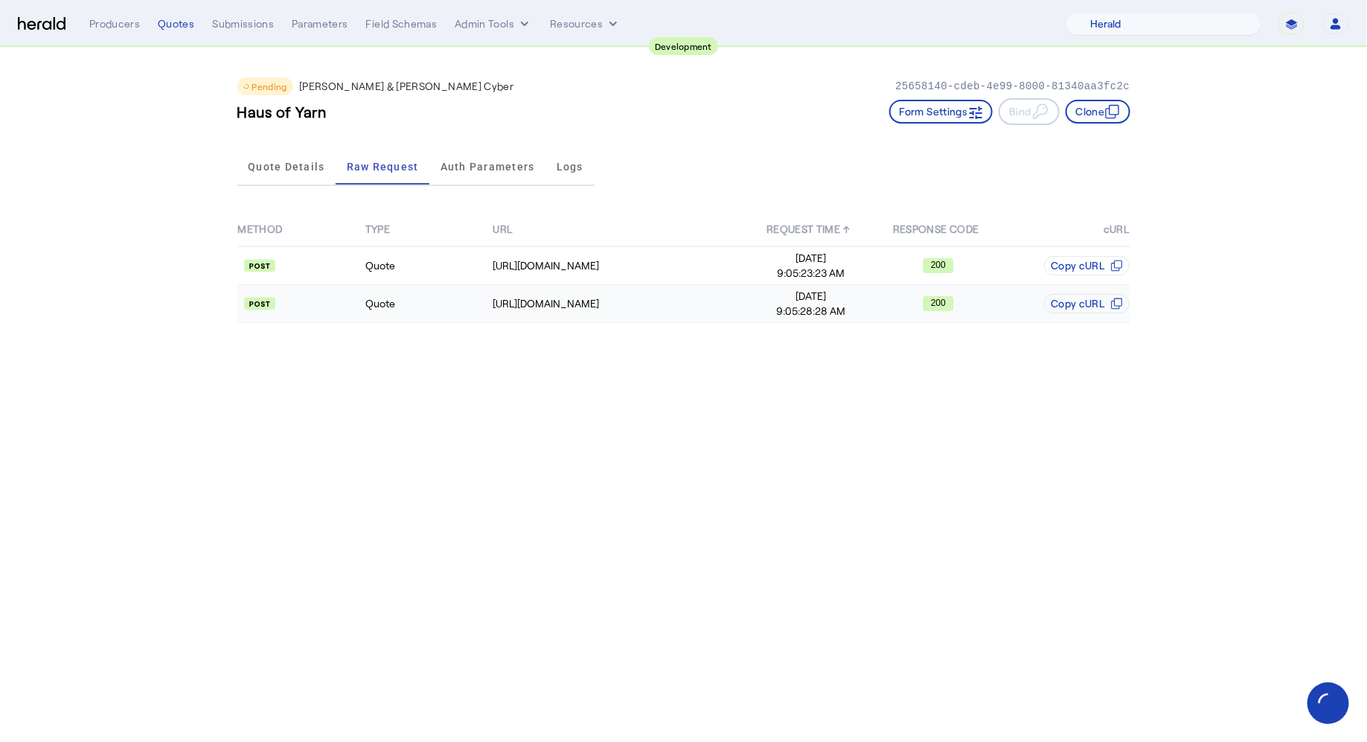
click at [404, 298] on td "Quote" at bounding box center [428, 304] width 127 height 38
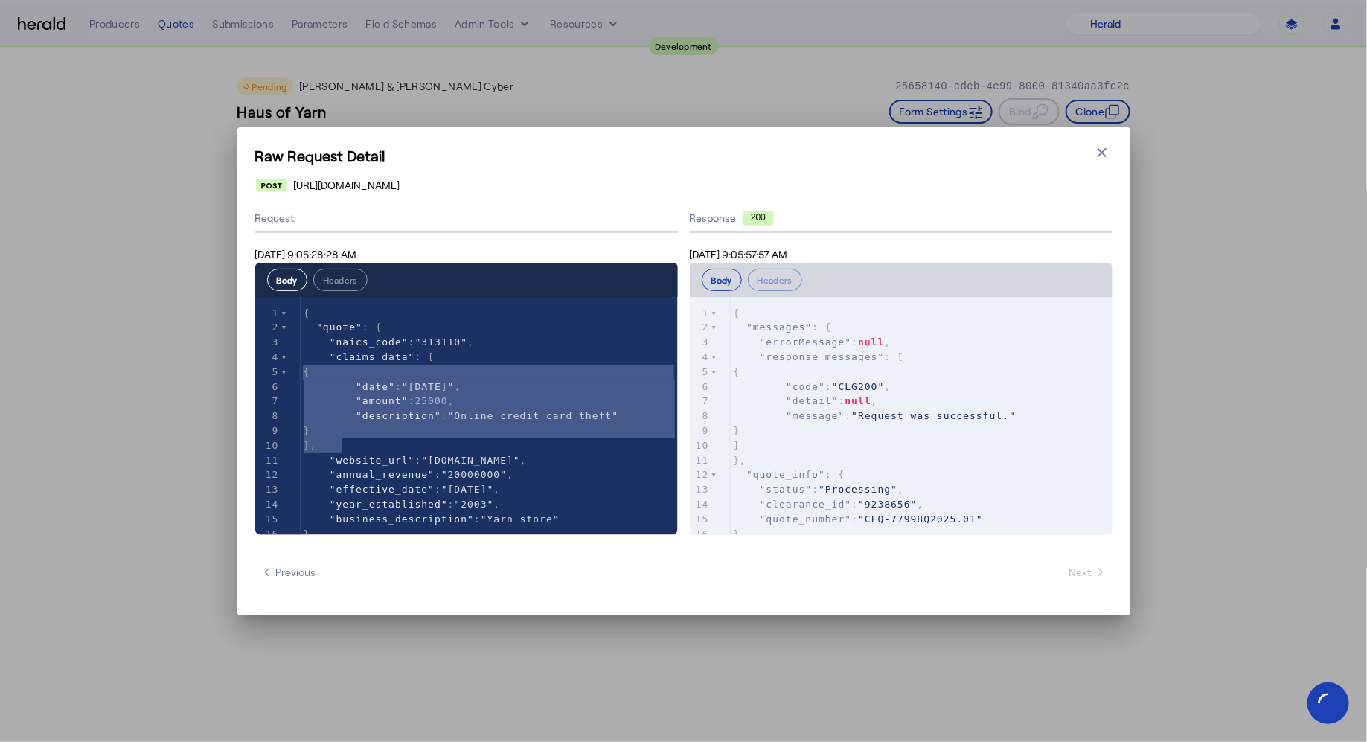
type textarea "**********"
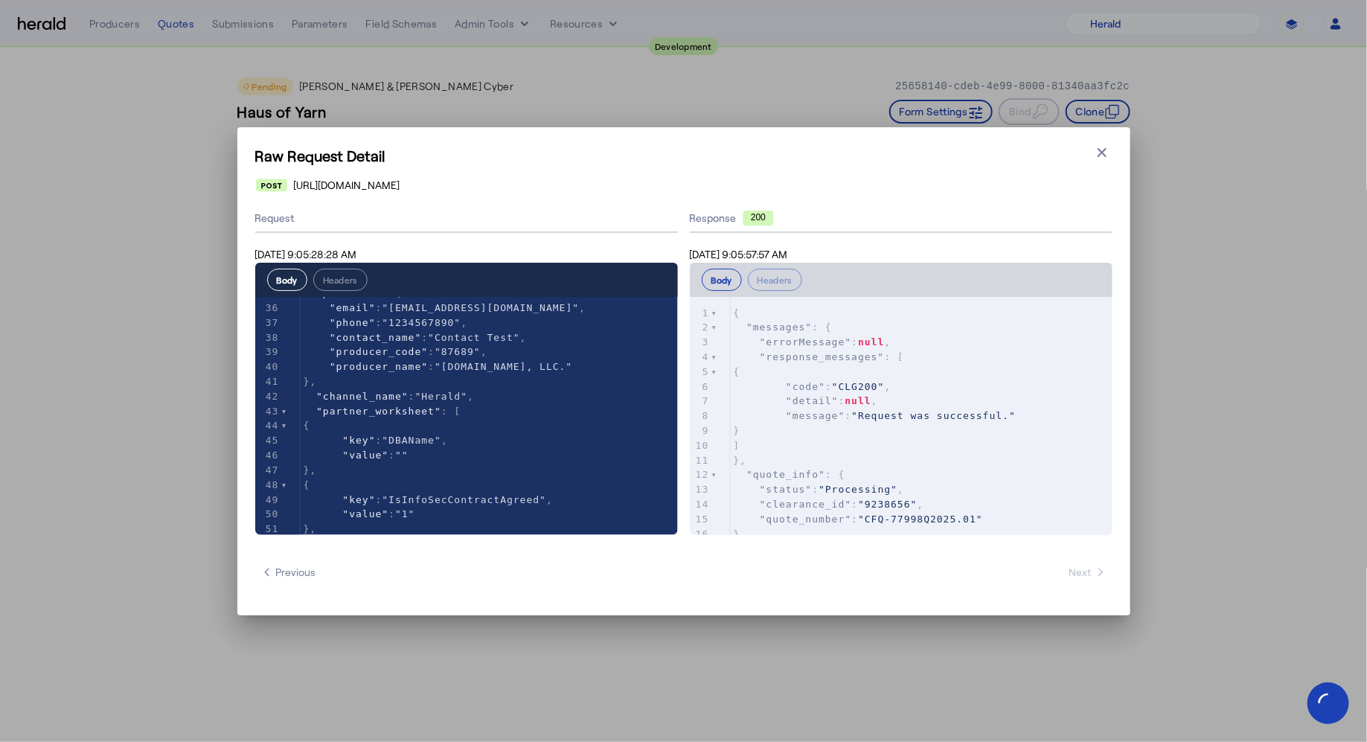
scroll to position [660, 0]
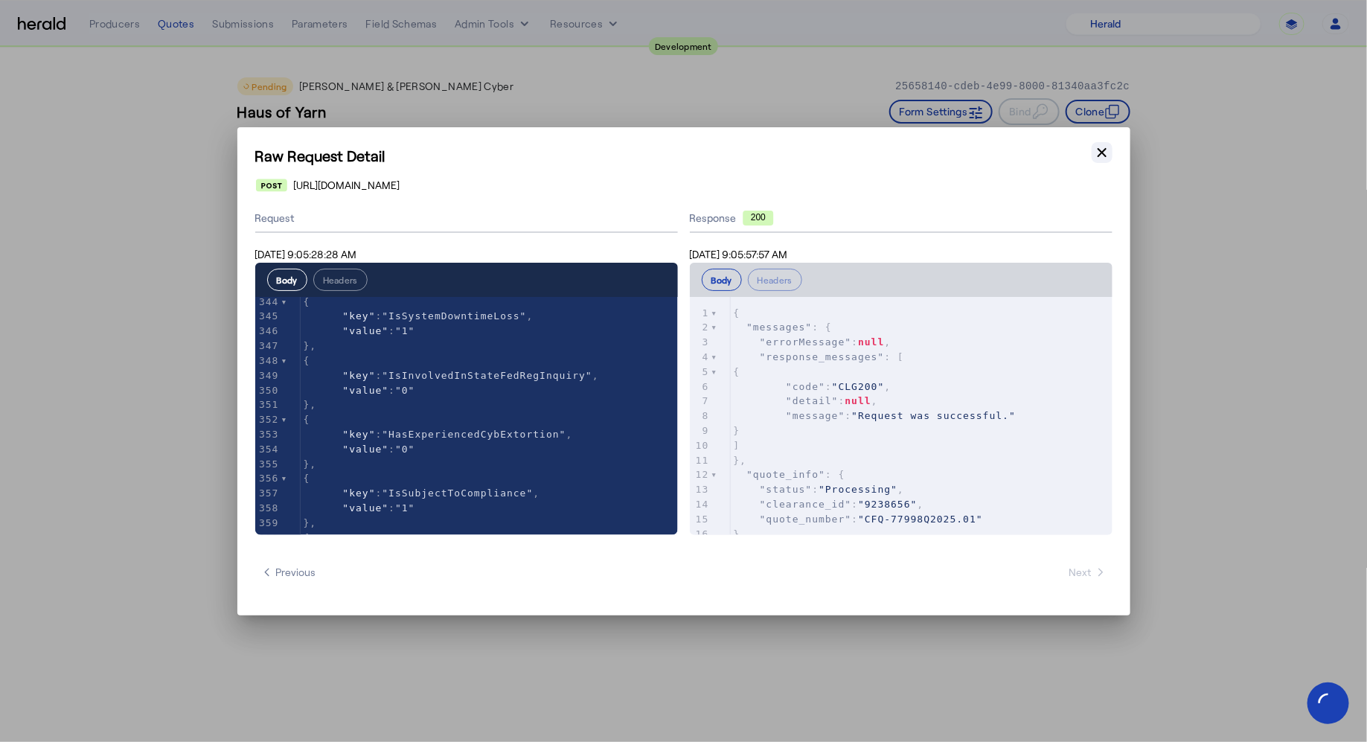
click at [1109, 158] on icon "button" at bounding box center [1102, 152] width 15 height 15
